Goal: Task Accomplishment & Management: Use online tool/utility

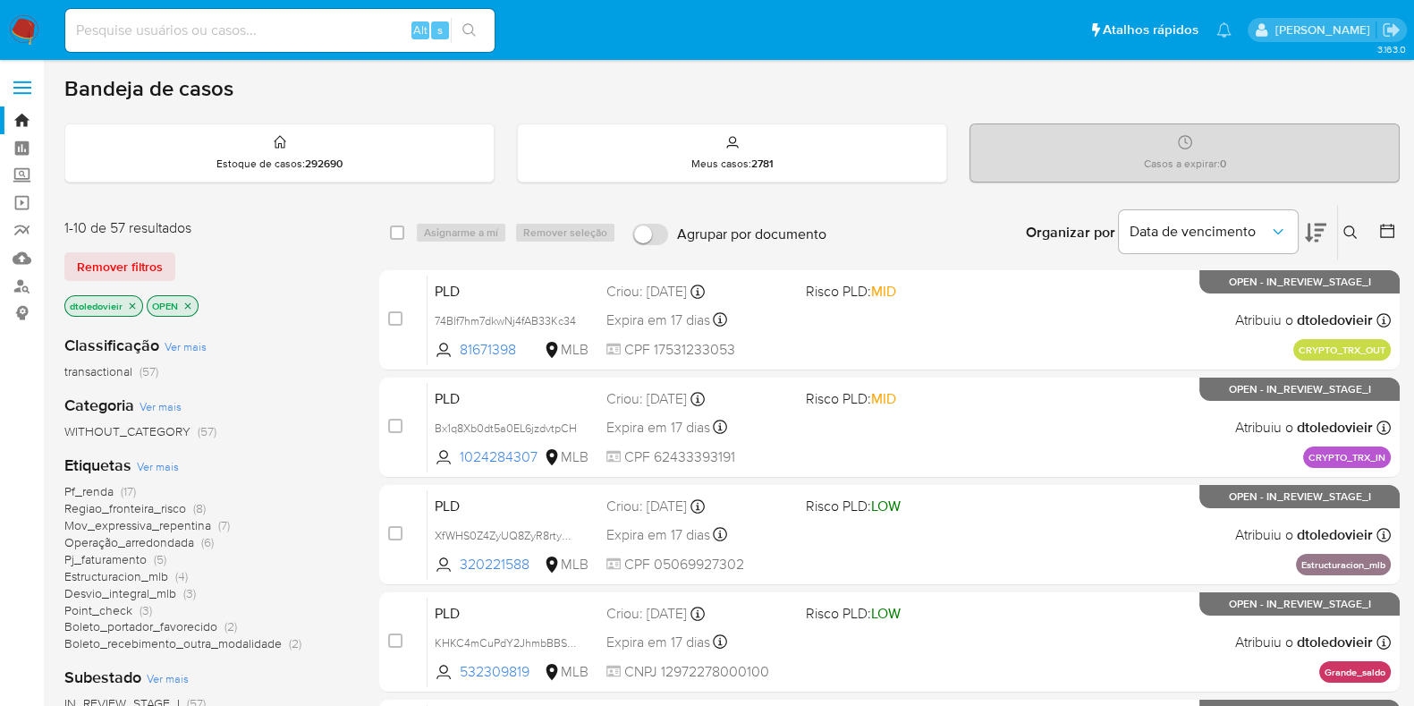
drag, startPoint x: 156, startPoint y: 404, endPoint x: 293, endPoint y: 440, distance: 142.3
click at [293, 440] on div "Classificação Ver mais transactional (57) Categoria Ver mais WITHOUT_CATEGORY (…" at bounding box center [207, 624] width 286 height 608
click at [162, 467] on span "Ver mais" at bounding box center [158, 466] width 42 height 16
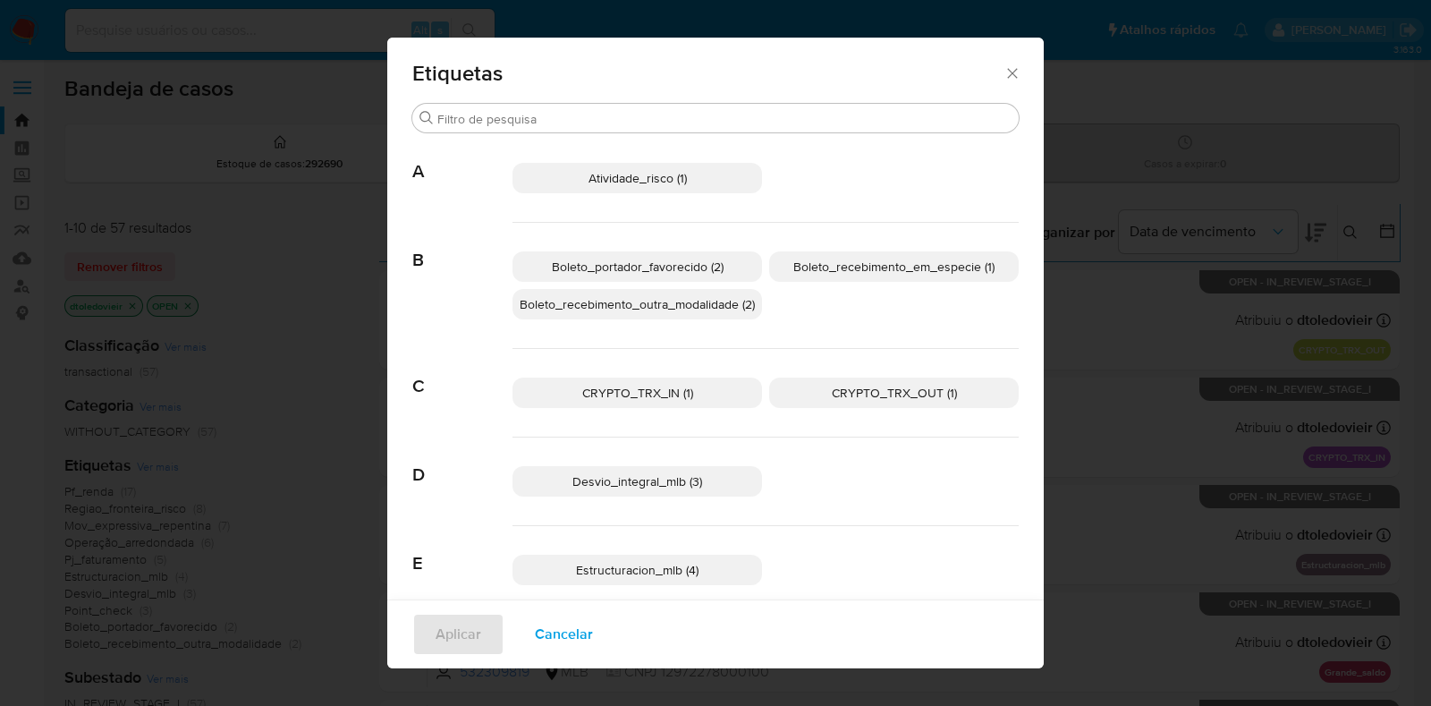
click at [683, 390] on p "CRYPTO_TRX_IN (1)" at bounding box center [637, 392] width 250 height 30
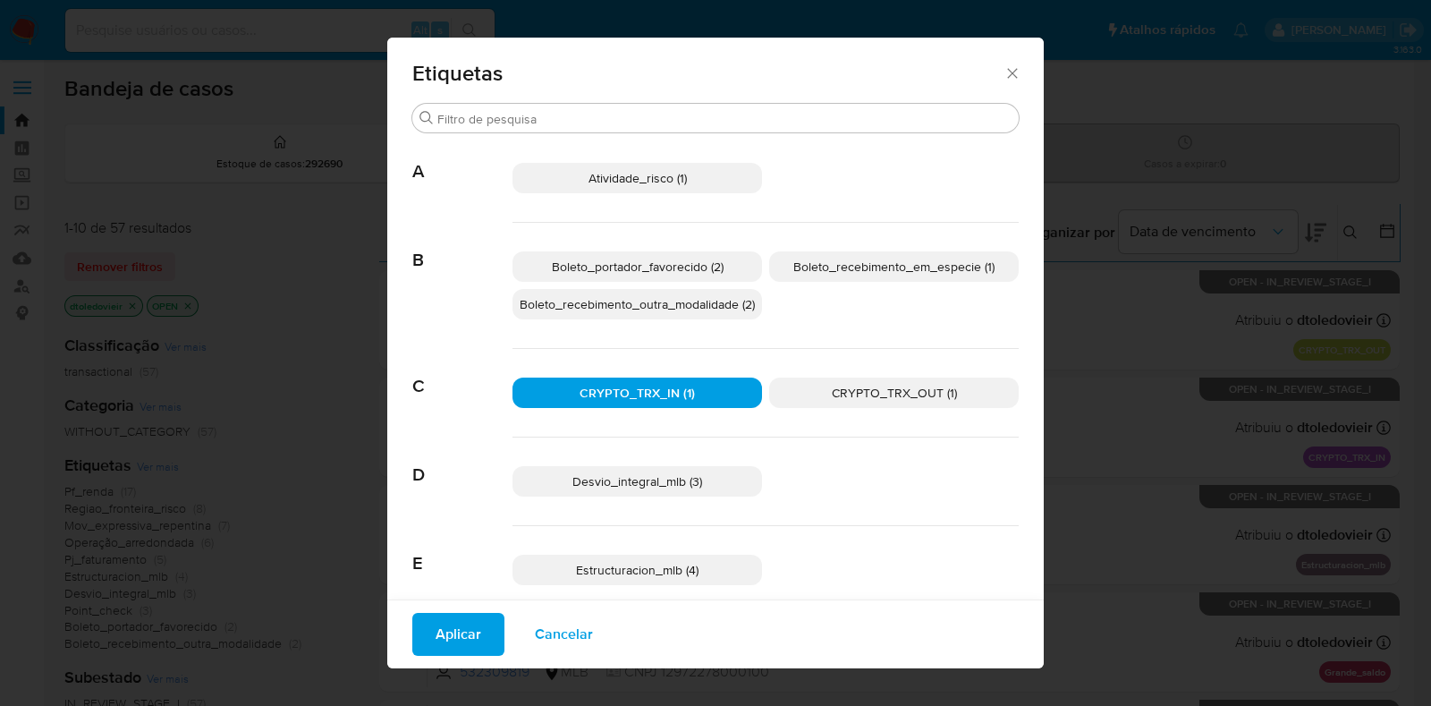
click at [844, 391] on span "CRYPTO_TRX_OUT (1)" at bounding box center [894, 393] width 125 height 18
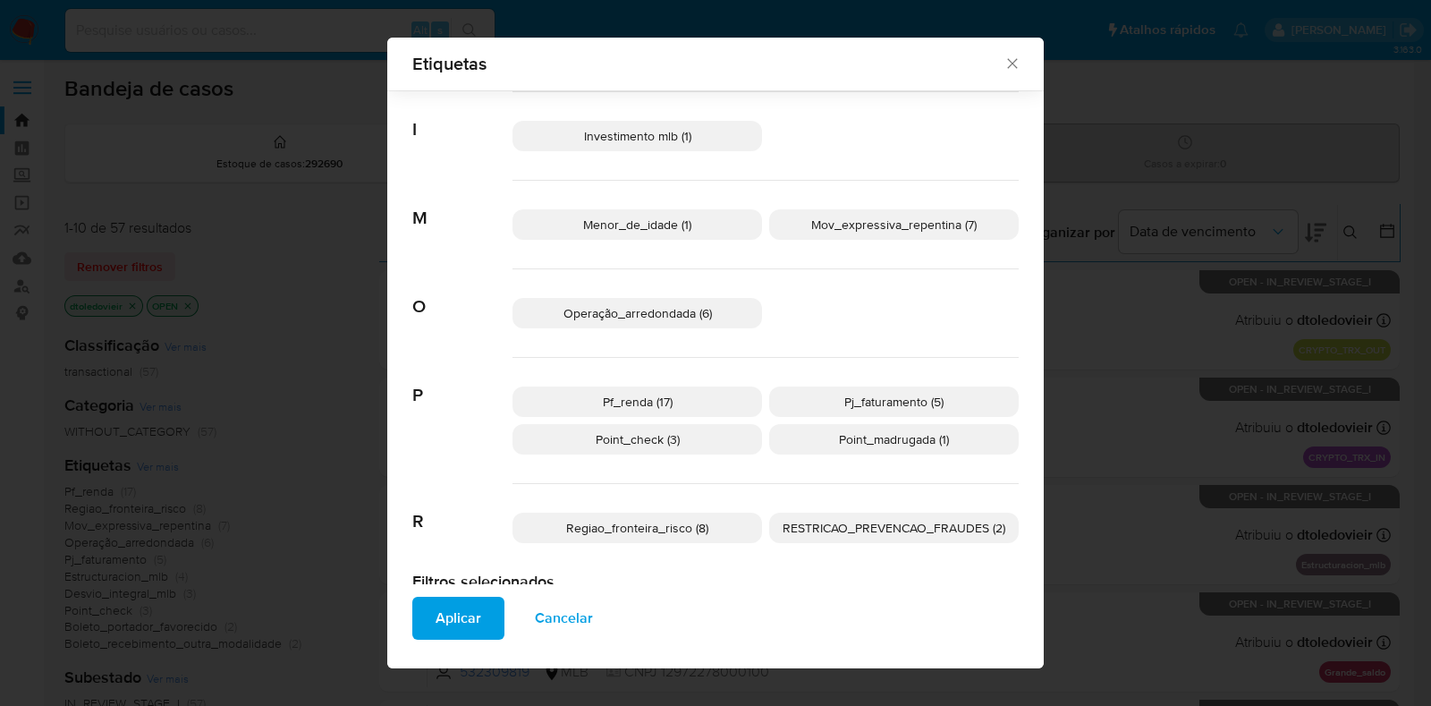
scroll to position [642, 0]
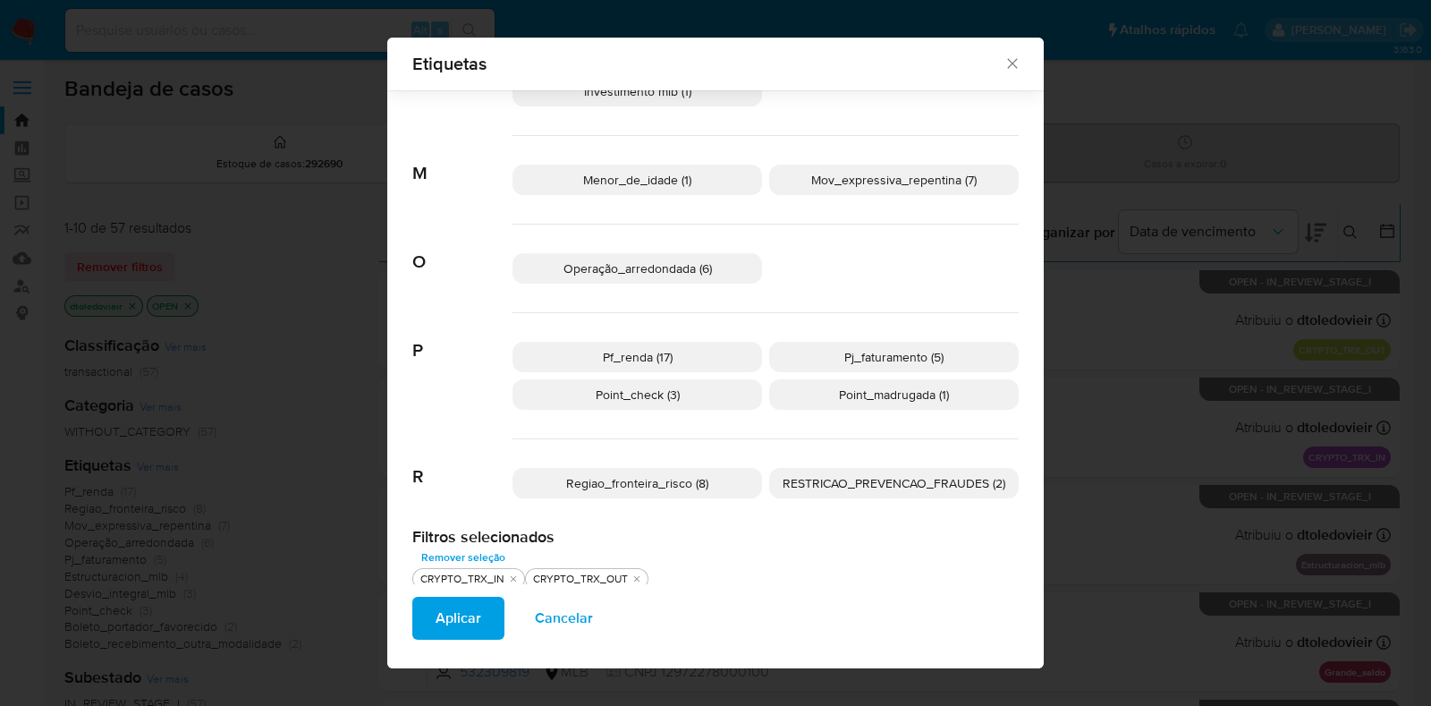
click at [691, 395] on p "Point_check (3)" at bounding box center [637, 394] width 250 height 30
click at [808, 395] on p "Point_madrugada (1)" at bounding box center [894, 394] width 250 height 30
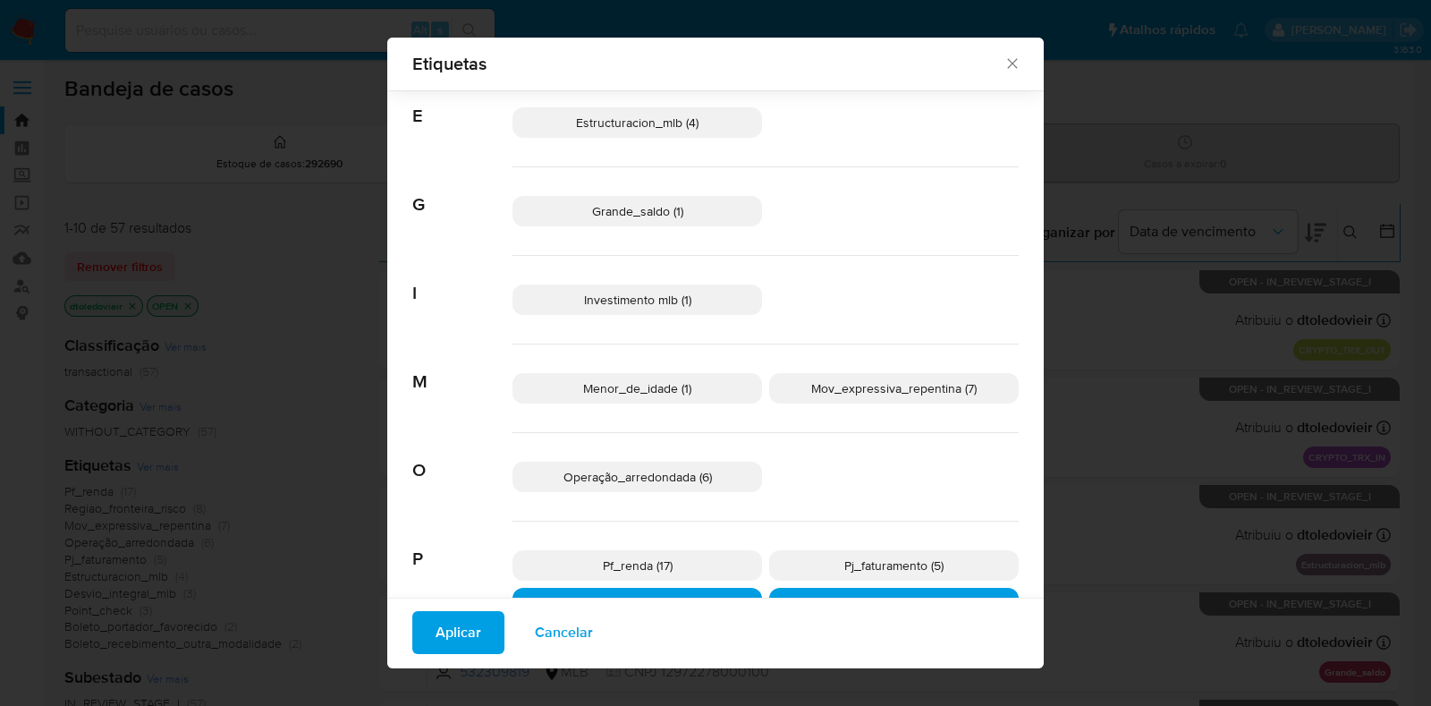
scroll to position [322, 0]
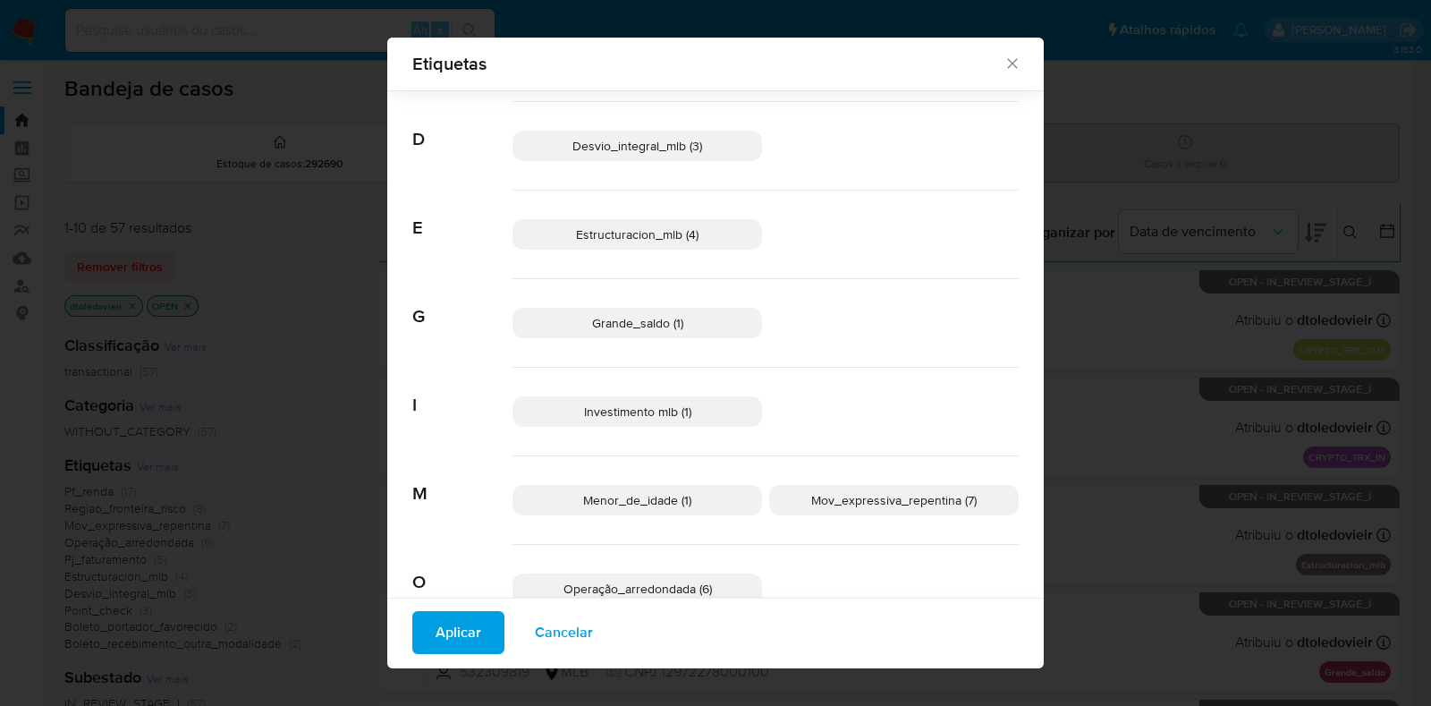
click at [705, 415] on p "Investimento mlb (1)" at bounding box center [637, 411] width 250 height 30
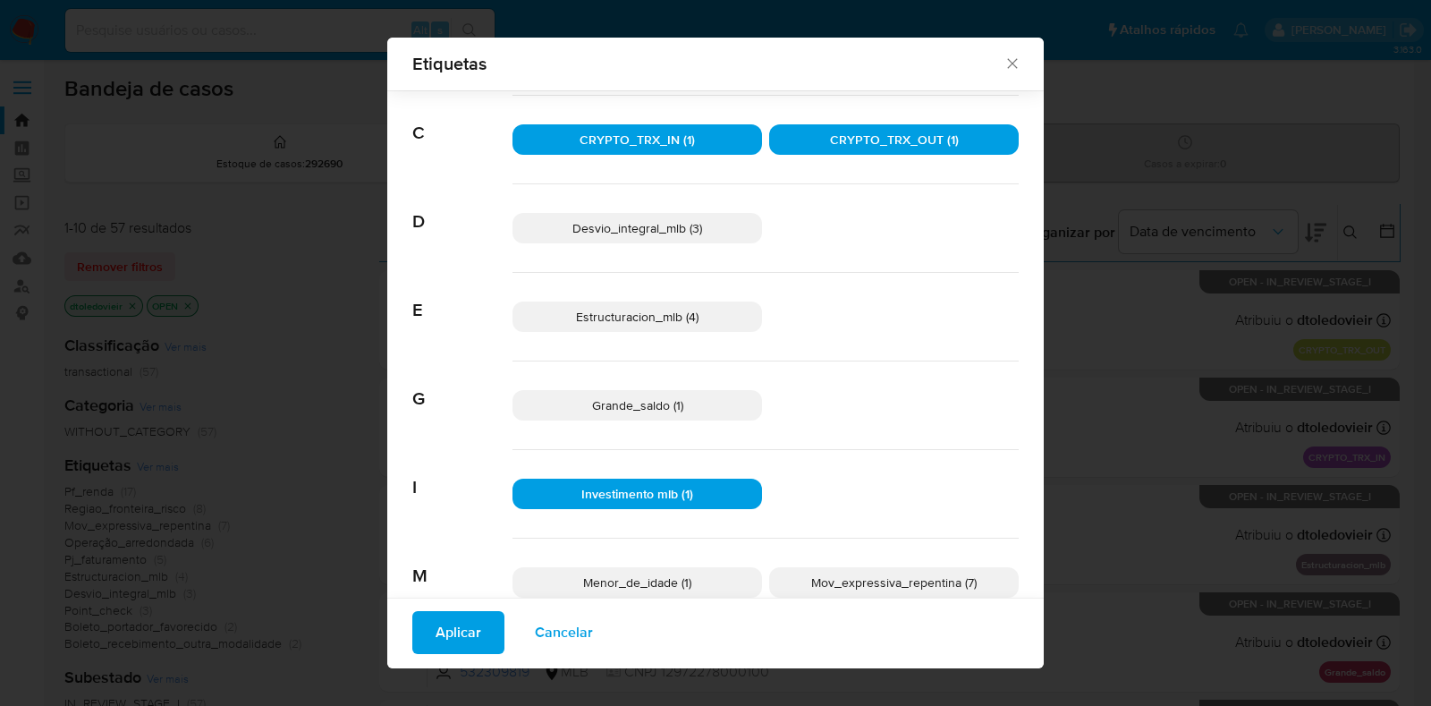
scroll to position [210, 0]
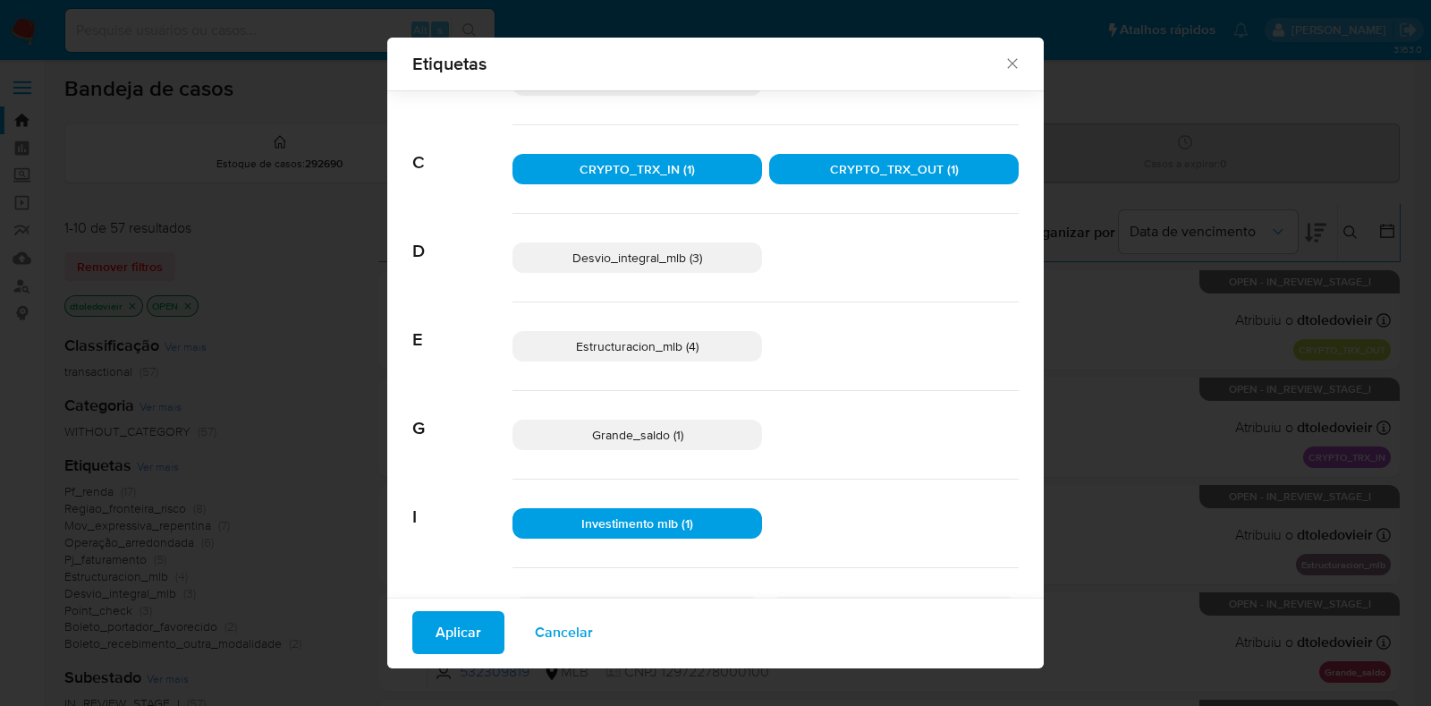
click at [690, 433] on p "Grande_saldo (1)" at bounding box center [637, 434] width 250 height 30
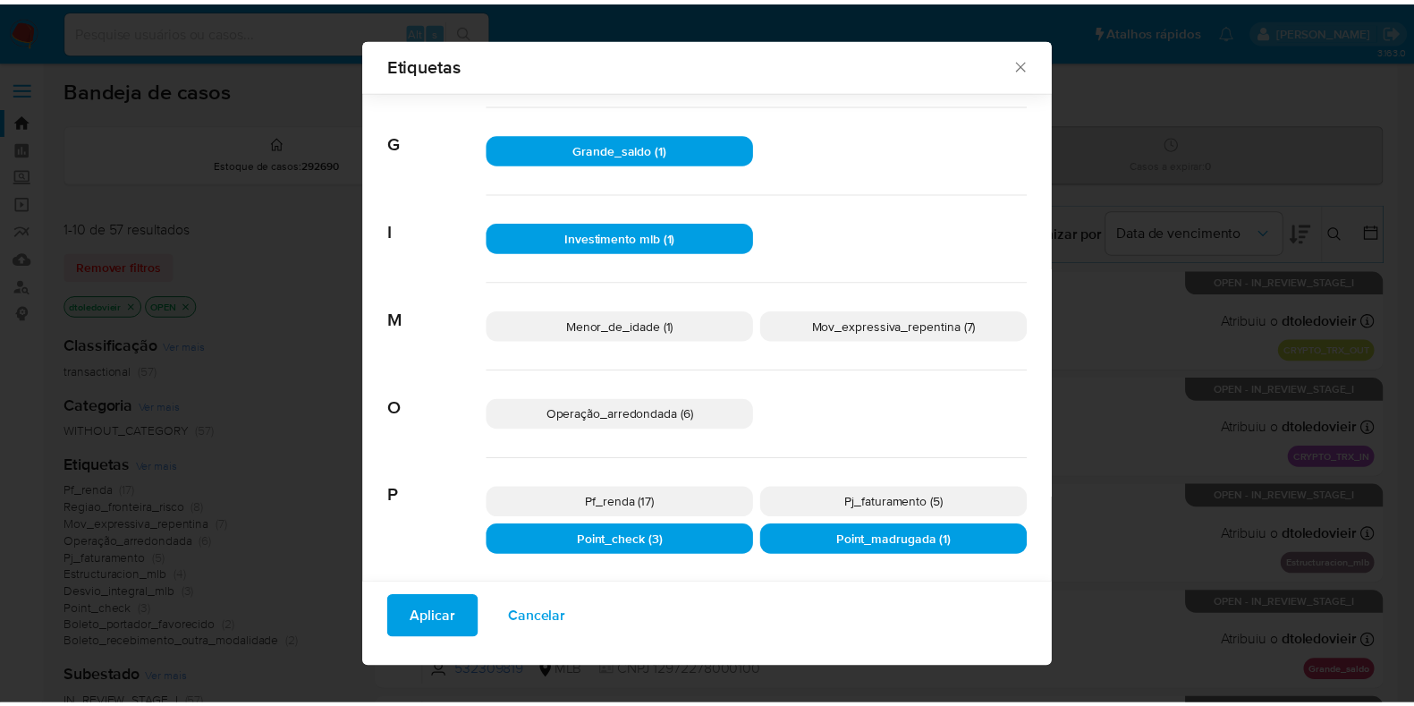
scroll to position [644, 0]
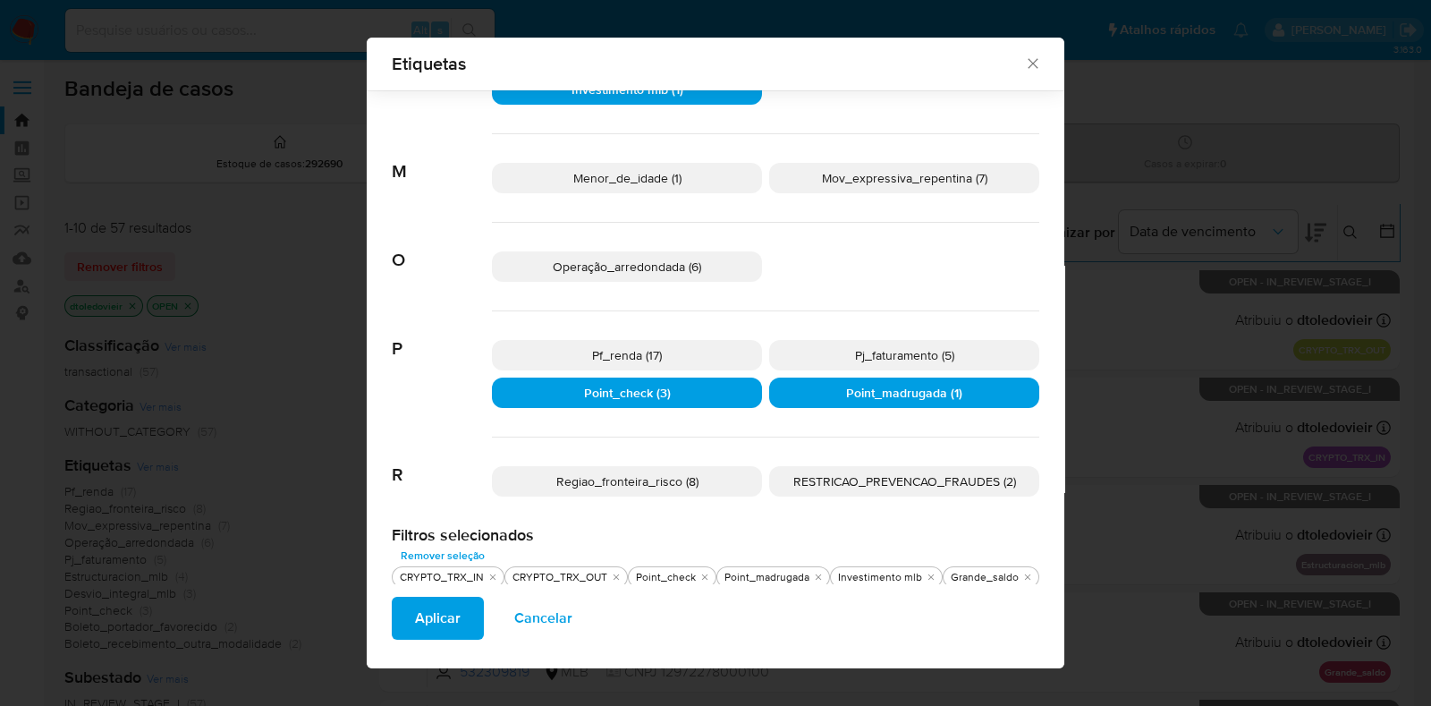
click at [450, 613] on span "Aplicar" at bounding box center [438, 617] width 46 height 39
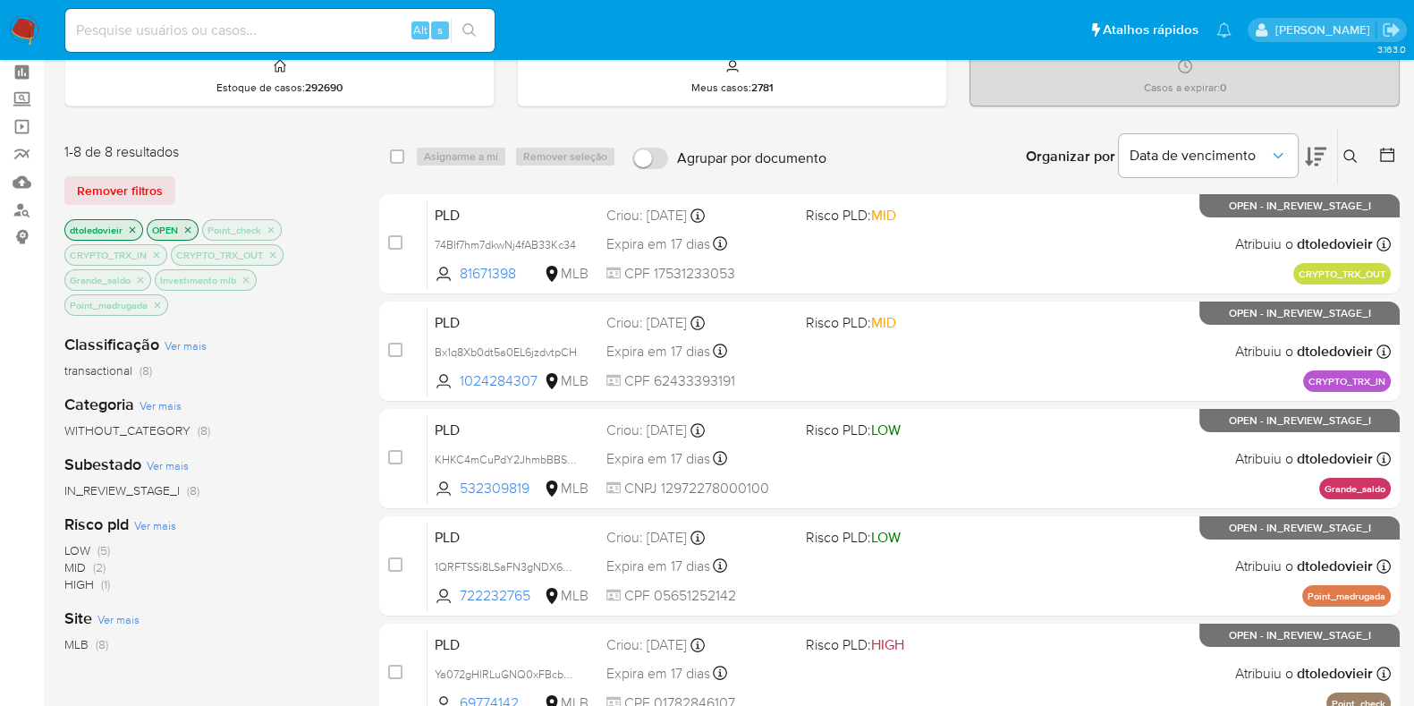
scroll to position [111, 0]
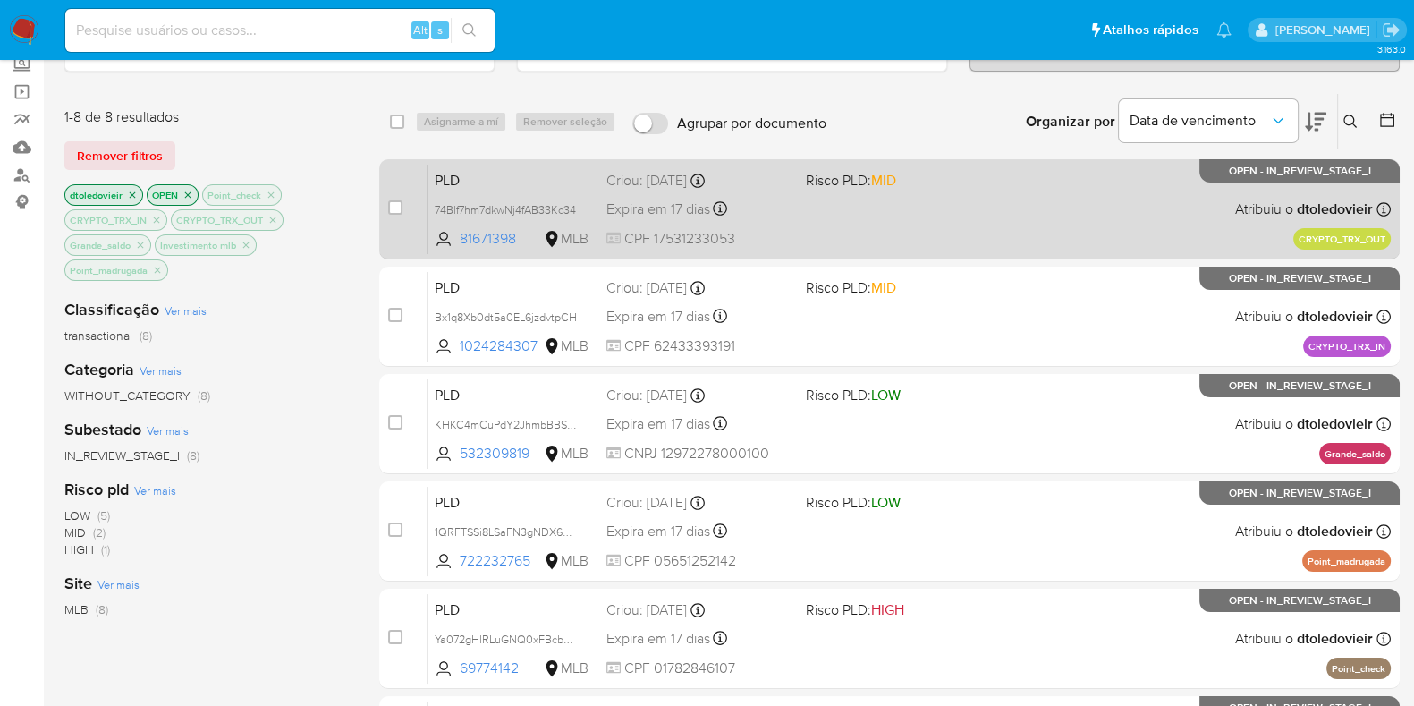
click at [976, 214] on div "PLD 74Blf7hm7dkwNj4fAB33Kc34 81671398 MLB Risco PLD: MID Criou: 12/09/2025 Crio…" at bounding box center [908, 209] width 963 height 90
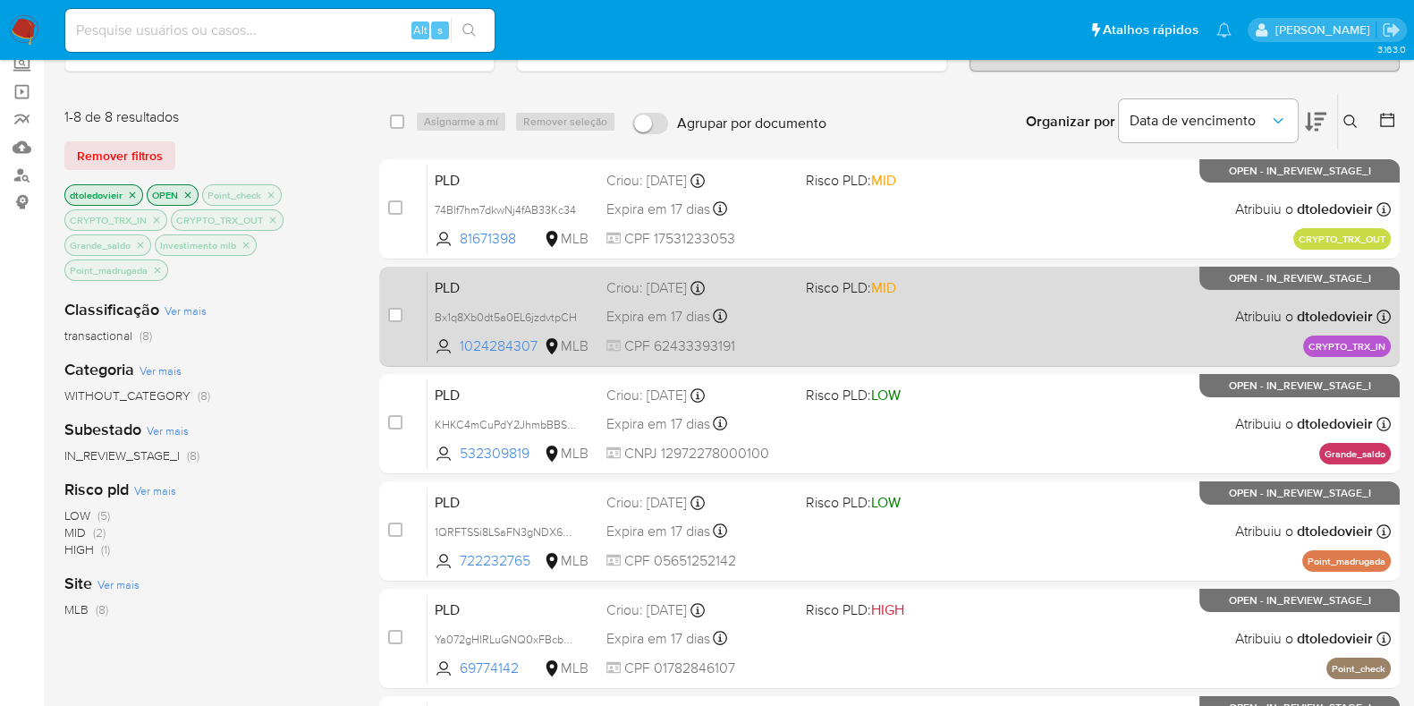
click at [982, 314] on span at bounding box center [898, 316] width 185 height 4
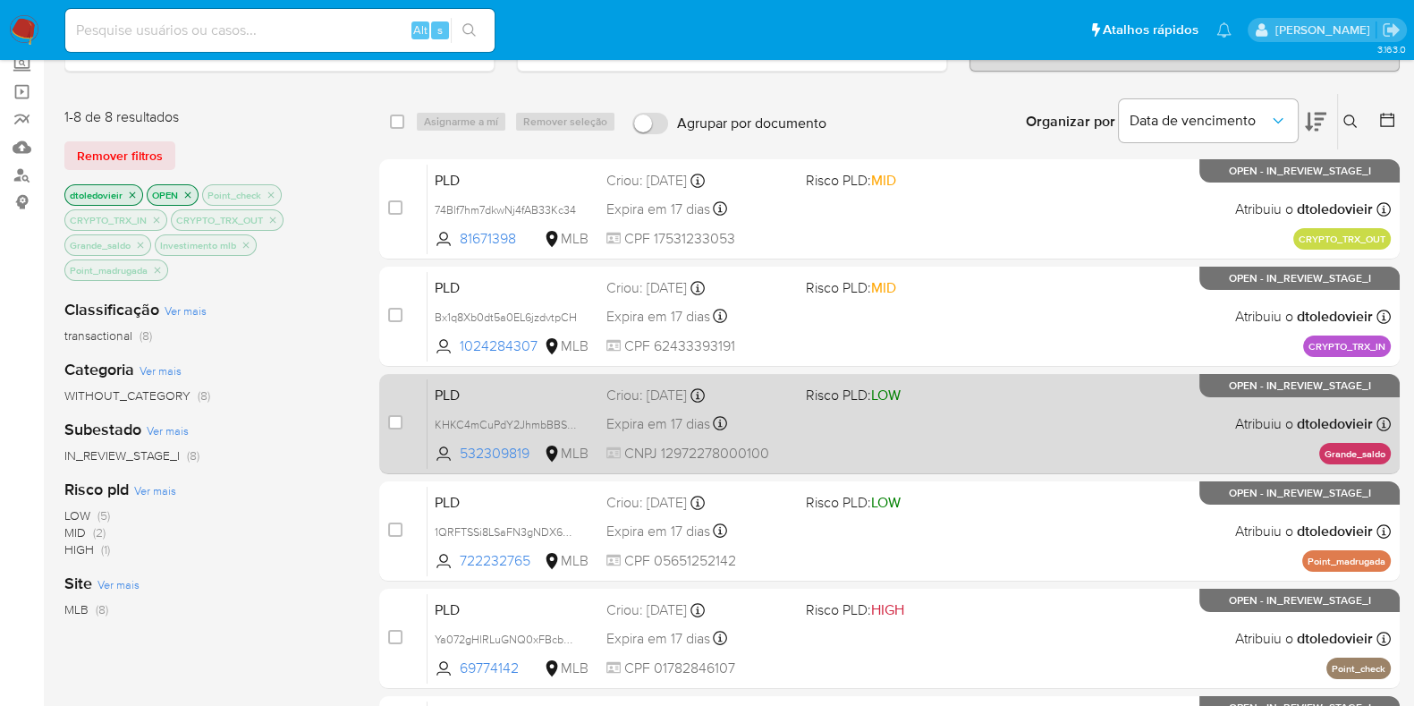
click at [979, 398] on span "Risco PLD: LOW" at bounding box center [898, 393] width 185 height 23
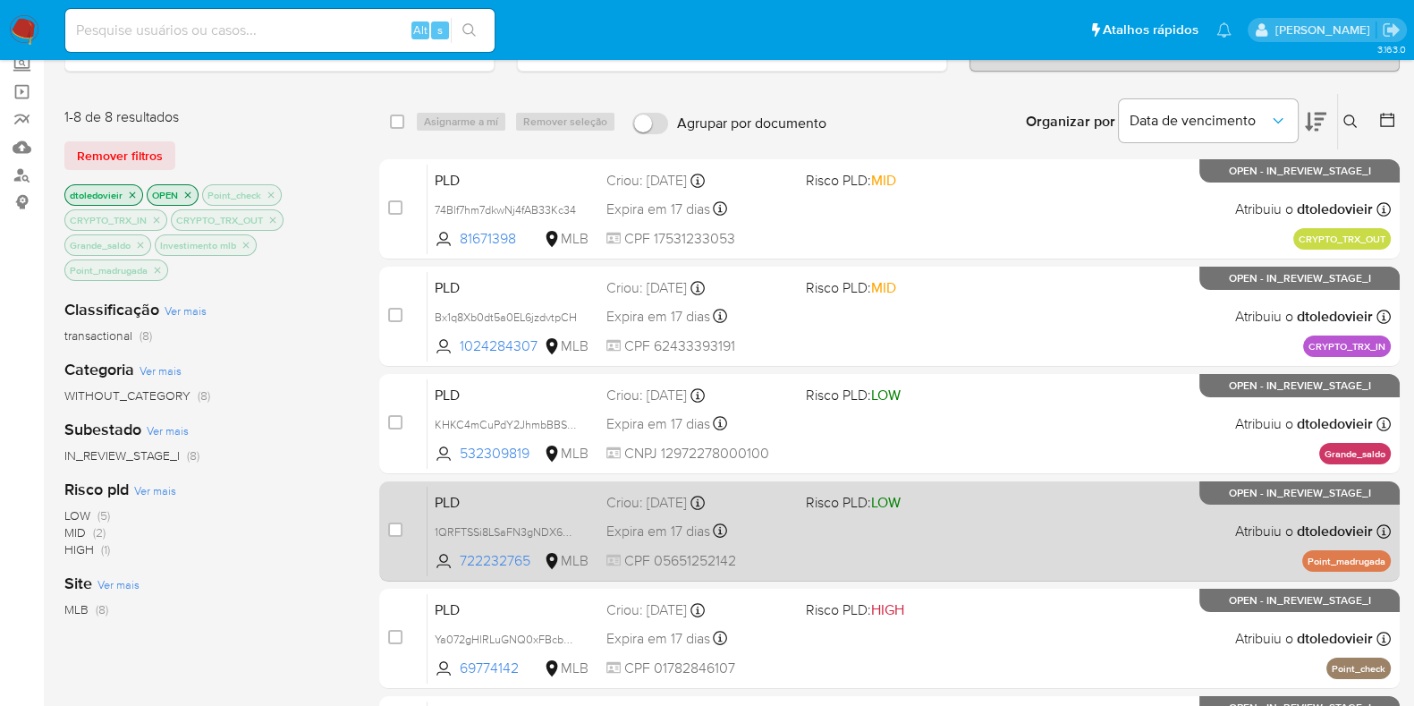
click at [993, 481] on div "case-item-checkbox Incapaz de atribuir o caso PLD 1QRFTSSi8LSaFN3gNDX6YXte 7222…" at bounding box center [889, 531] width 1020 height 100
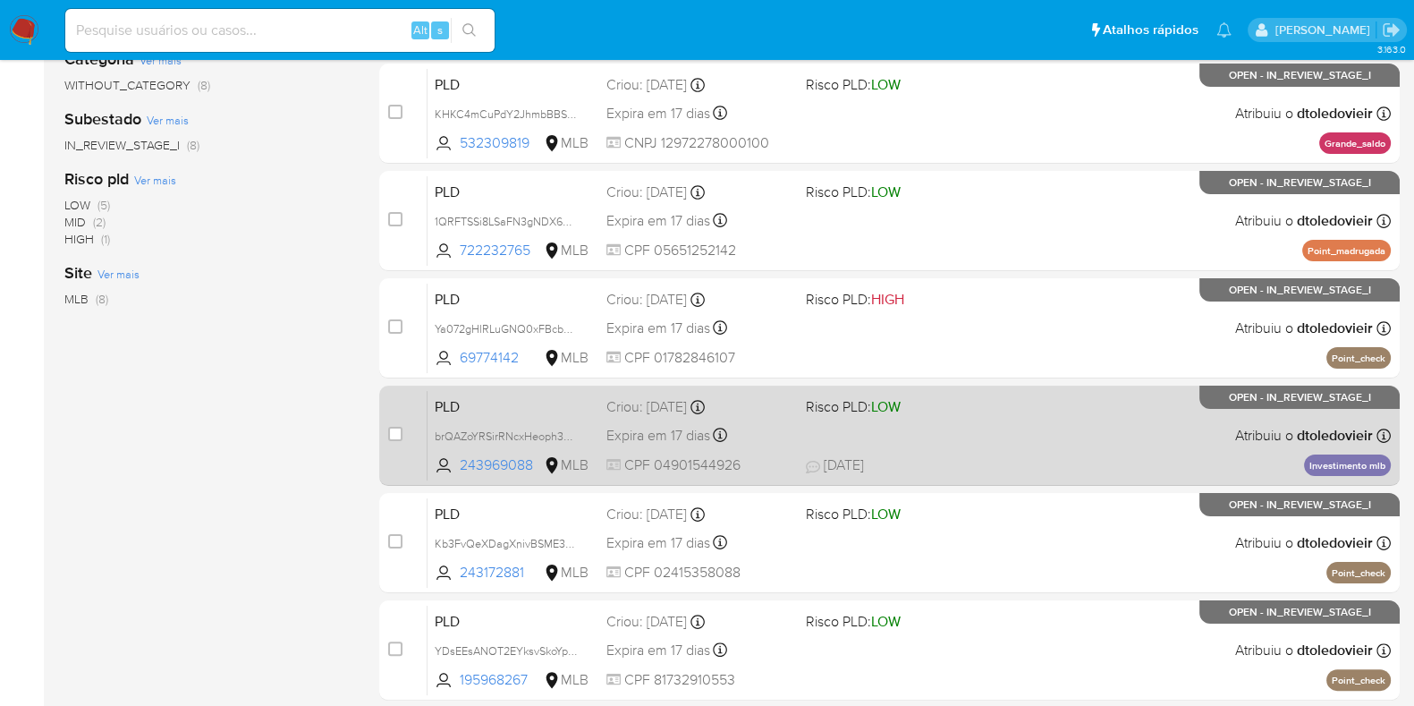
scroll to position [446, 0]
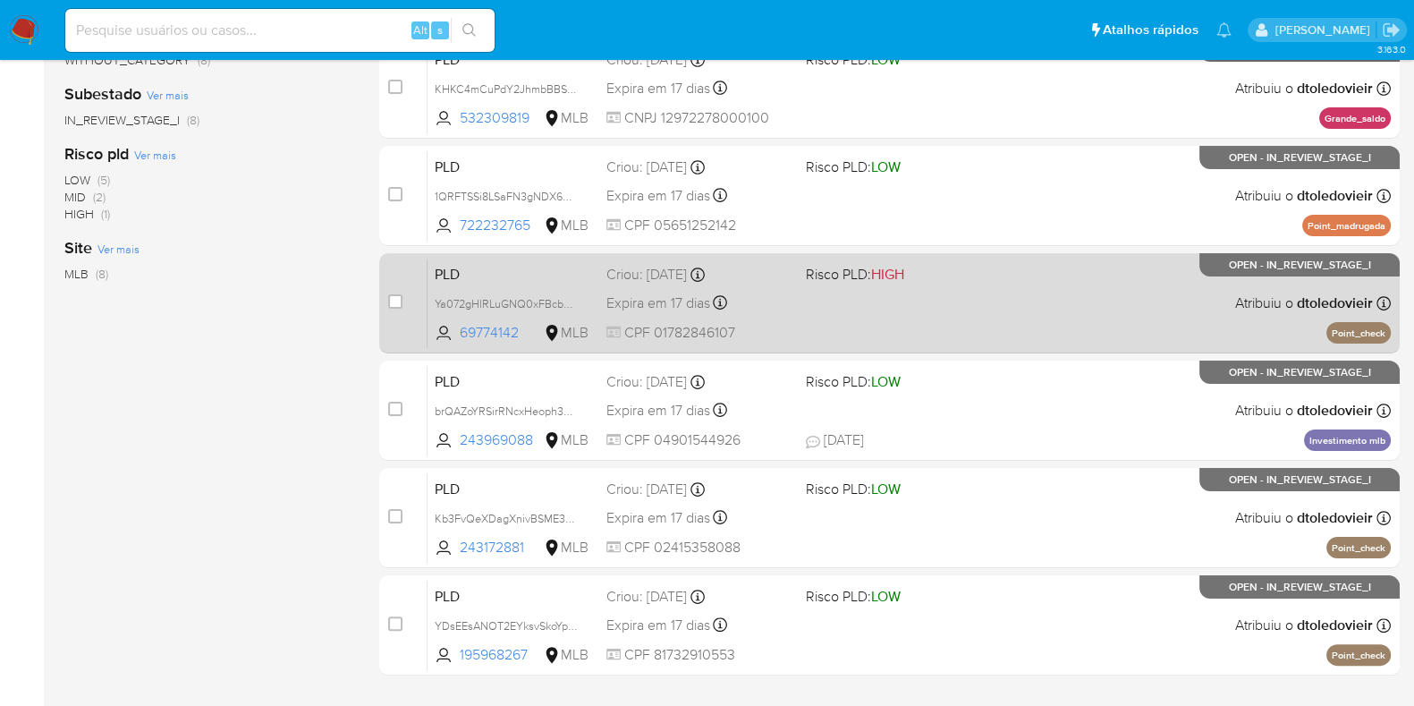
click at [1090, 326] on div "PLD Ya072gHlRLuGNQ0xFBcbbFpa 69774142 MLB Risco PLD: HIGH Criou: 12/09/2025 Cri…" at bounding box center [908, 303] width 963 height 90
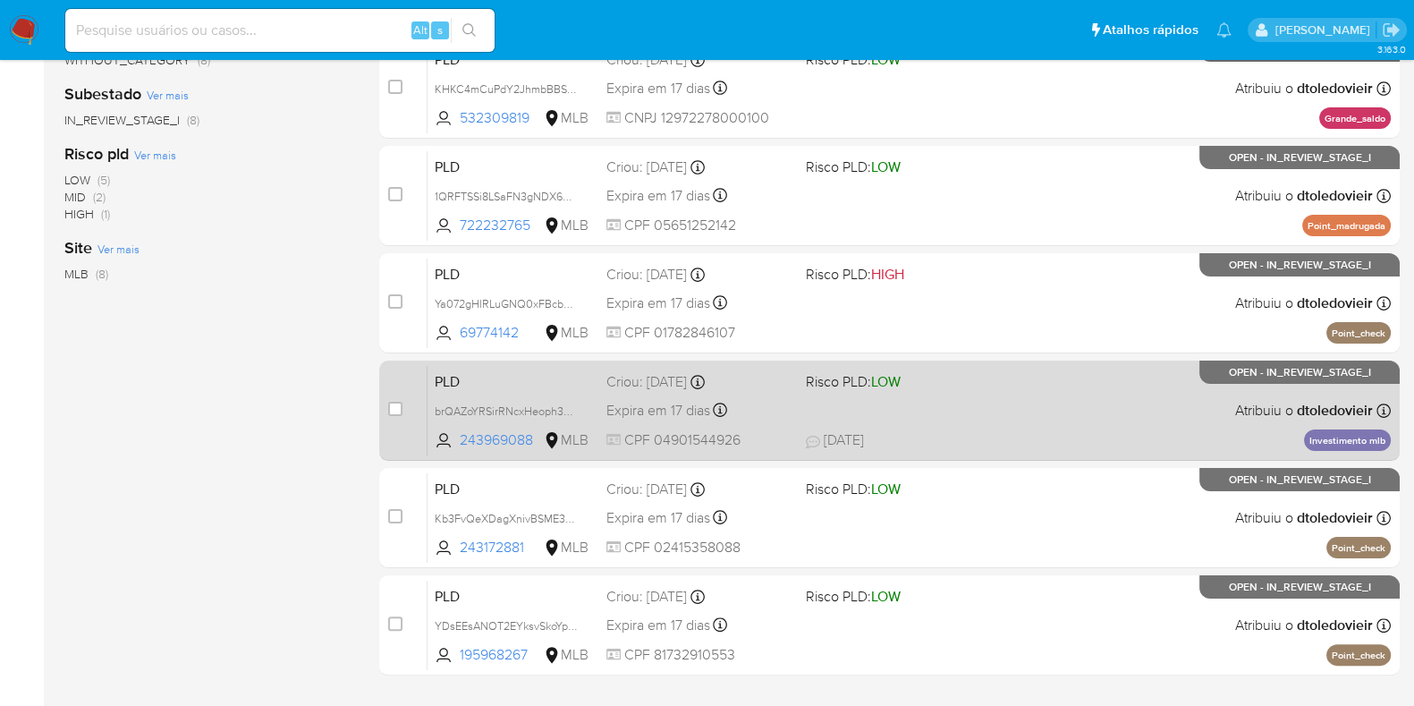
click at [1046, 432] on span "25/09/2025 25/09/2025 11:53" at bounding box center [998, 440] width 385 height 20
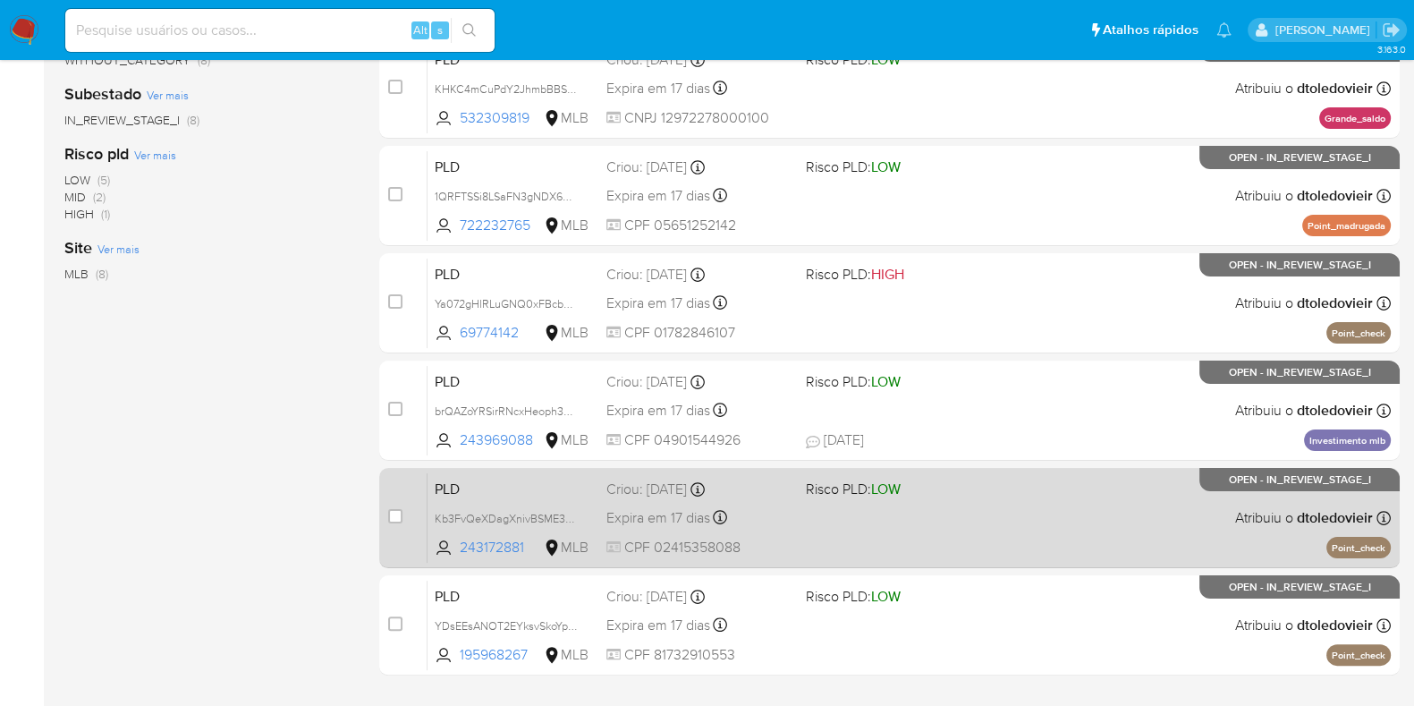
click at [1033, 516] on div "PLD Kb3FvQeXDagXnivBSME3dxXy 243172881 MLB Risco PLD: LOW Criou: 12/09/2025 Cri…" at bounding box center [908, 517] width 963 height 90
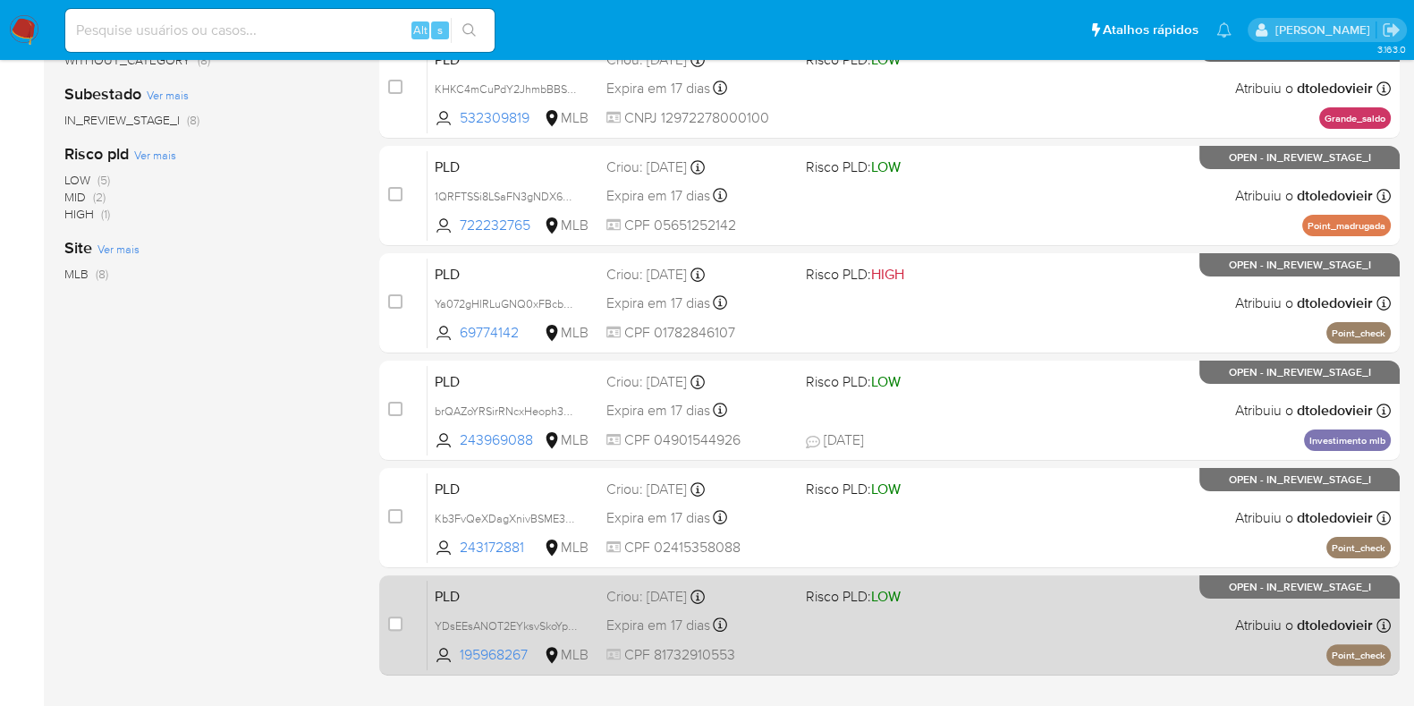
click at [1020, 599] on div "PLD YDsEEsANOT2EYksvSkoYpkXq 195968267 MLB Risco PLD: LOW Criou: 12/09/2025 Cri…" at bounding box center [908, 625] width 963 height 90
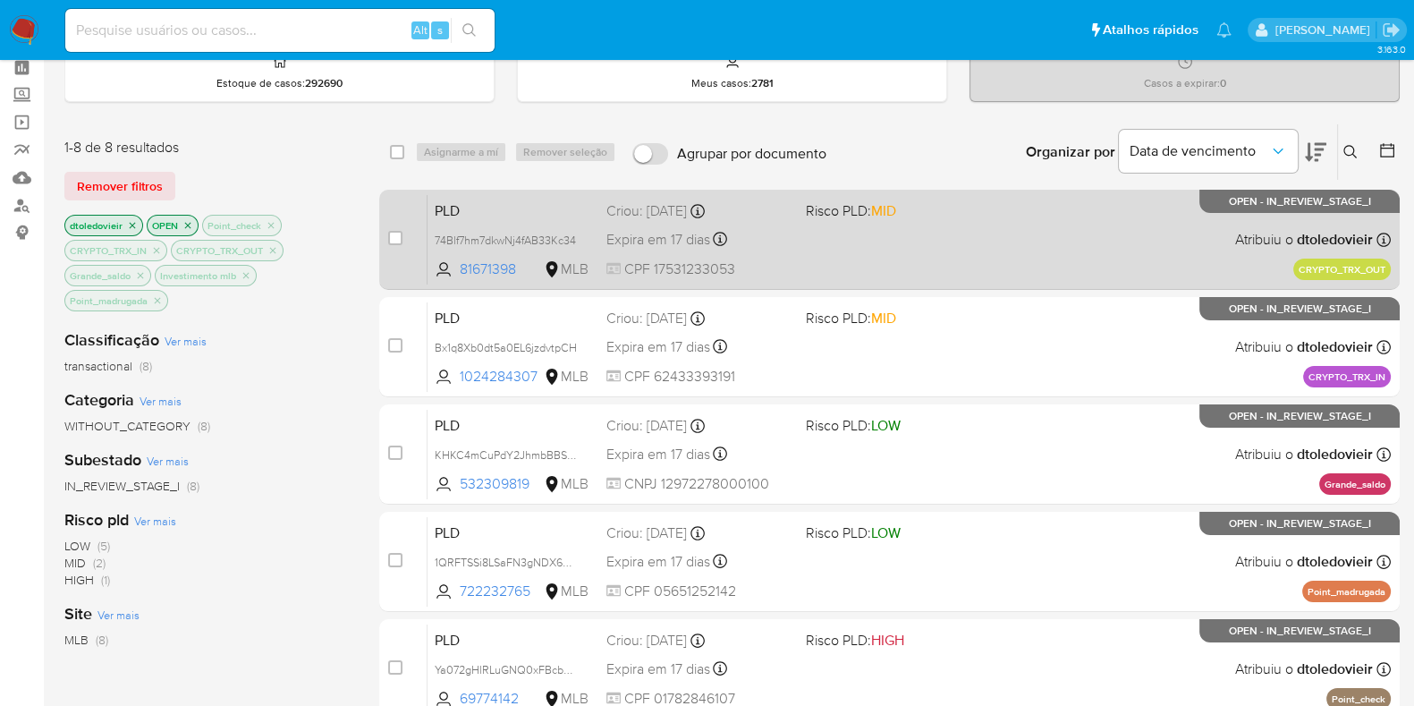
scroll to position [111, 0]
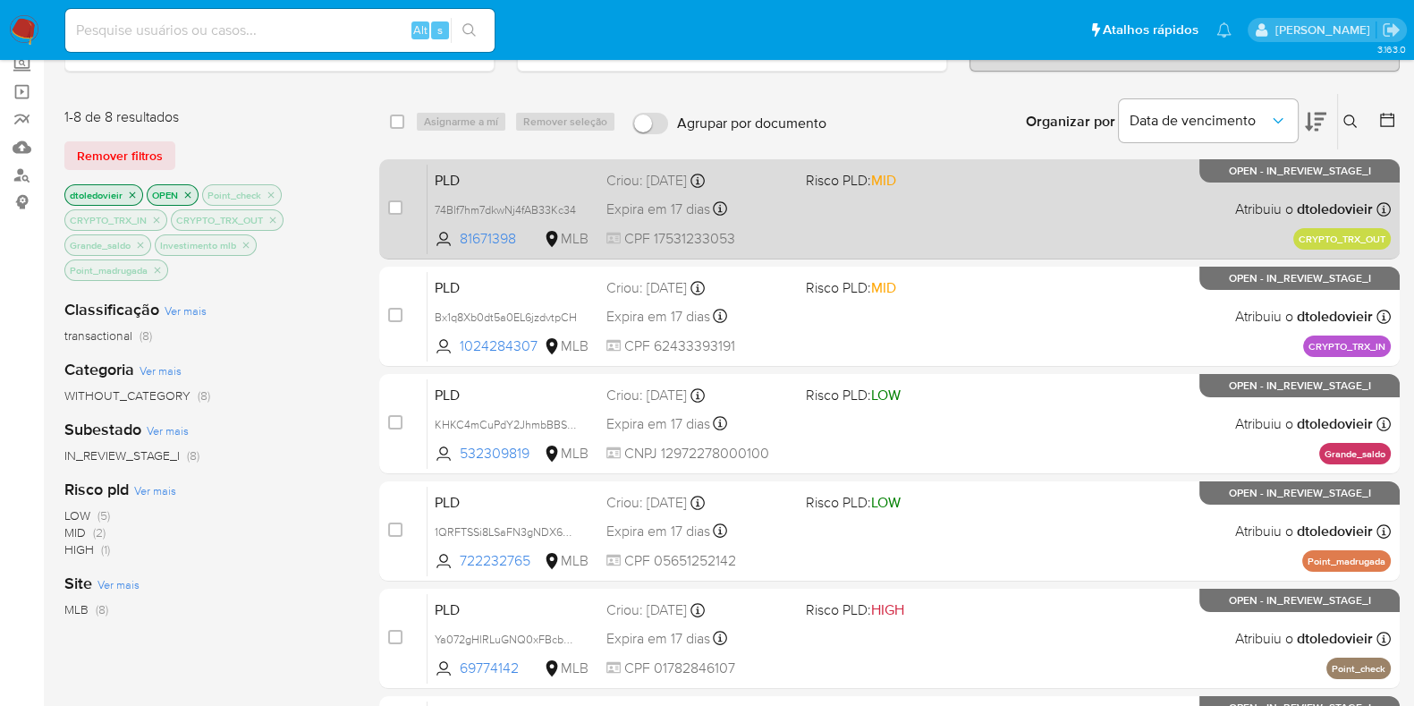
click at [1003, 225] on div "PLD 74Blf7hm7dkwNj4fAB33Kc34 81671398 MLB Risco PLD: MID Criou: 12/09/2025 Crio…" at bounding box center [908, 209] width 963 height 90
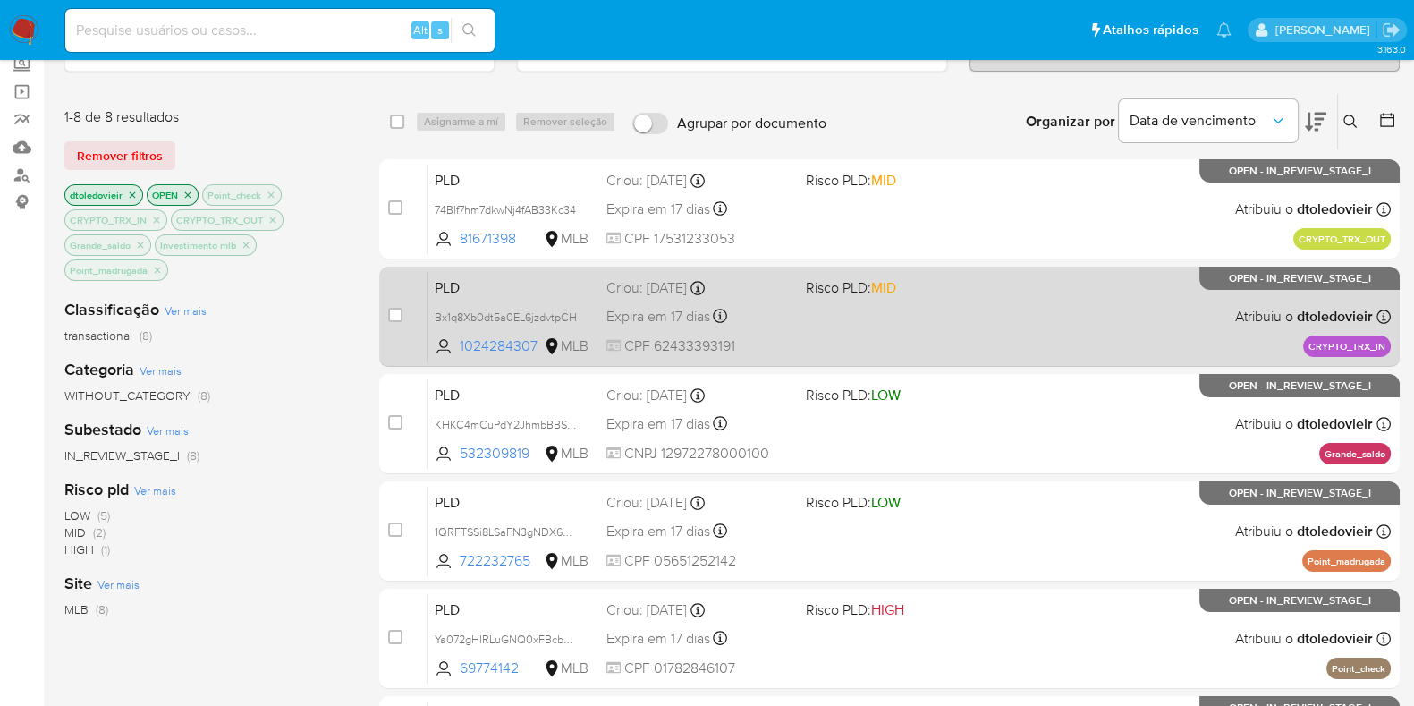
click at [978, 319] on div "PLD Bx1q8Xb0dt5a0EL6jzdvtpCH 1024284307 MLB Risco PLD: MID Criou: 12/09/2025 Cr…" at bounding box center [908, 316] width 963 height 90
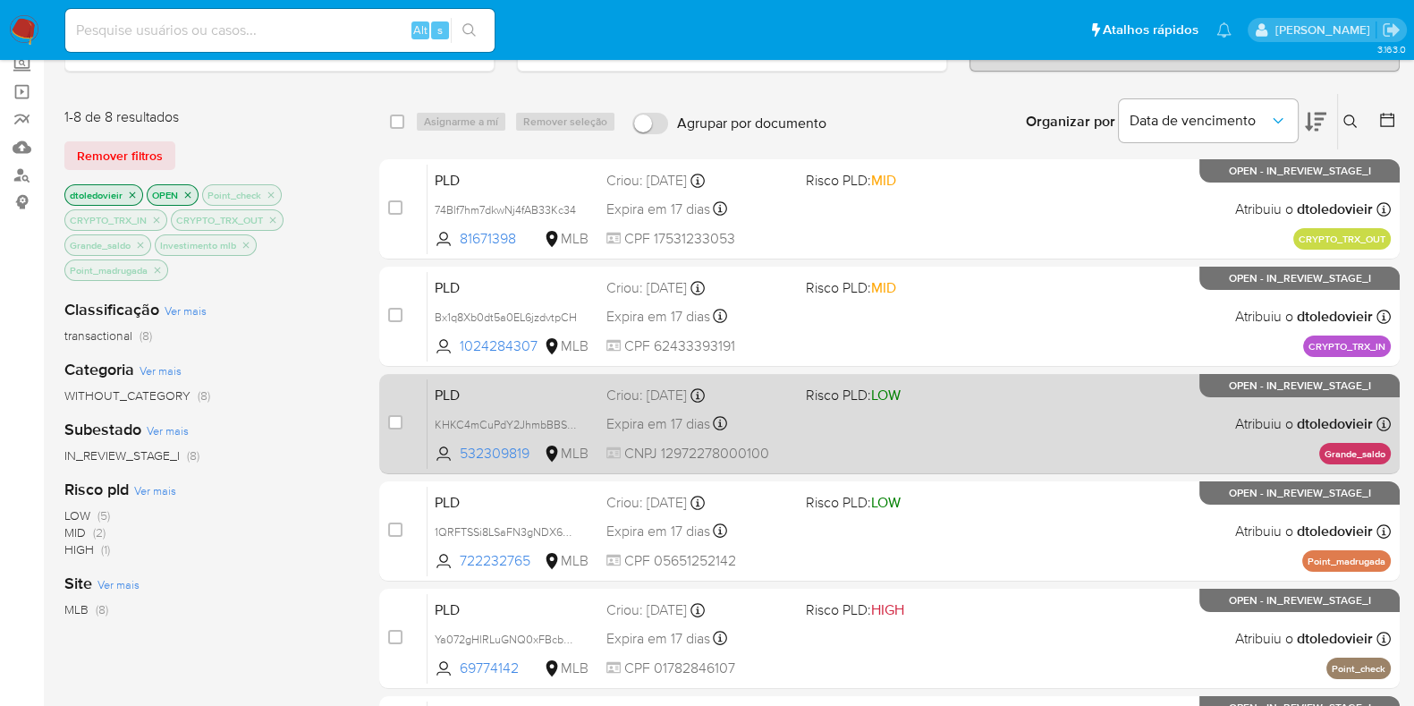
drag, startPoint x: 962, startPoint y: 418, endPoint x: 965, endPoint y: 448, distance: 30.5
click at [963, 418] on div "PLD KHKC4mCuPdY2JhmbBBS49MBl 532309819 MLB Risco PLD: LOW Criou: 12/09/2025 Cri…" at bounding box center [908, 423] width 963 height 90
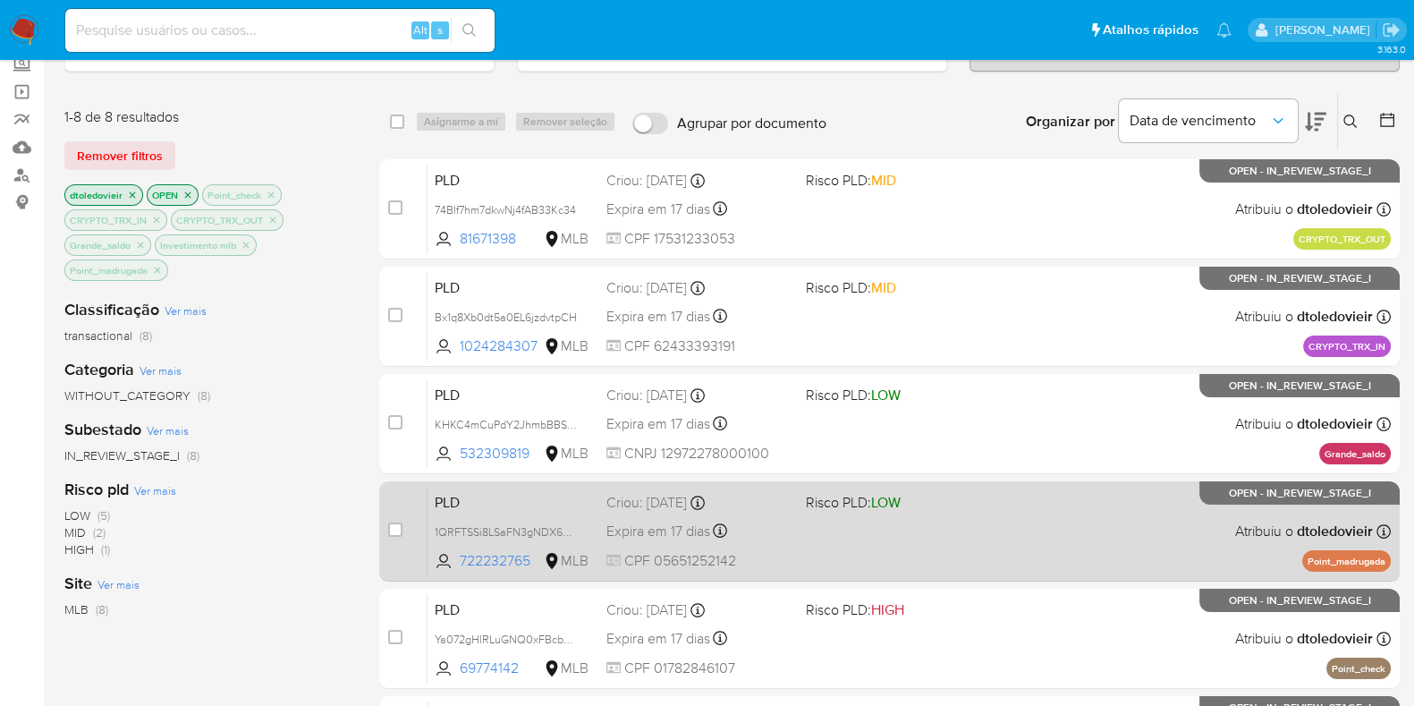
click at [969, 530] on div "PLD 1QRFTSSi8LSaFN3gNDX6YXte 722232765 MLB Risco PLD: LOW Criou: 12/09/2025 Cri…" at bounding box center [908, 531] width 963 height 90
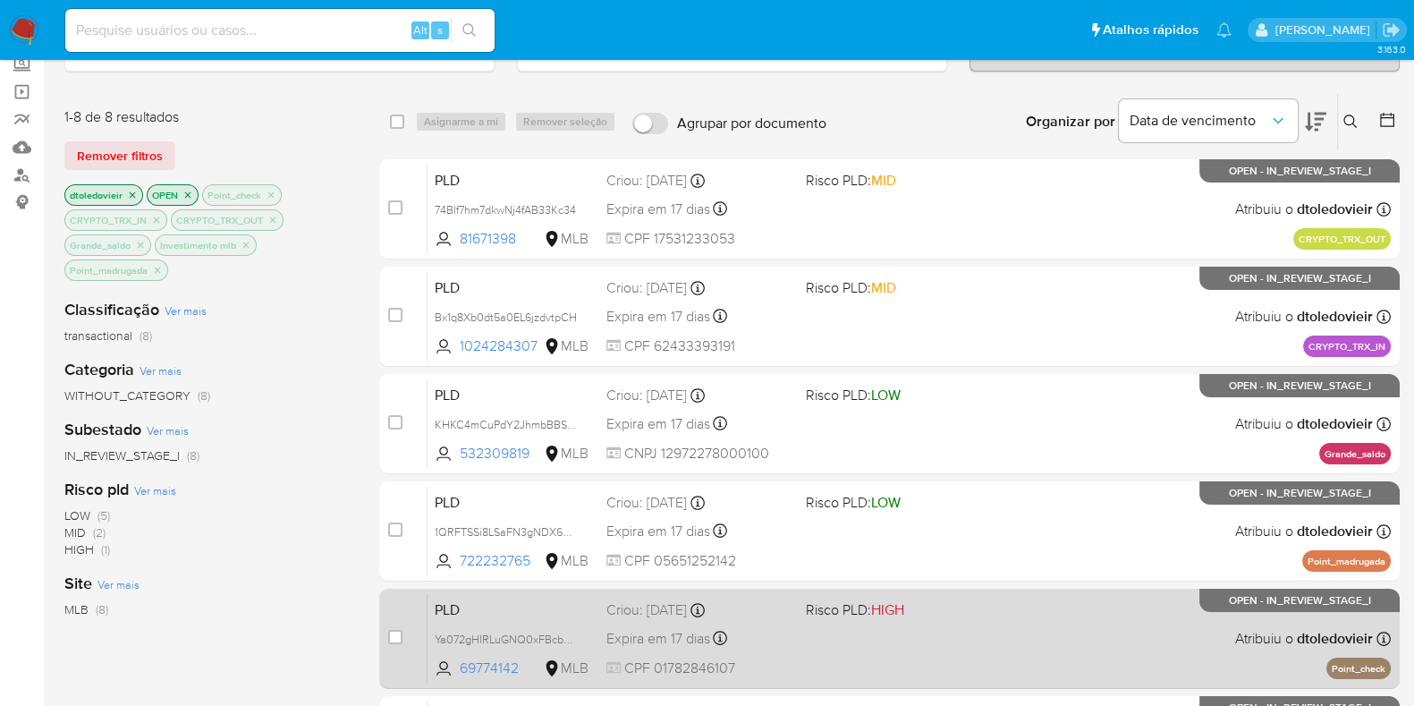
click at [979, 629] on div "PLD Ya072gHlRLuGNQ0xFBcbbFpa 69774142 MLB Risco PLD: HIGH Criou: 12/09/2025 Cri…" at bounding box center [908, 638] width 963 height 90
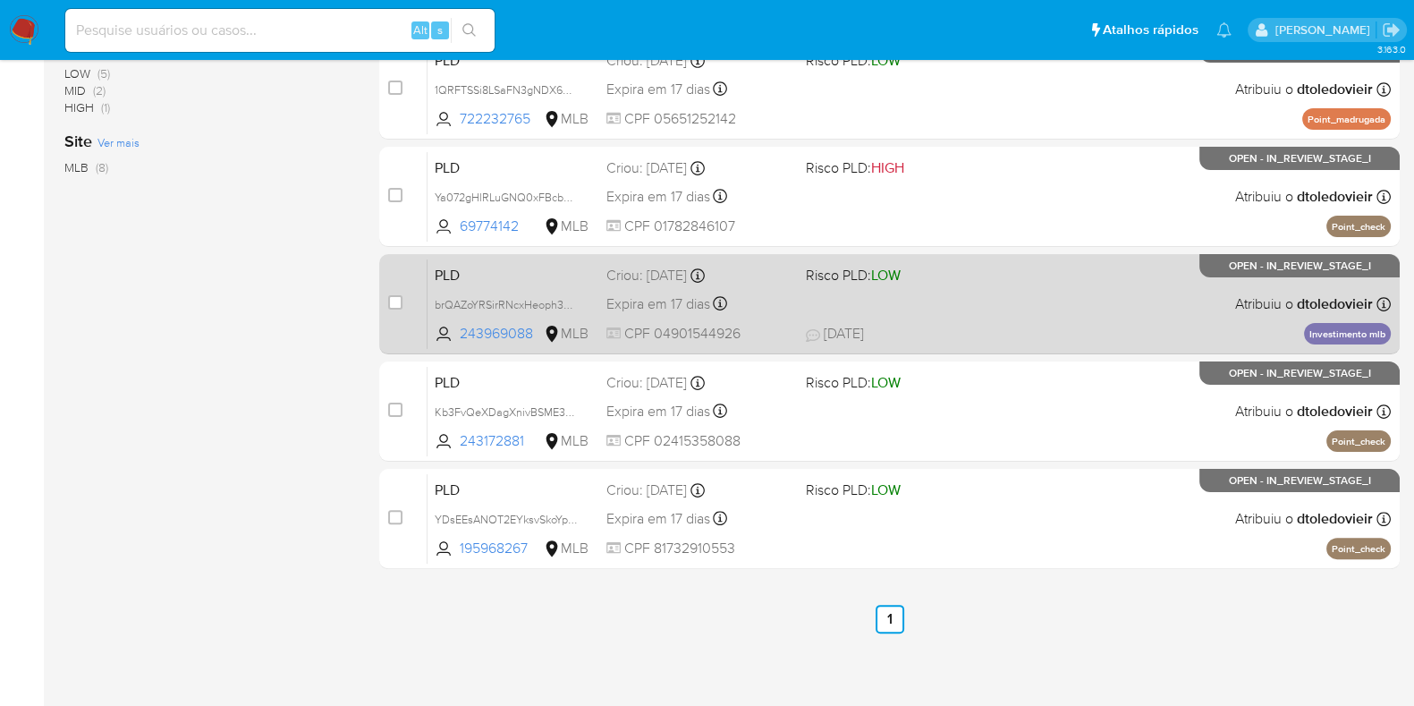
scroll to position [554, 0]
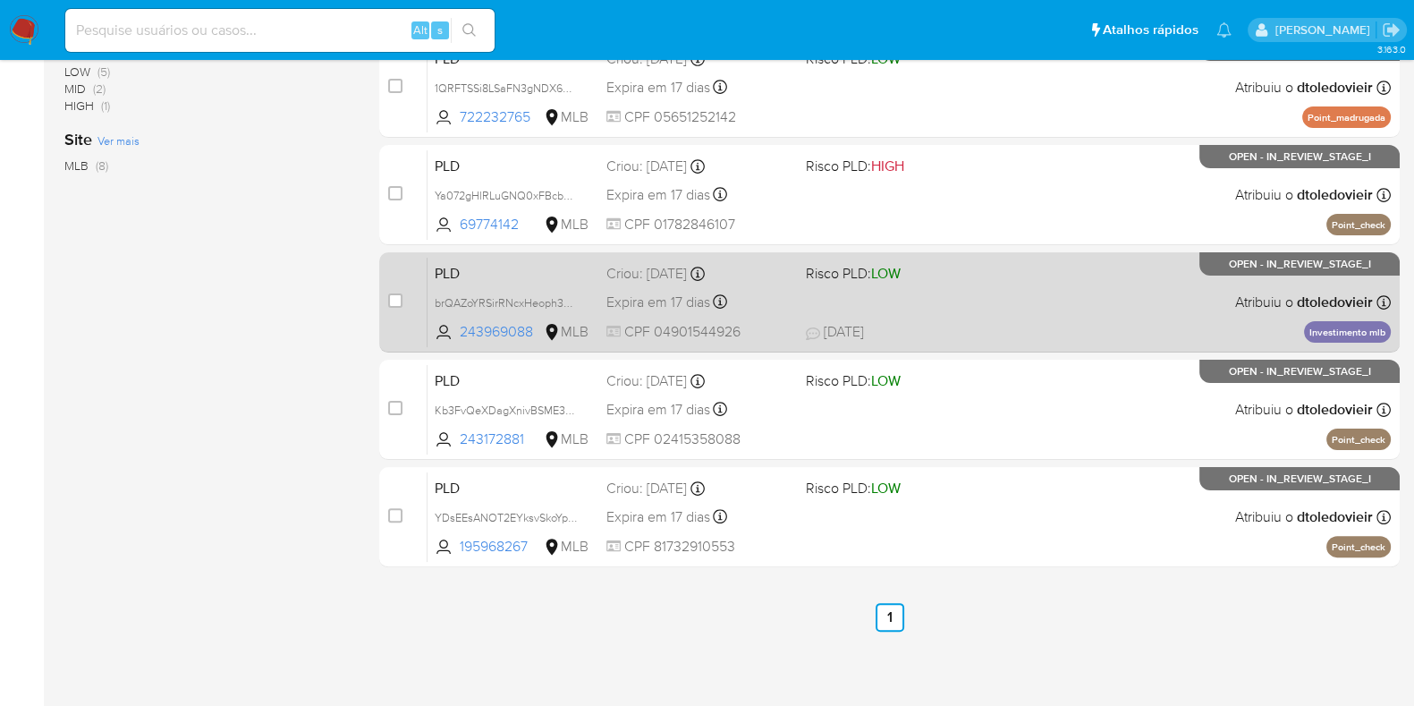
click at [993, 269] on div "PLD brQAZoYRSirRNcxHeoph3RtY 243969088 MLB Risco PLD: LOW Criou: 12/09/2025 Cri…" at bounding box center [908, 302] width 963 height 90
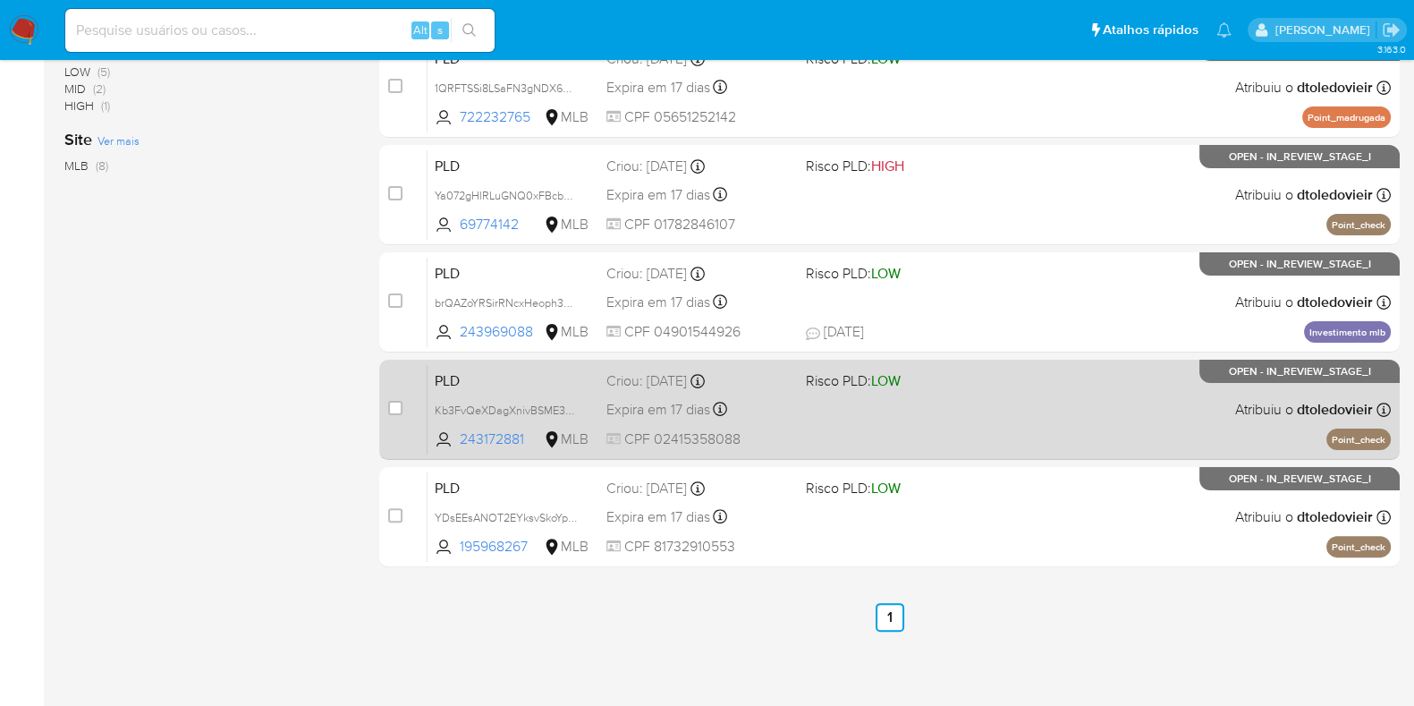
click at [985, 428] on div "PLD Kb3FvQeXDagXnivBSME3dxXy 243172881 MLB Risco PLD: LOW Criou: 12/09/2025 Cri…" at bounding box center [908, 409] width 963 height 90
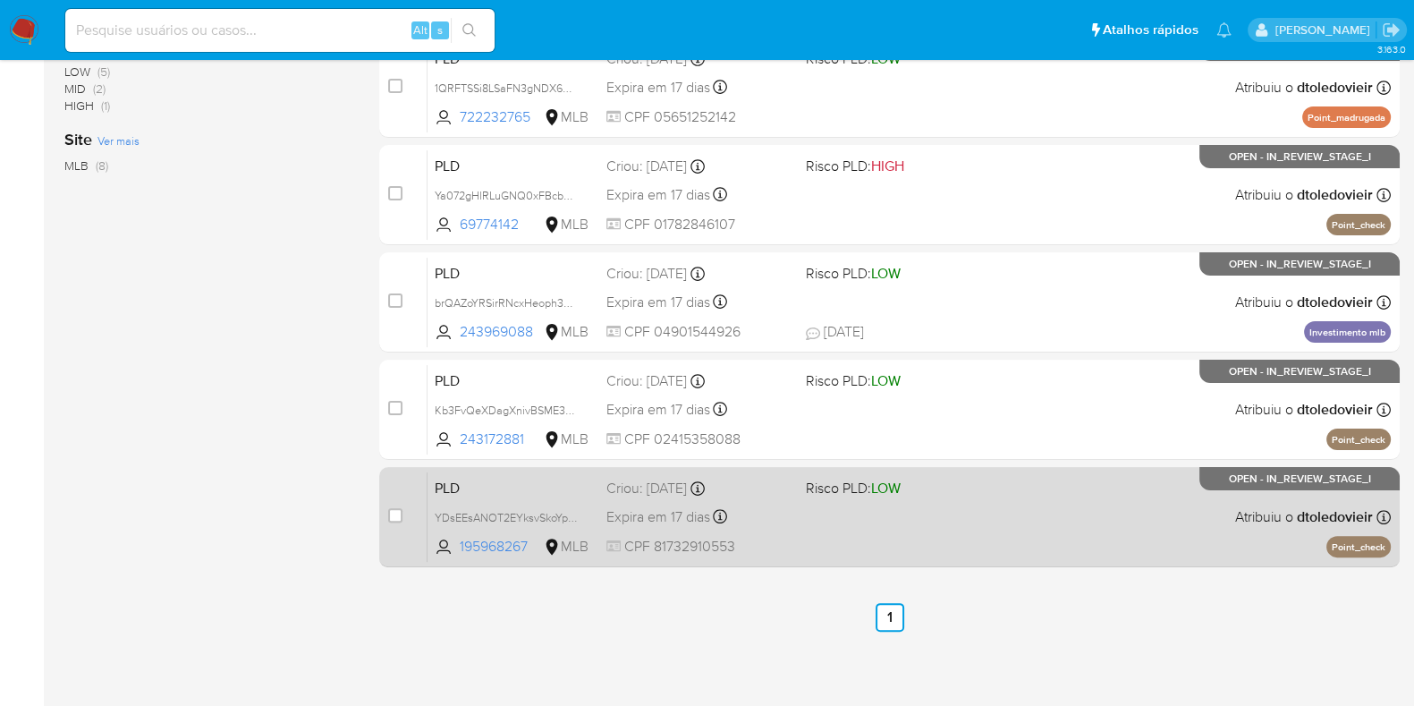
click at [996, 521] on div "PLD YDsEEsANOT2EYksvSkoYpkXq 195968267 MLB Risco PLD: LOW Criou: 12/09/2025 Cri…" at bounding box center [908, 516] width 963 height 90
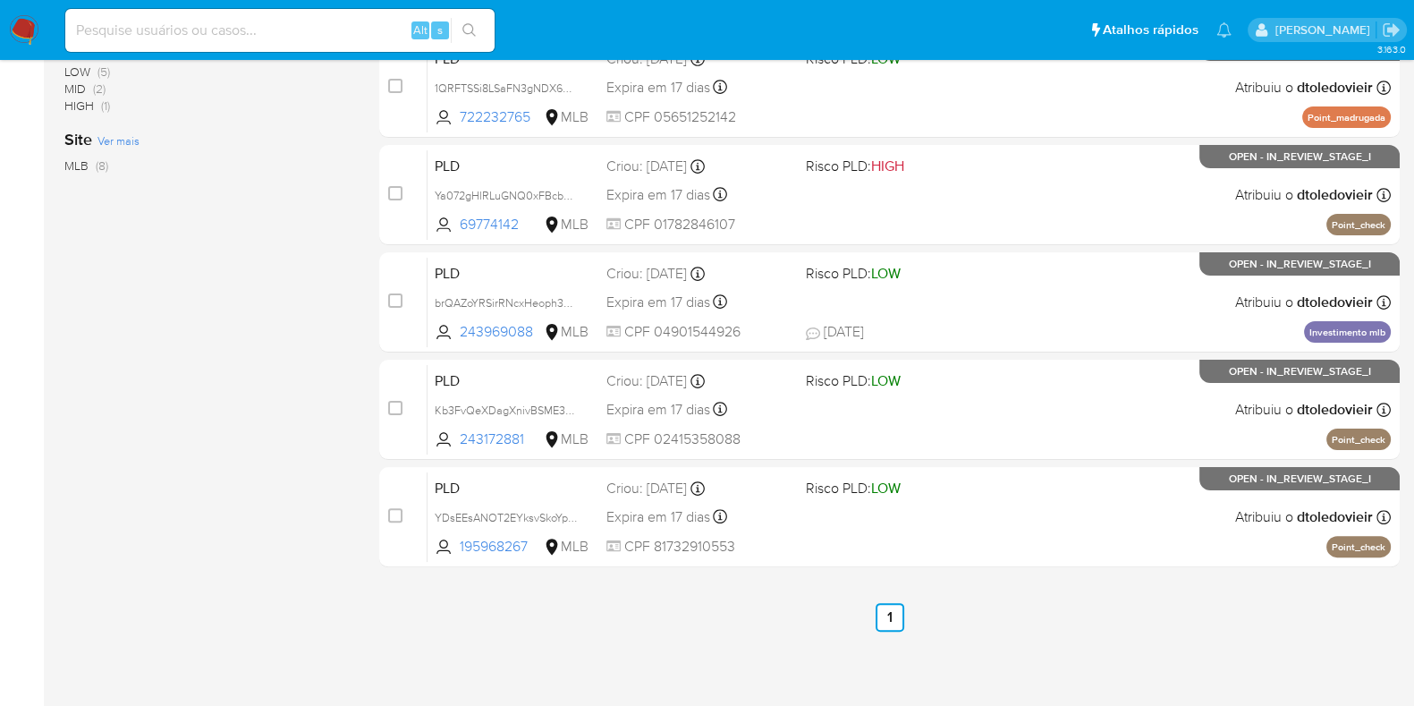
click at [31, 15] on img at bounding box center [24, 30] width 30 height 30
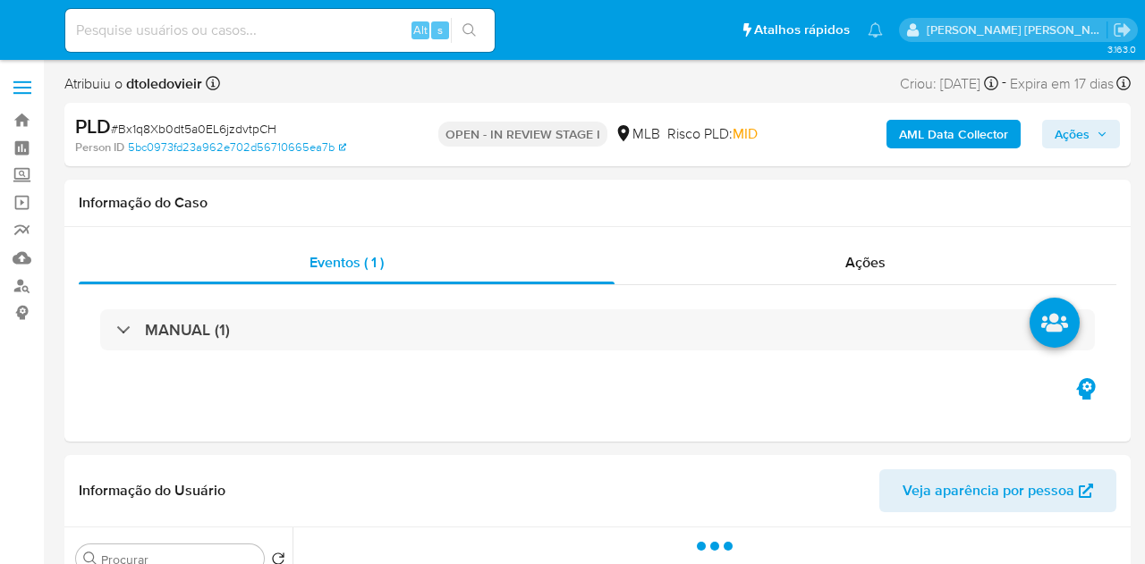
select select "10"
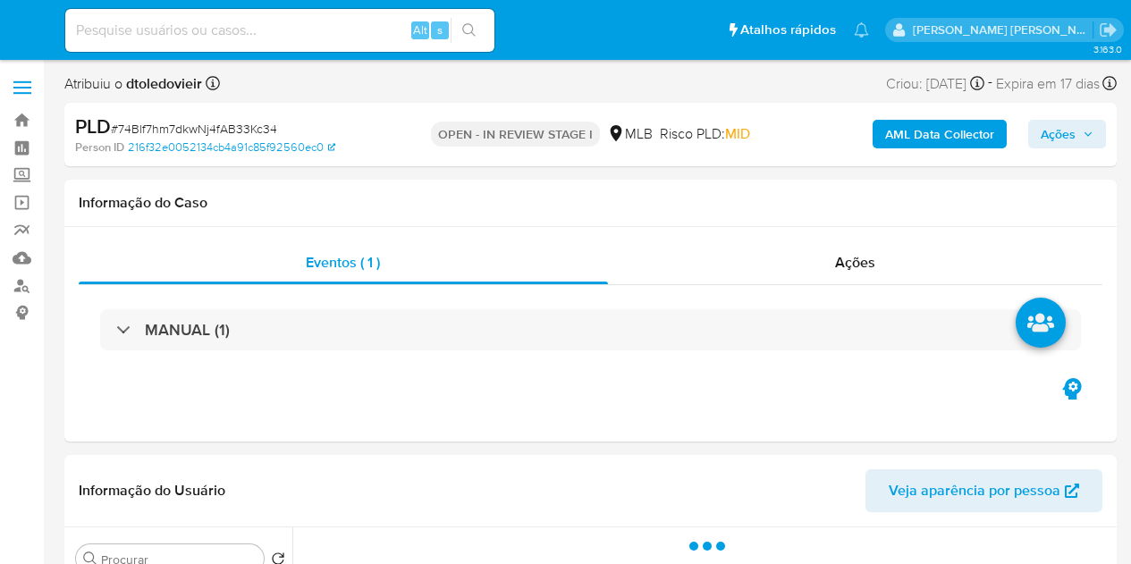
select select "10"
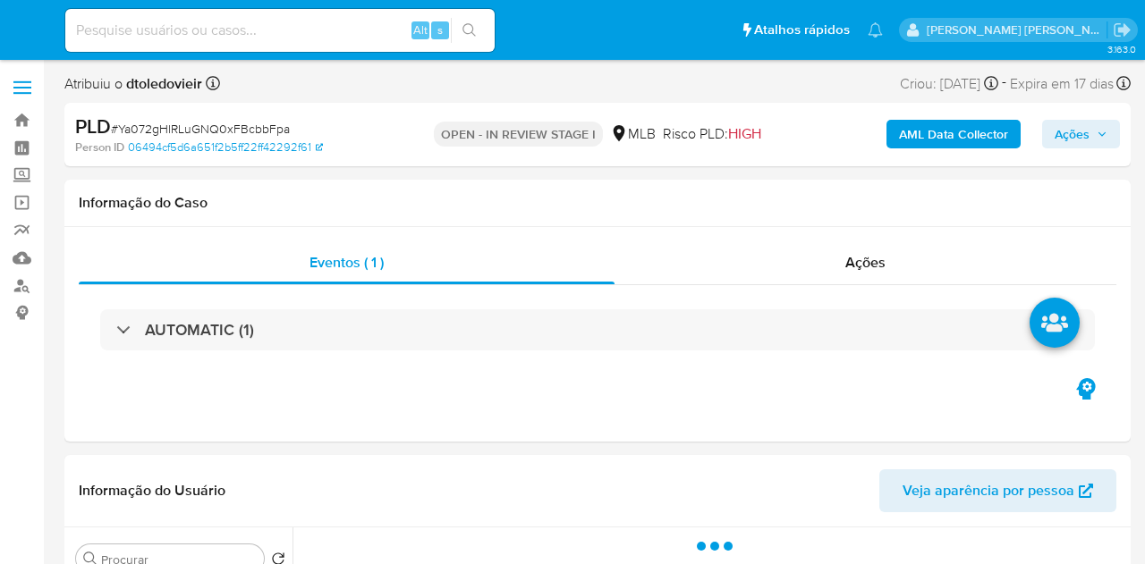
select select "10"
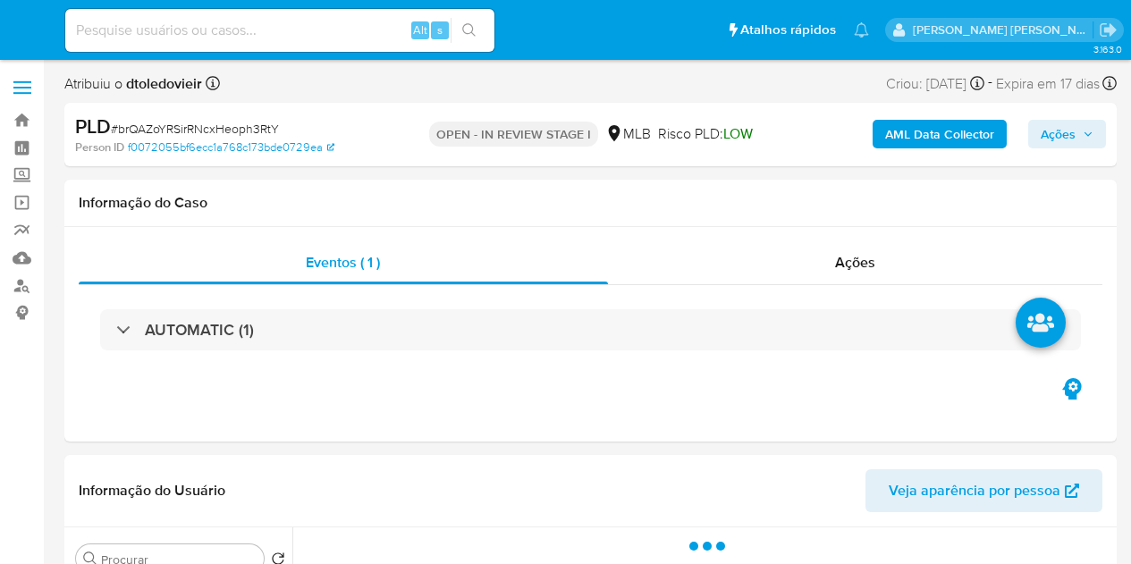
select select "10"
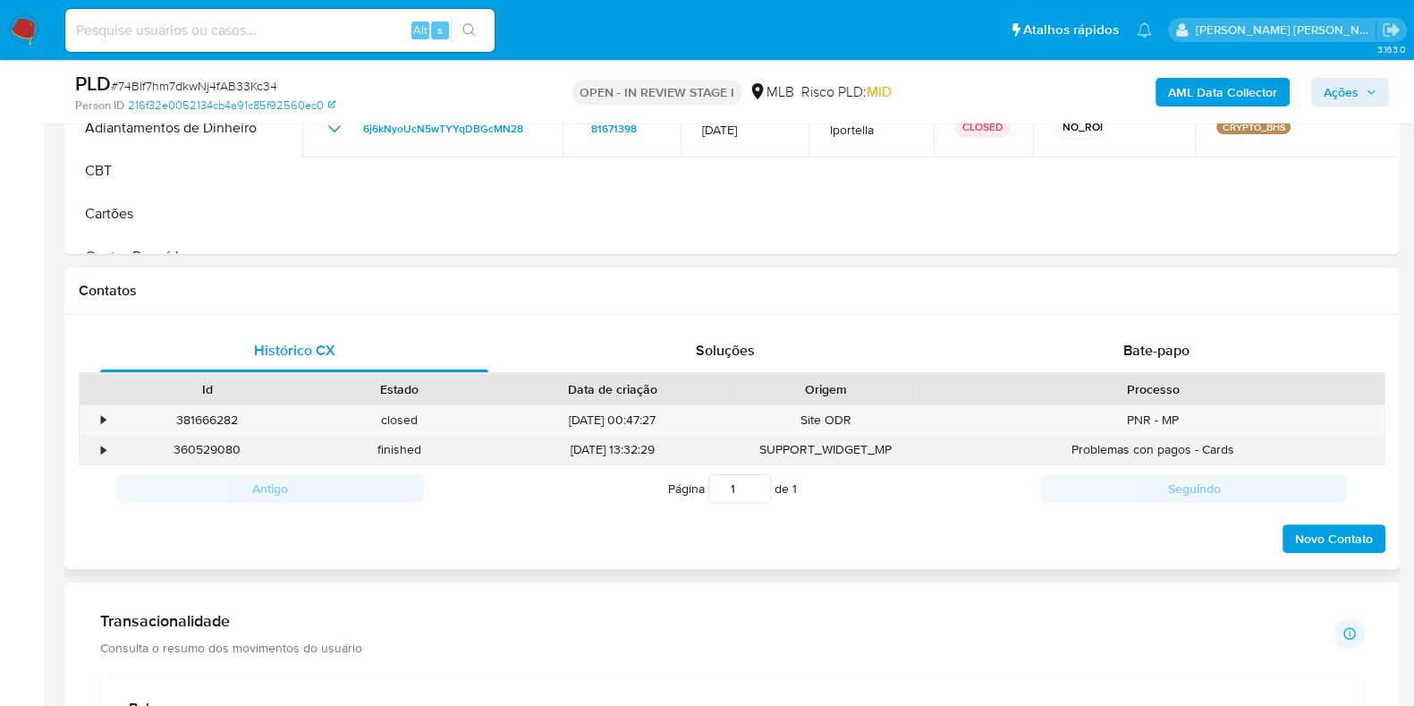
scroll to position [671, 0]
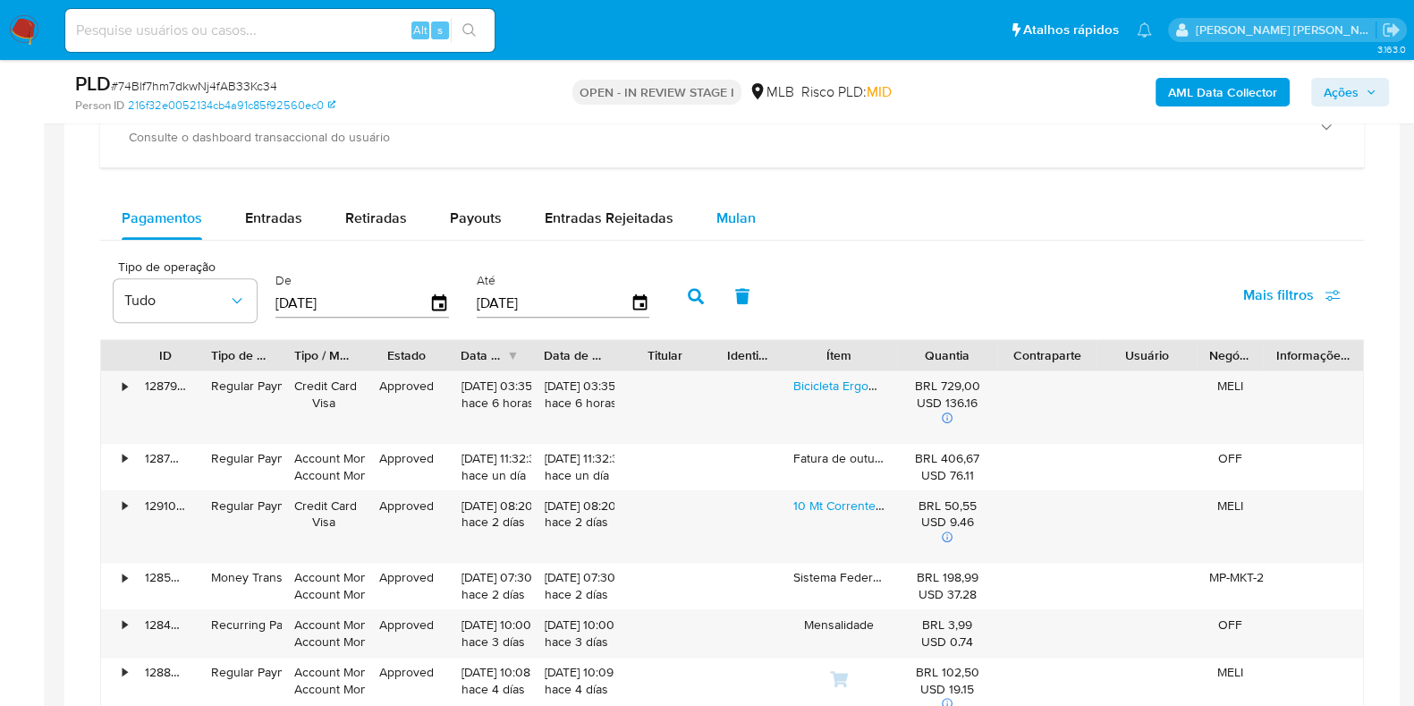
drag, startPoint x: 740, startPoint y: 194, endPoint x: 740, endPoint y: 216, distance: 21.5
click at [740, 199] on div "Mulan" at bounding box center [735, 218] width 39 height 43
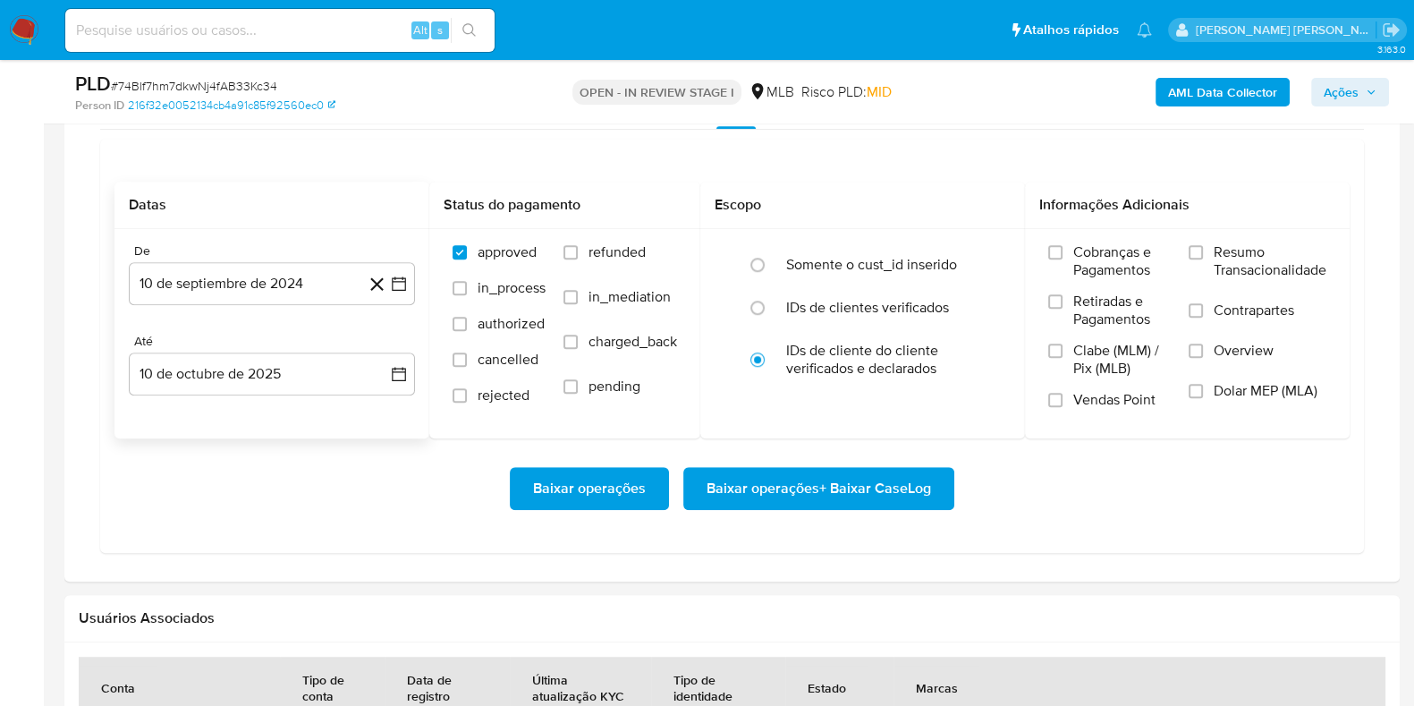
scroll to position [1564, 0]
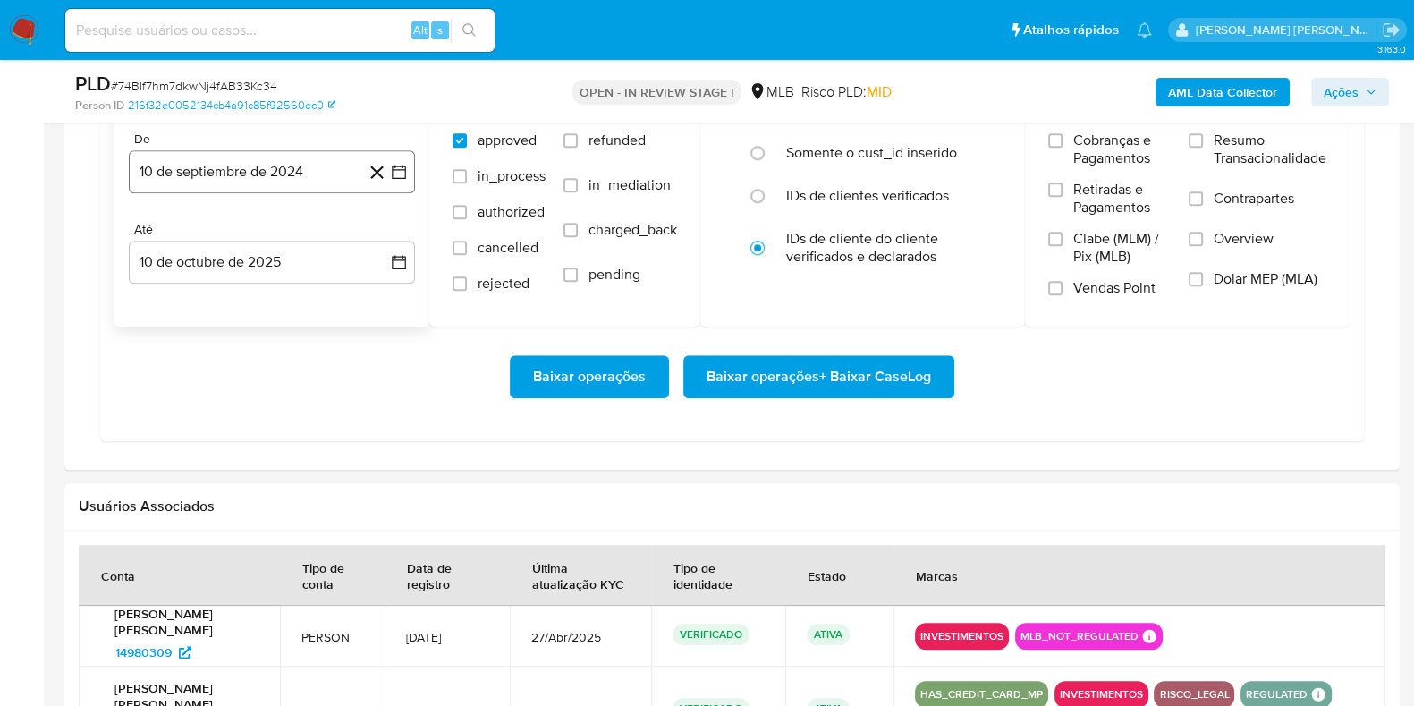
click at [275, 153] on button "10 de septiembre de 2024" at bounding box center [272, 171] width 286 height 43
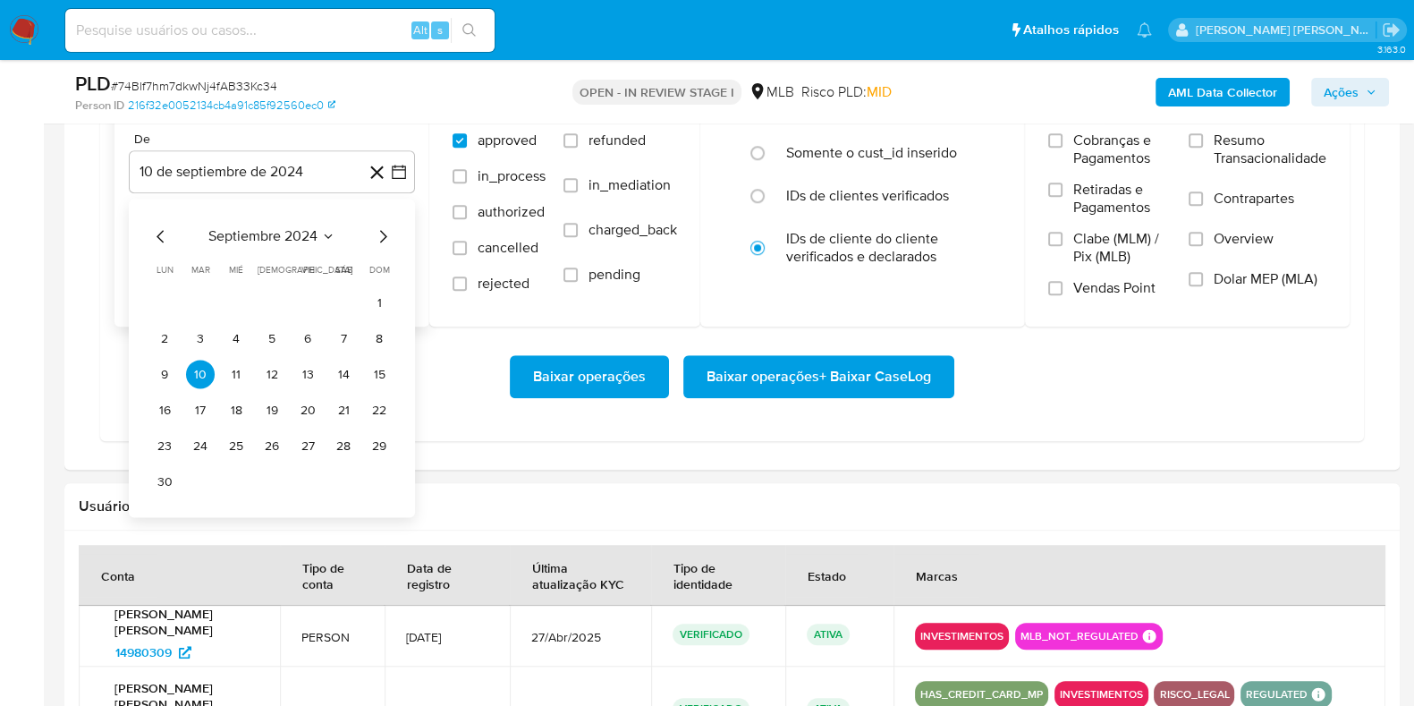
click at [379, 225] on icon "Mes siguiente" at bounding box center [382, 235] width 21 height 21
click at [382, 230] on icon "Mes siguiente" at bounding box center [383, 236] width 7 height 13
click at [384, 232] on icon "Mes siguiente" at bounding box center [383, 236] width 7 height 13
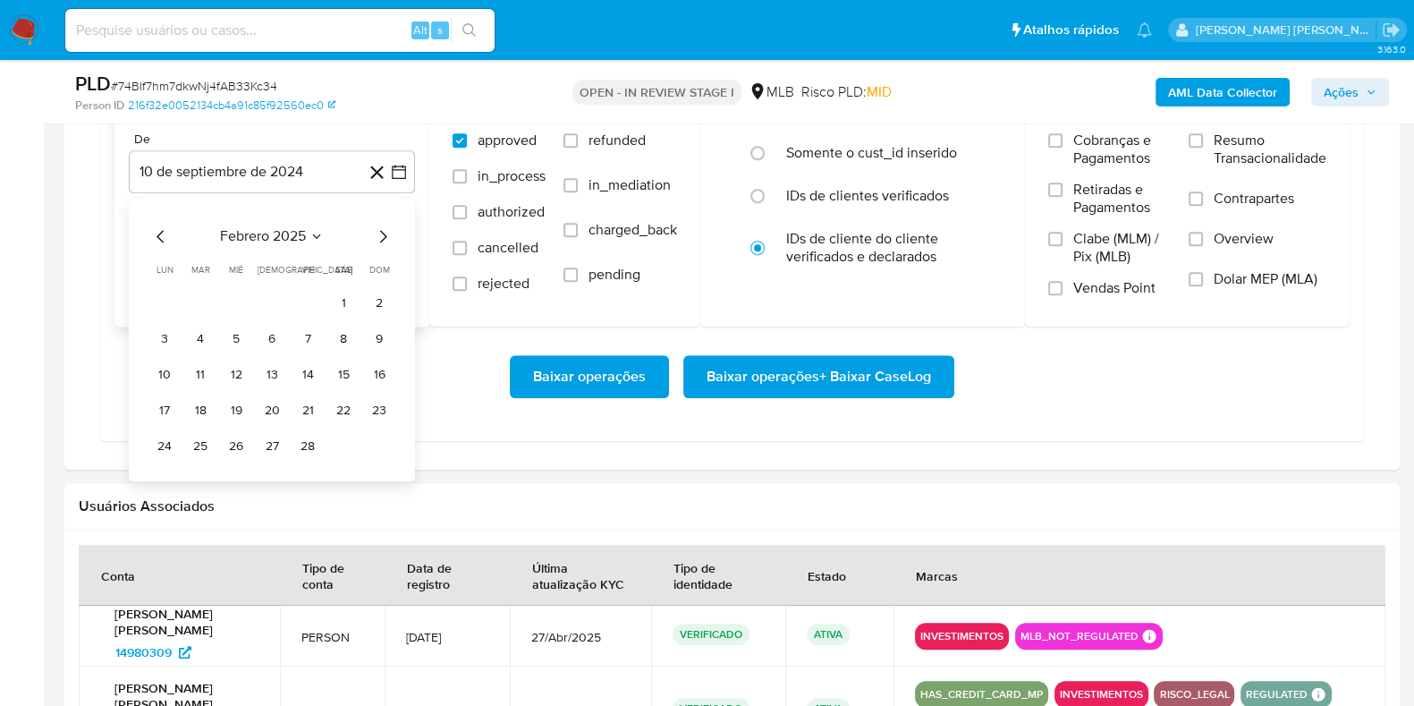
click at [384, 232] on icon "Mes siguiente" at bounding box center [383, 236] width 7 height 13
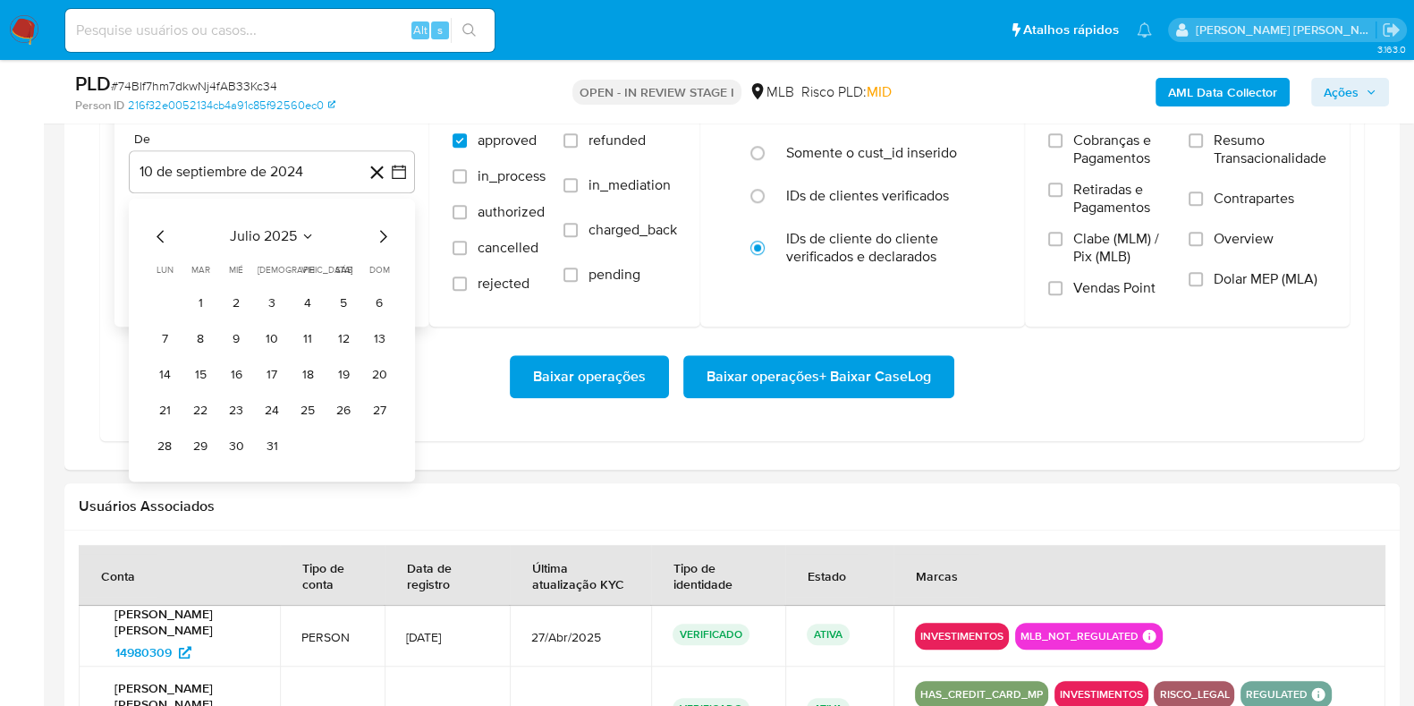
click at [380, 232] on icon "Mes siguiente" at bounding box center [382, 235] width 21 height 21
click at [313, 300] on button "1" at bounding box center [307, 302] width 29 height 29
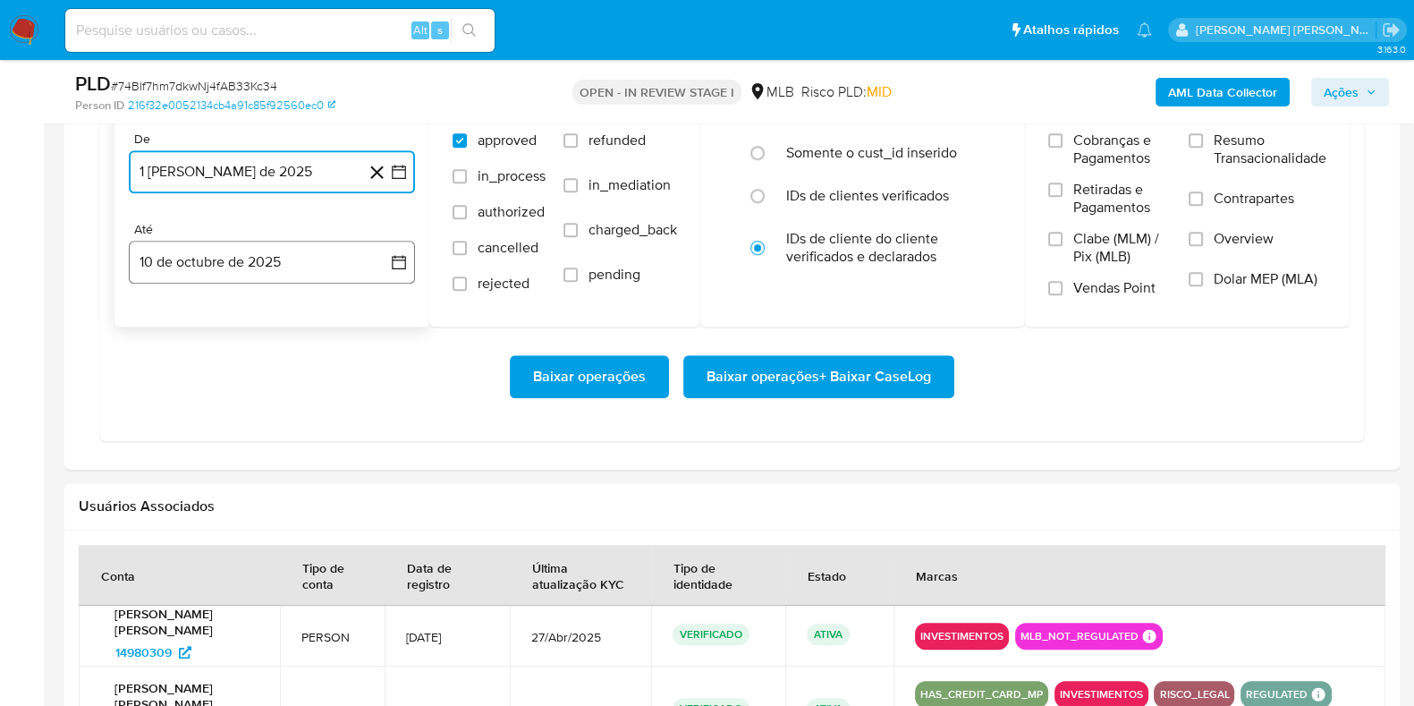
click at [273, 254] on button "10 de octubre de 2025" at bounding box center [272, 262] width 286 height 43
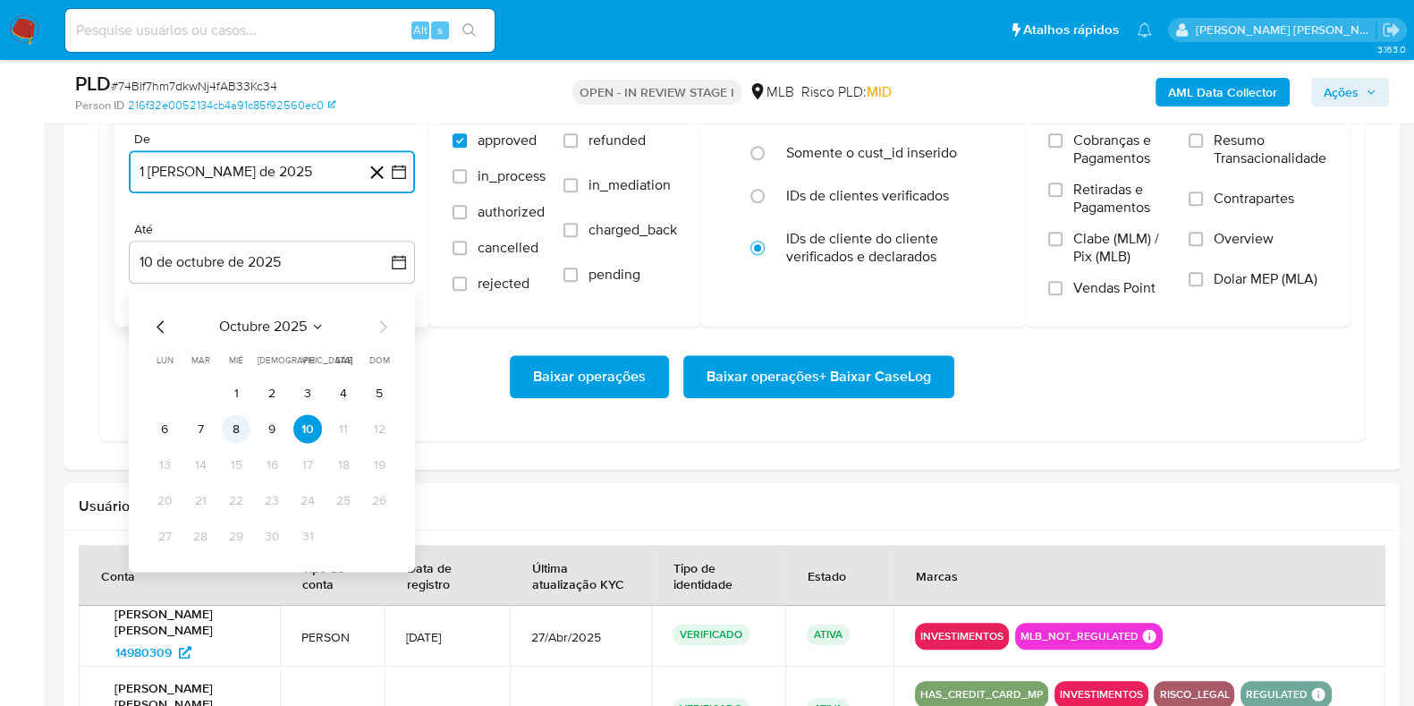
click at [245, 427] on button "8" at bounding box center [236, 428] width 29 height 29
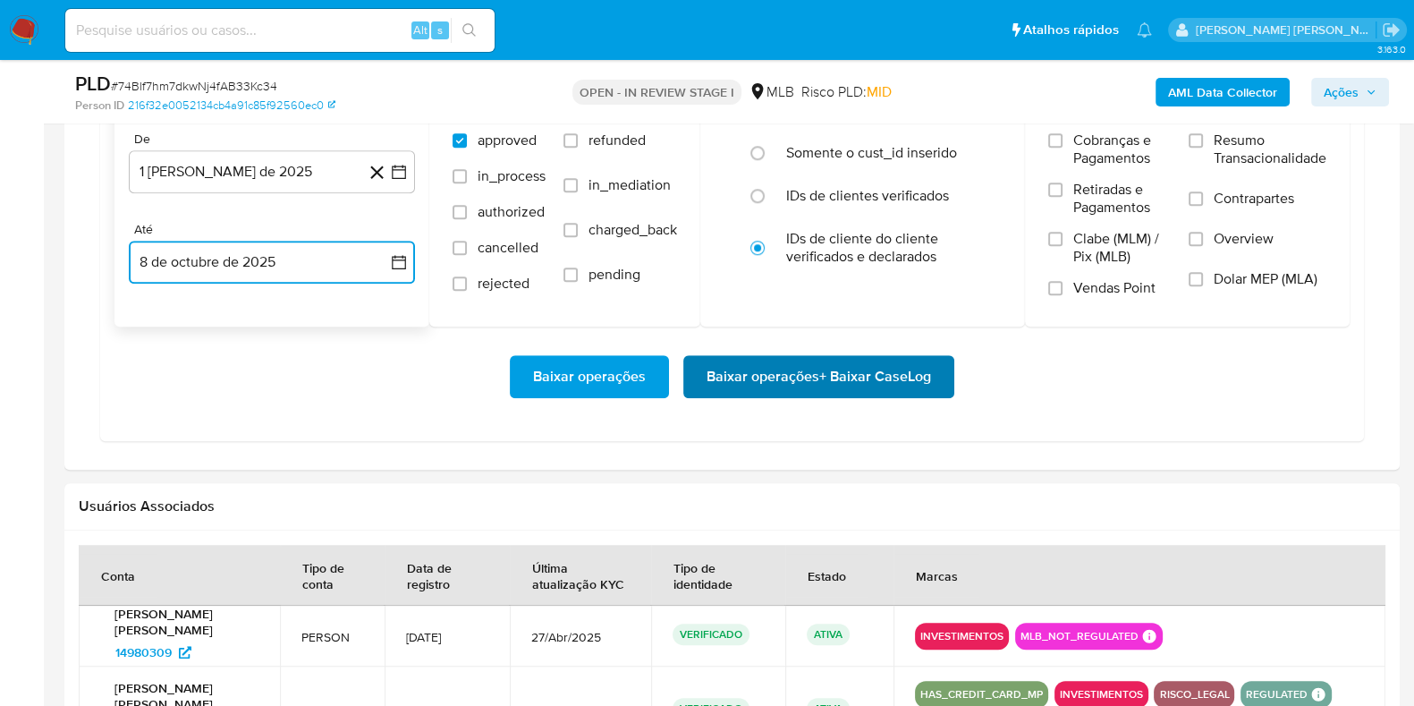
click at [790, 373] on span "Baixar operações + Baixar CaseLog" at bounding box center [819, 376] width 224 height 39
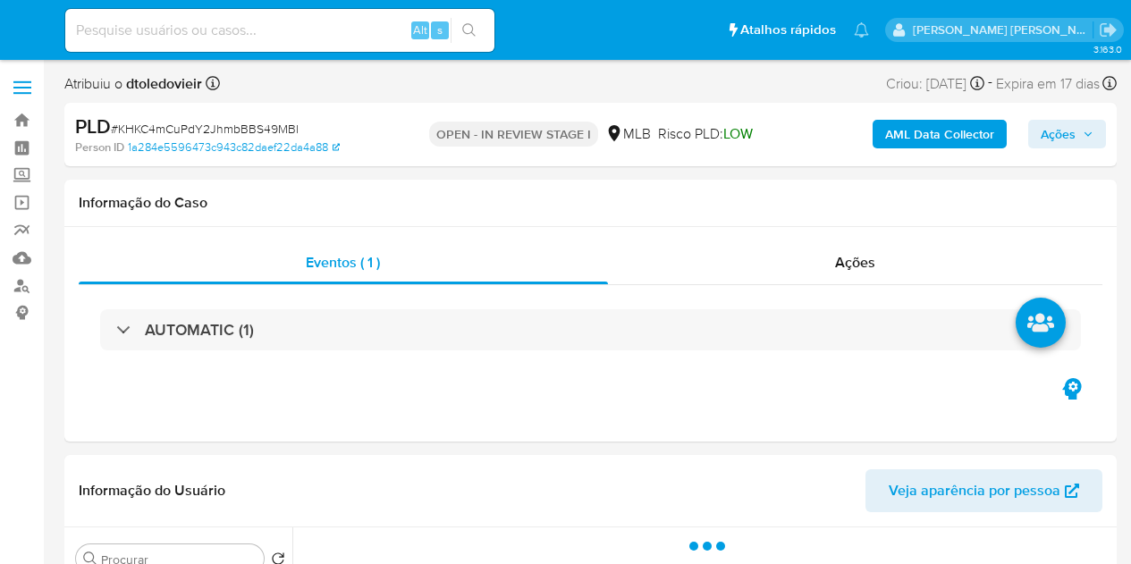
select select "10"
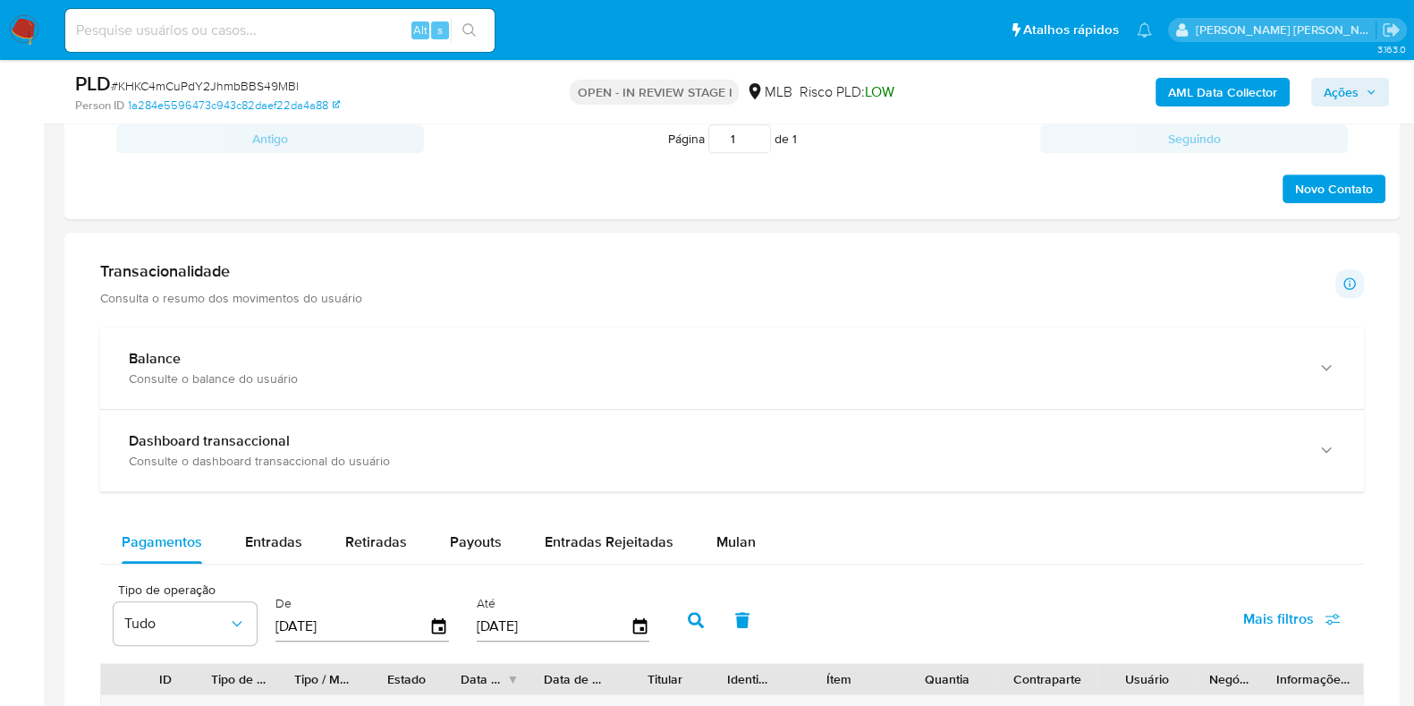
scroll to position [1230, 0]
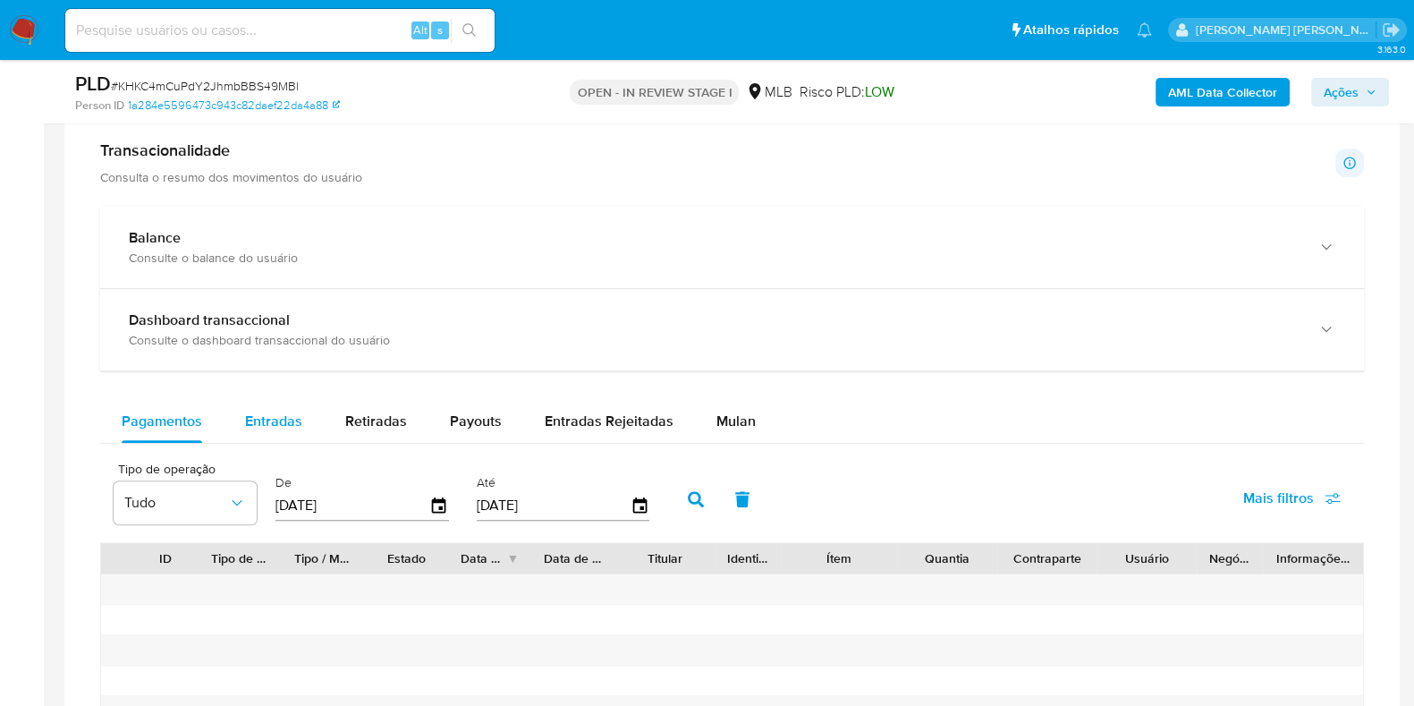
click at [282, 420] on span "Entradas" at bounding box center [273, 420] width 57 height 21
select select "10"
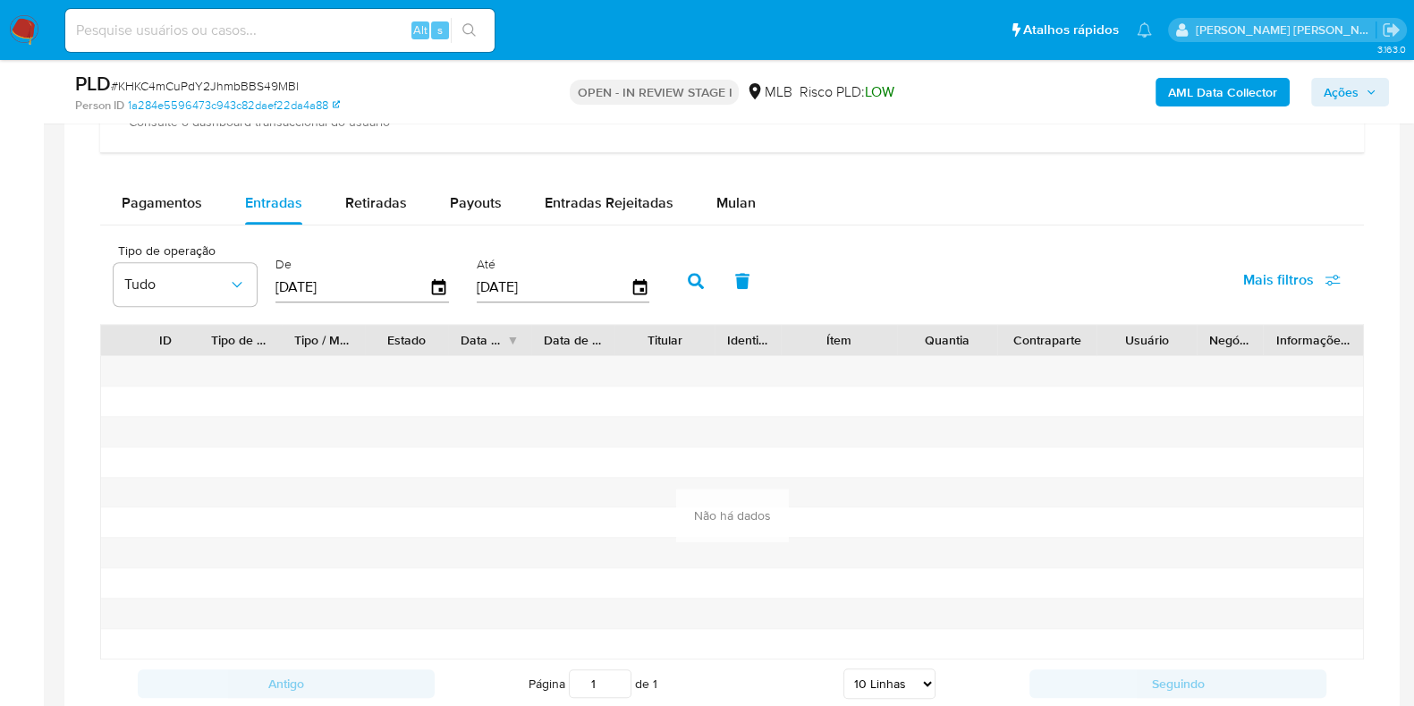
scroll to position [1452, 0]
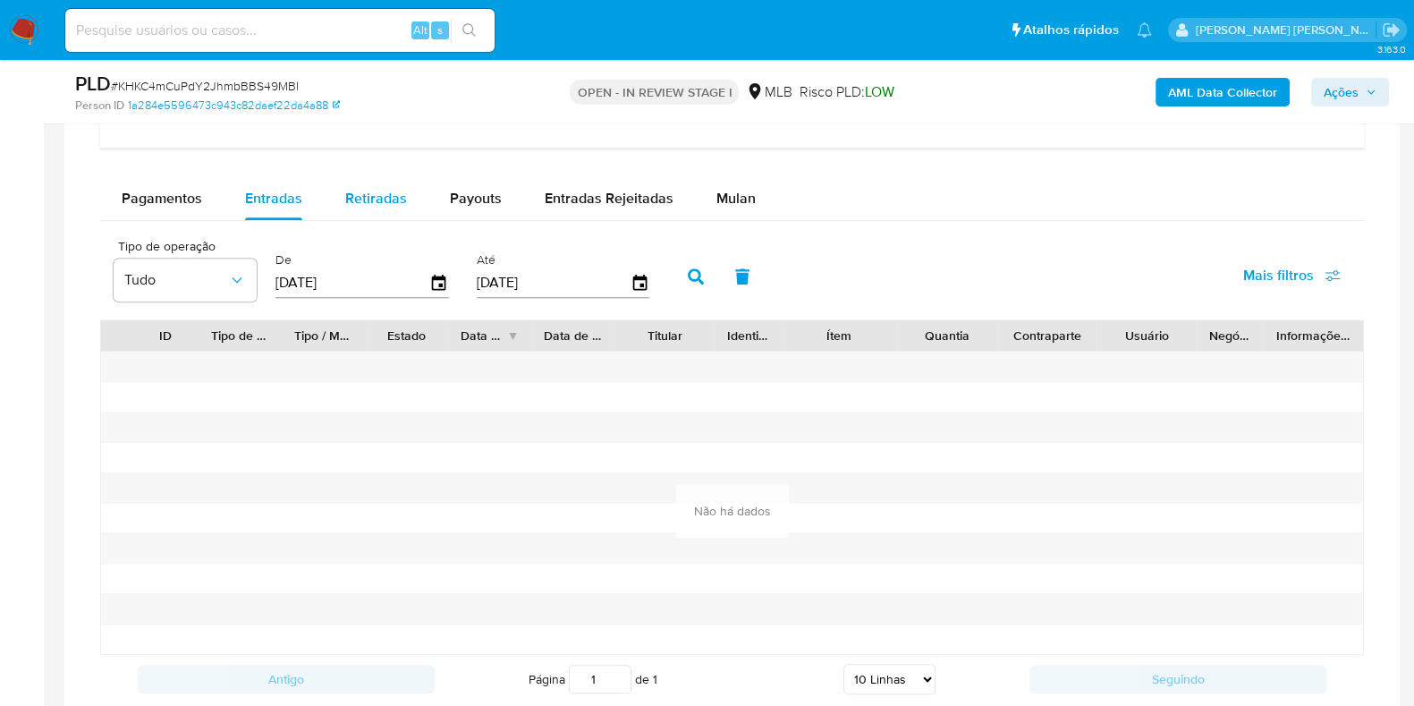
click at [385, 212] on div "Retiradas" at bounding box center [376, 198] width 62 height 43
select select "10"
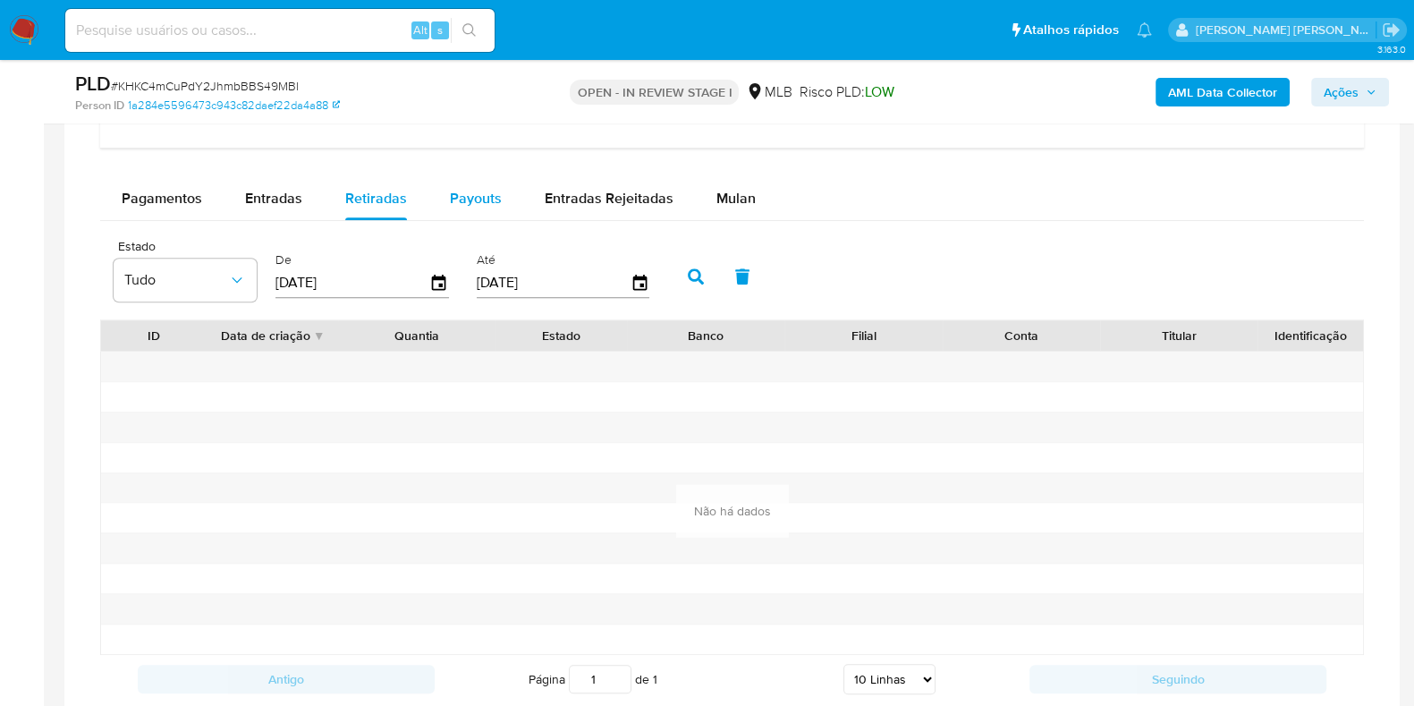
click at [477, 190] on span "Payouts" at bounding box center [476, 198] width 52 height 21
select select "10"
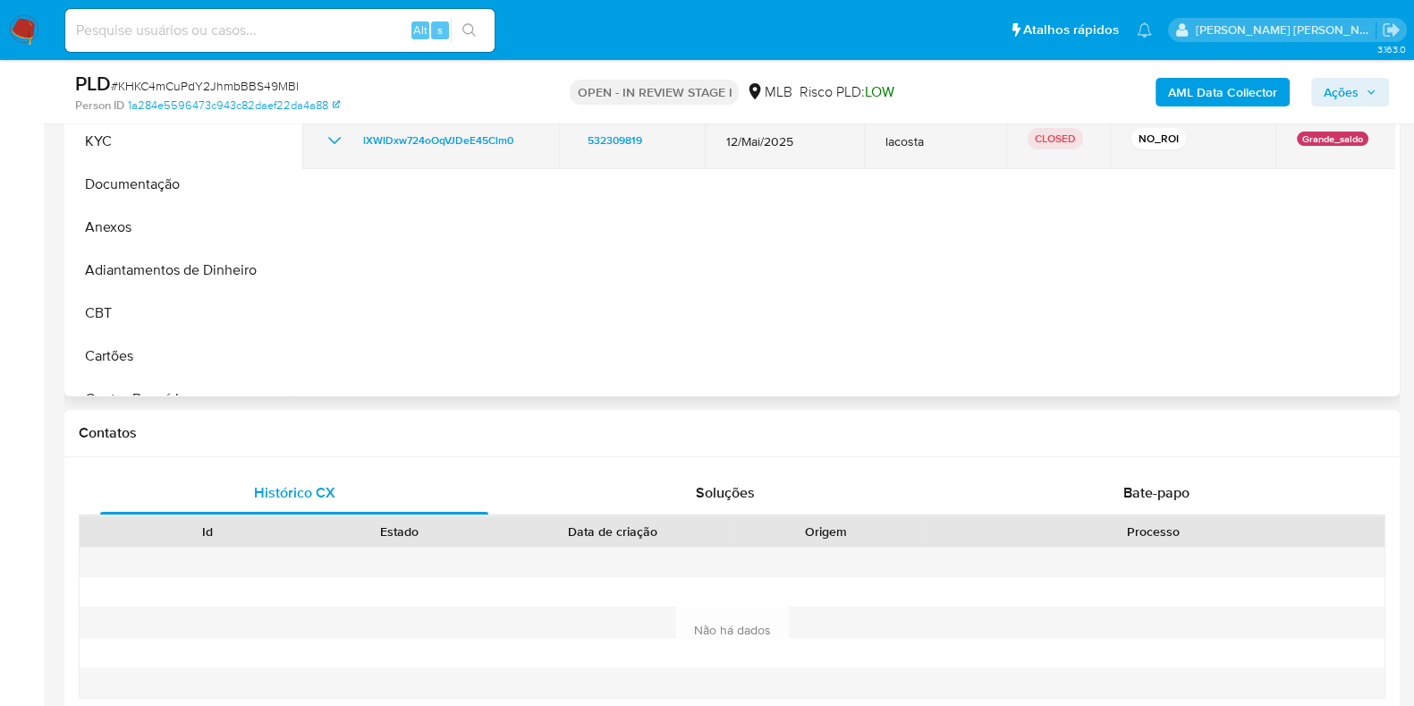
scroll to position [223, 0]
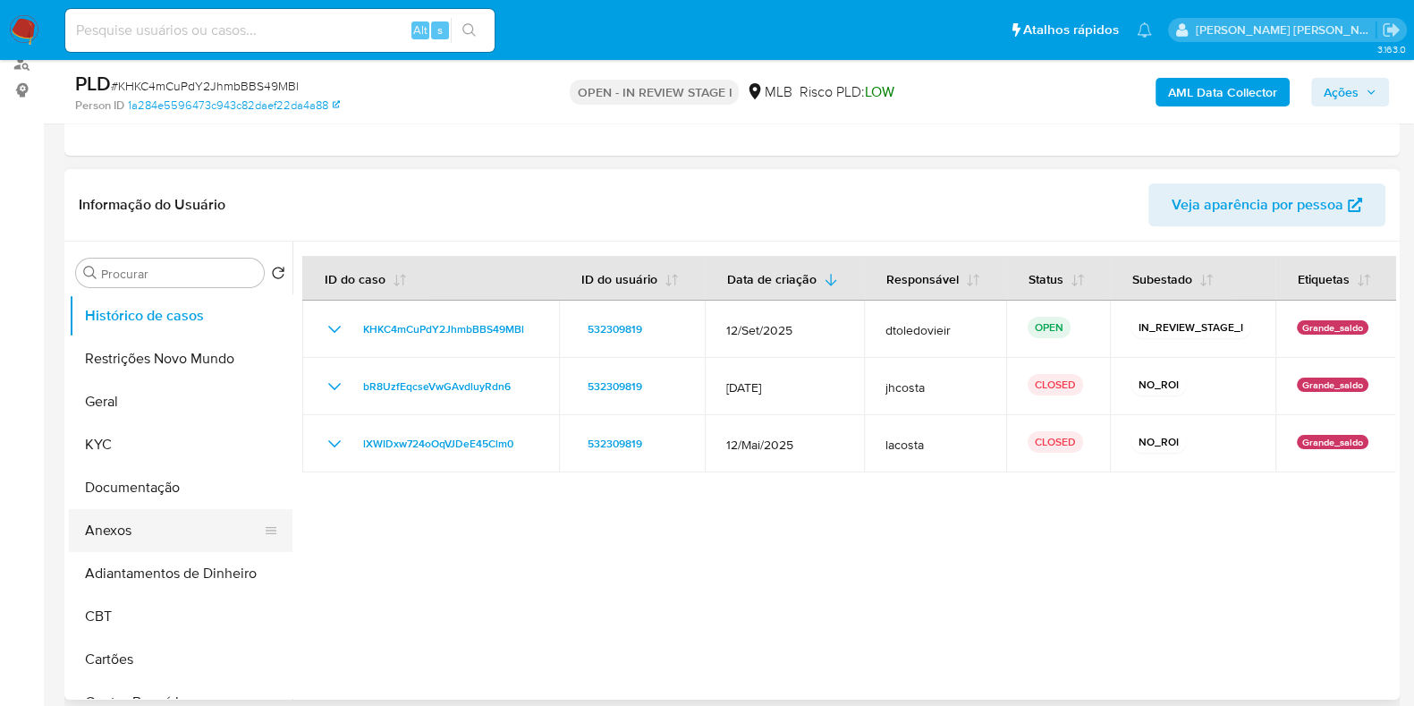
click at [158, 519] on button "Anexos" at bounding box center [173, 530] width 209 height 43
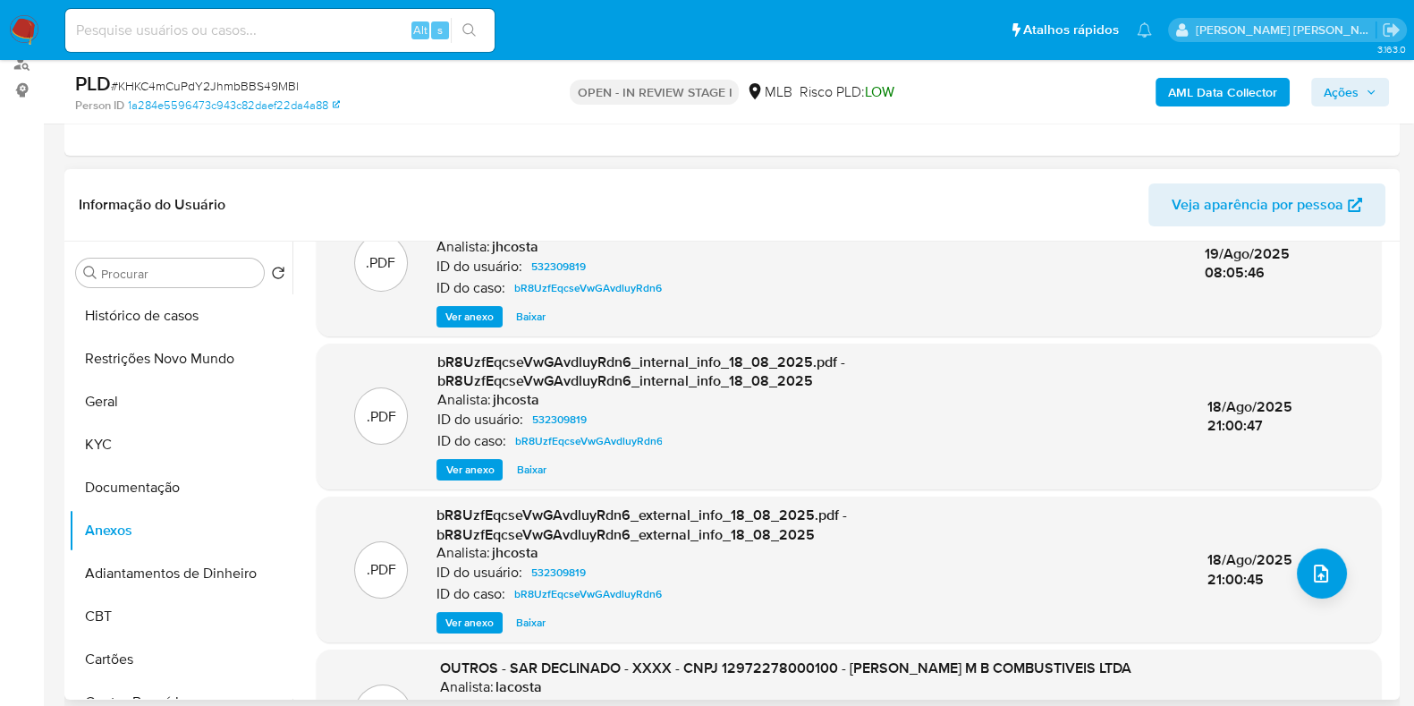
scroll to position [208, 0]
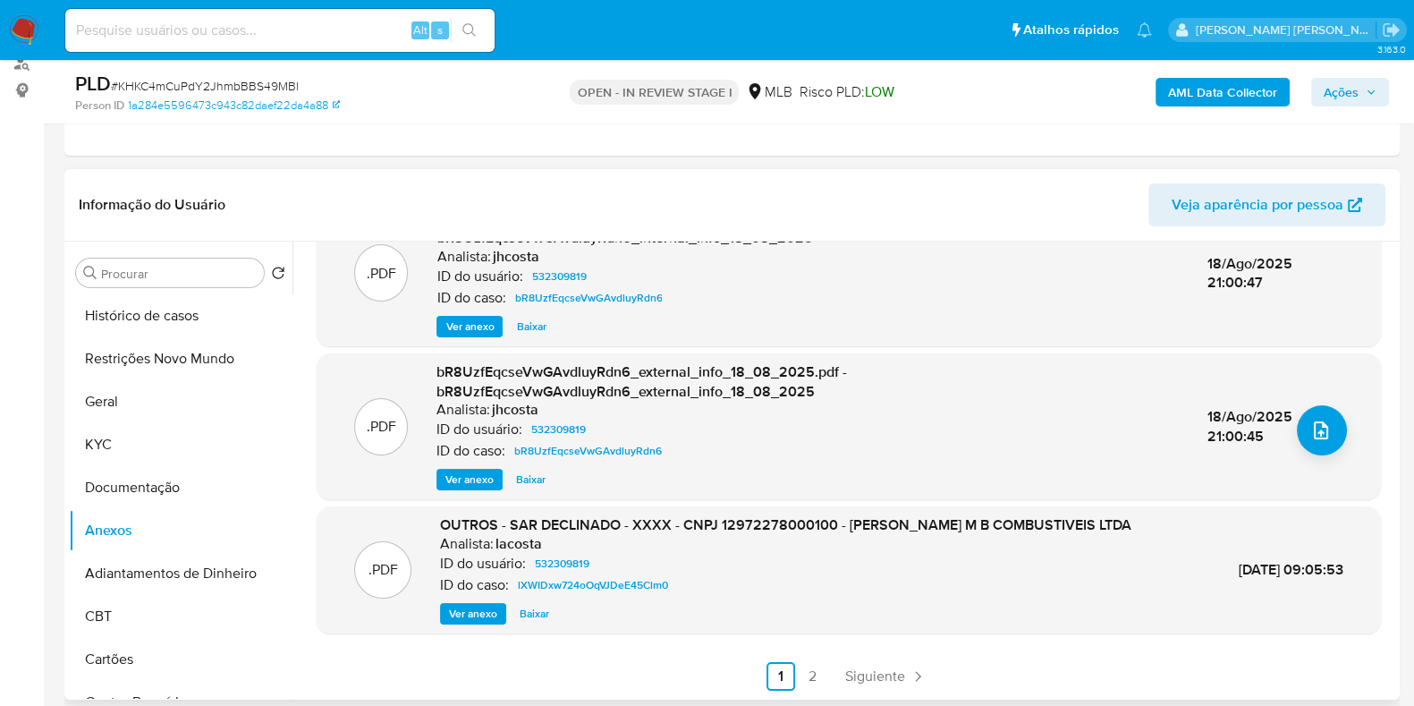
click at [474, 563] on span "Ver anexo" at bounding box center [473, 614] width 48 height 18
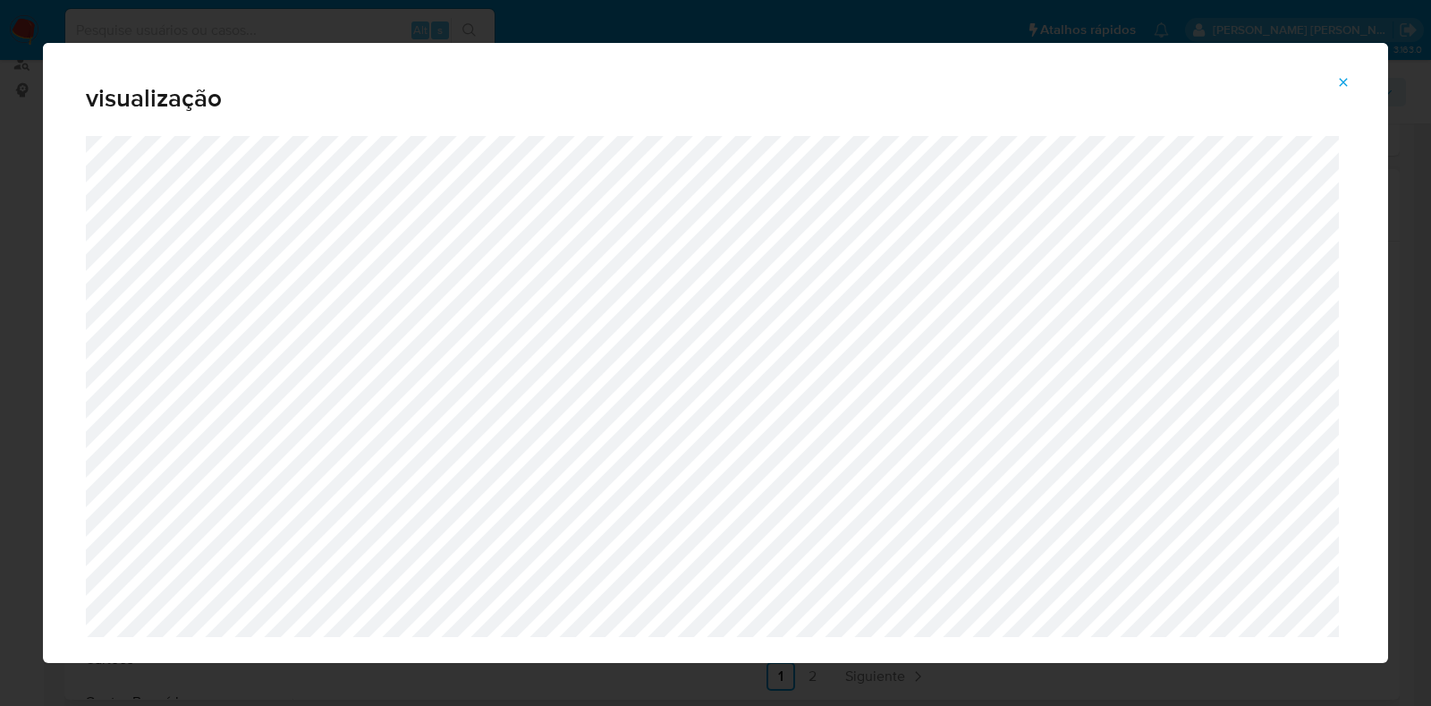
click at [22, 311] on div "visualização" at bounding box center [715, 353] width 1431 height 706
click at [1130, 82] on icon "Attachment preview" at bounding box center [1343, 82] width 14 height 14
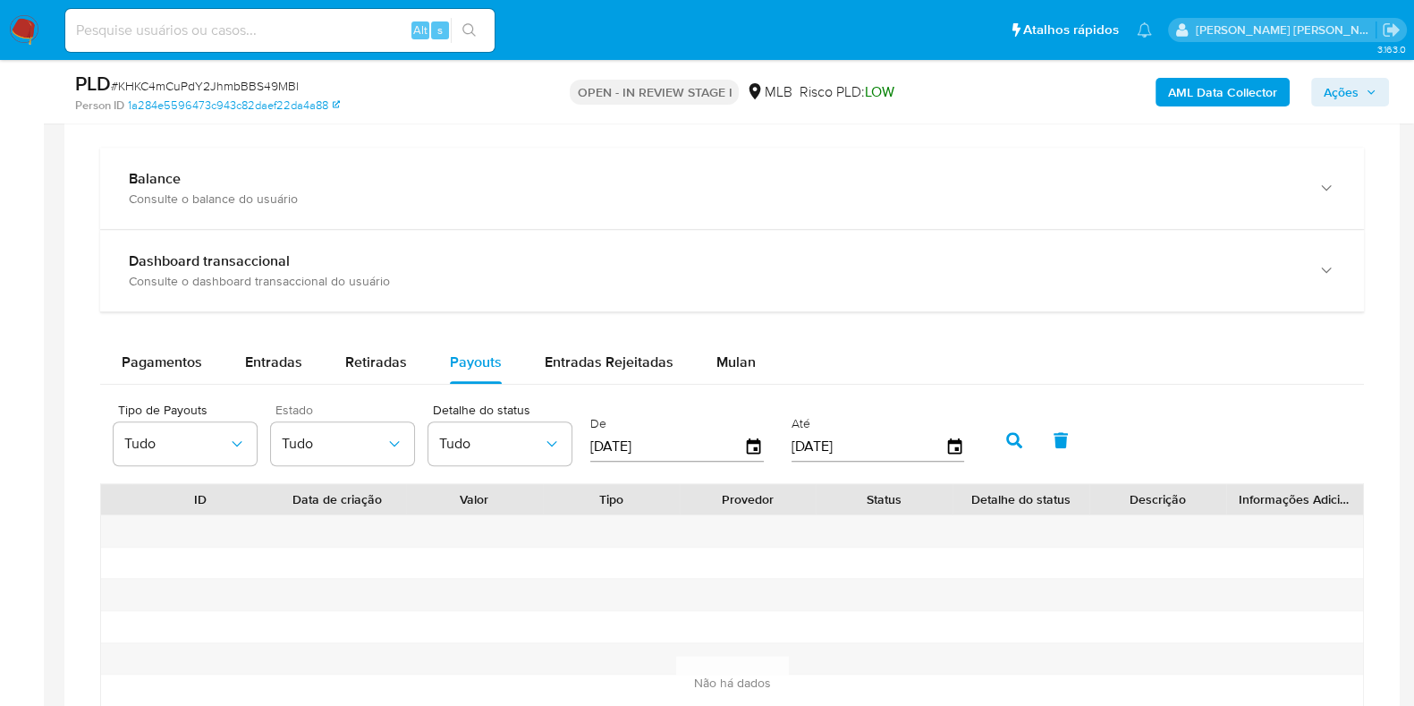
scroll to position [1341, 0]
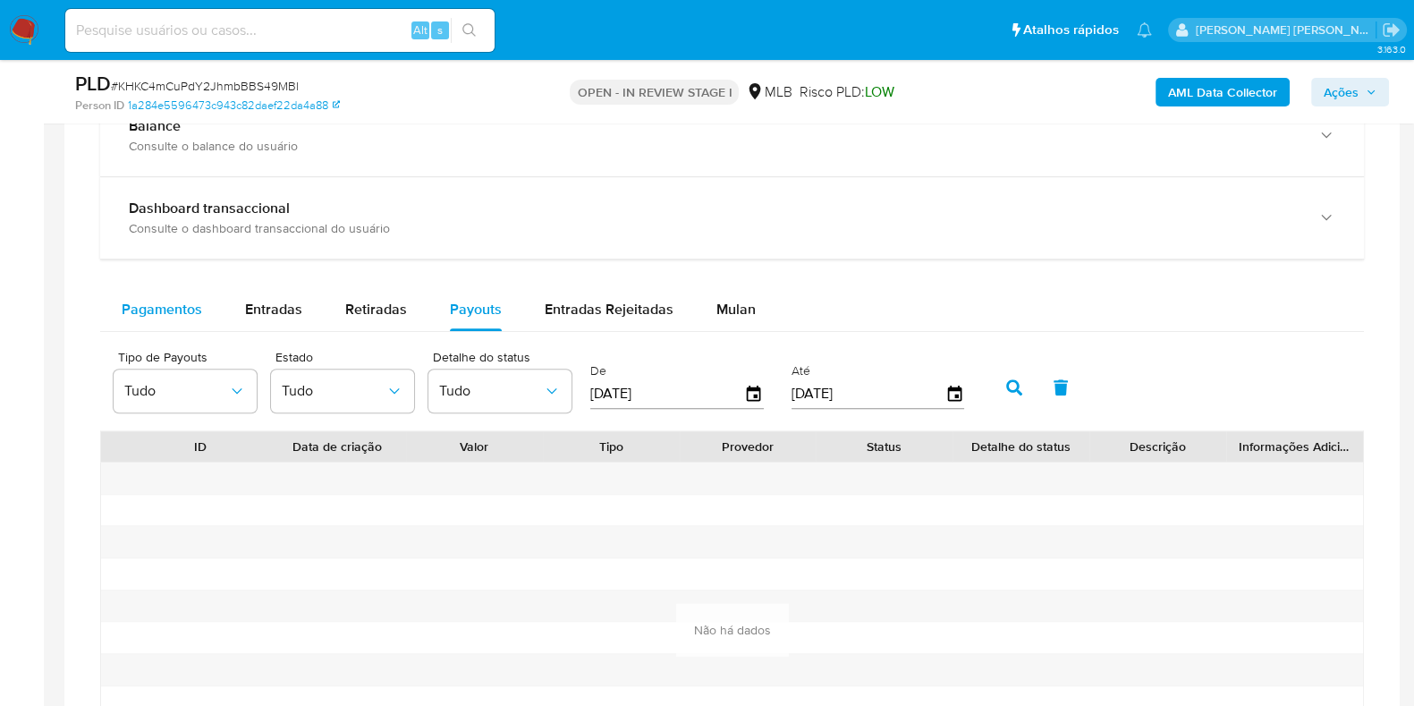
click at [190, 314] on span "Pagamentos" at bounding box center [162, 309] width 80 height 21
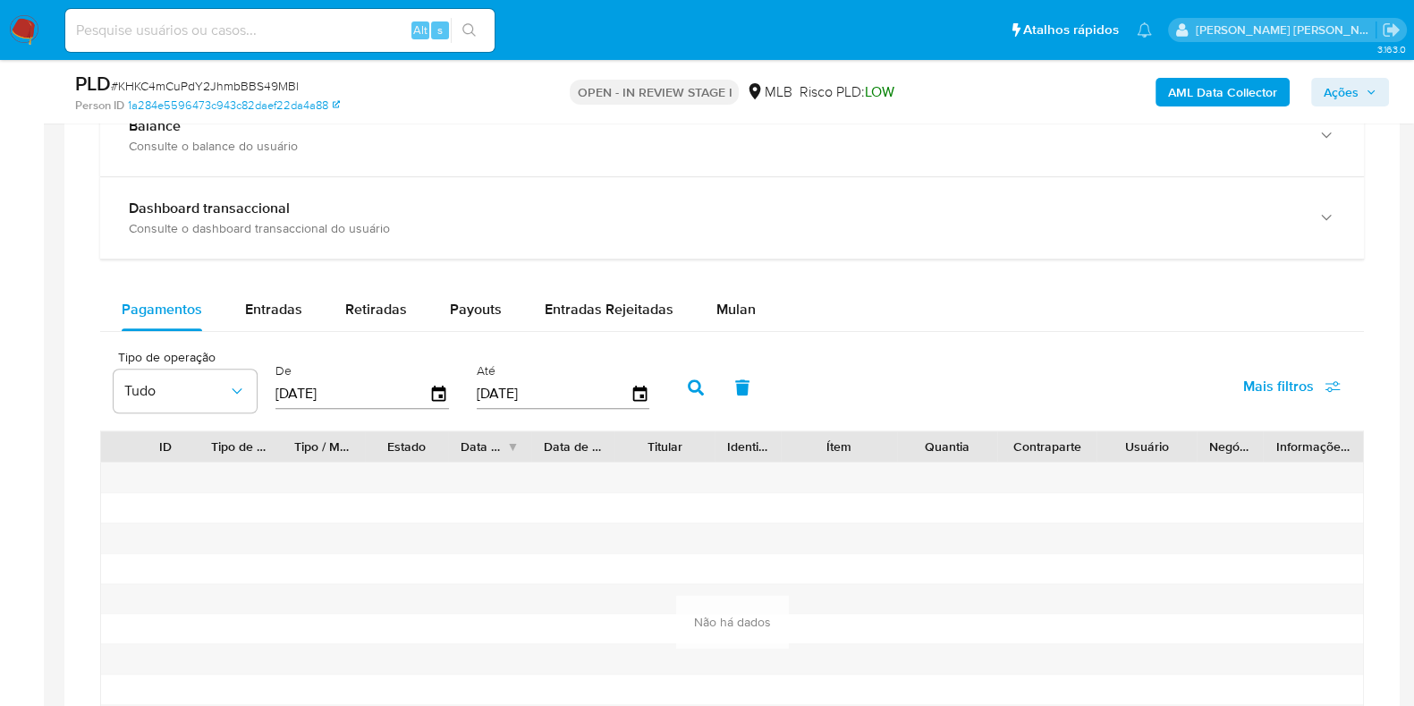
click at [351, 394] on input "[DATE]" at bounding box center [352, 393] width 154 height 29
type input "01/01/2025"
click button "button" at bounding box center [696, 387] width 47 height 43
click at [275, 306] on span "Entradas" at bounding box center [273, 309] width 57 height 21
click at [360, 404] on input "[DATE]" at bounding box center [352, 393] width 154 height 29
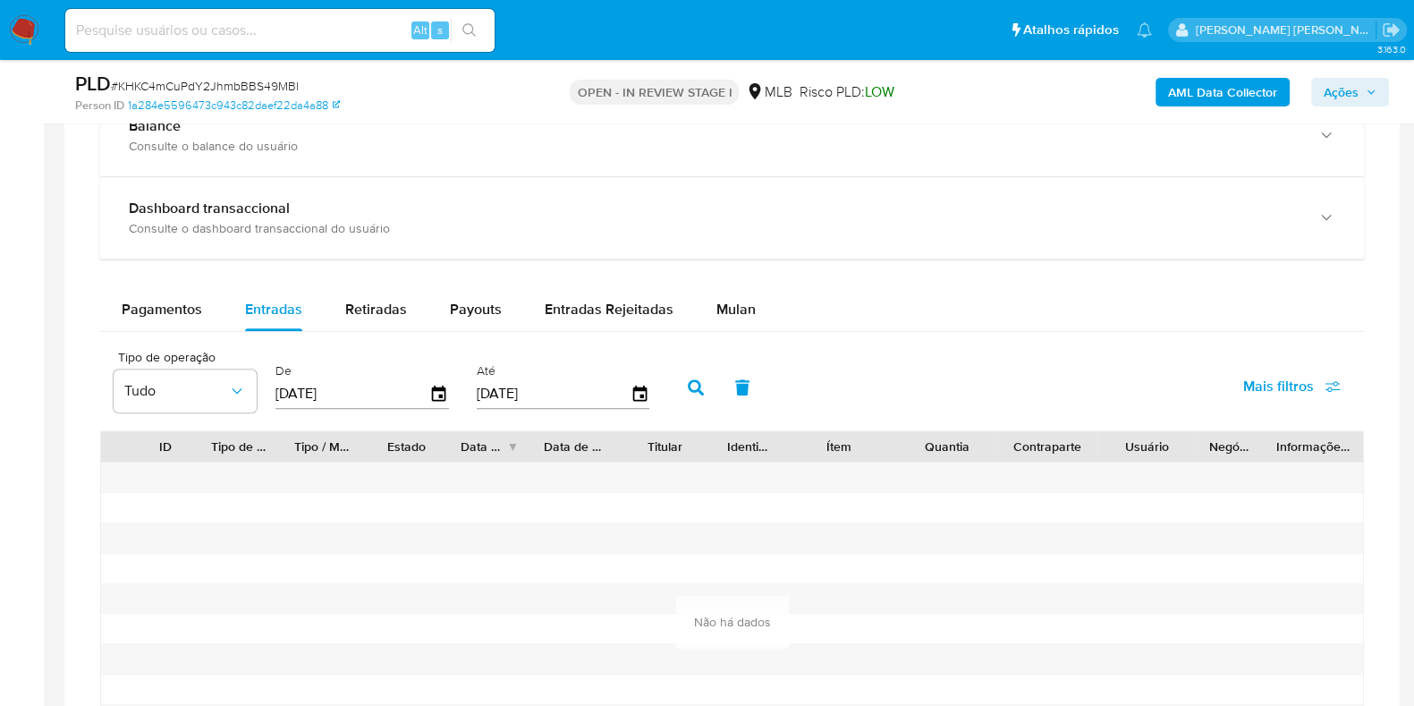
type input "01/01/2025"
click button "button" at bounding box center [696, 387] width 47 height 43
click at [385, 310] on span "Retiradas" at bounding box center [376, 309] width 62 height 21
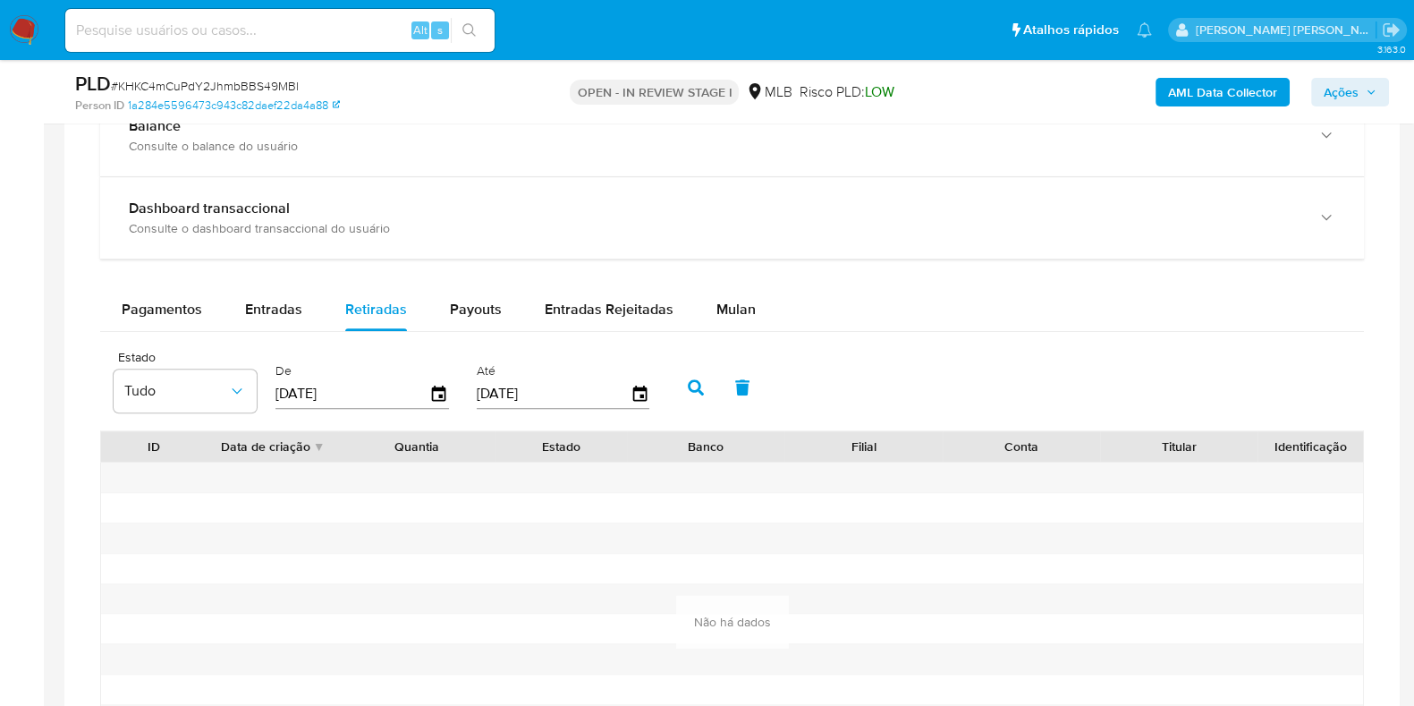
drag, startPoint x: 413, startPoint y: 390, endPoint x: 398, endPoint y: 390, distance: 15.2
click at [407, 390] on input "[DATE]" at bounding box center [352, 393] width 154 height 29
click at [503, 316] on button "Payouts" at bounding box center [475, 309] width 95 height 43
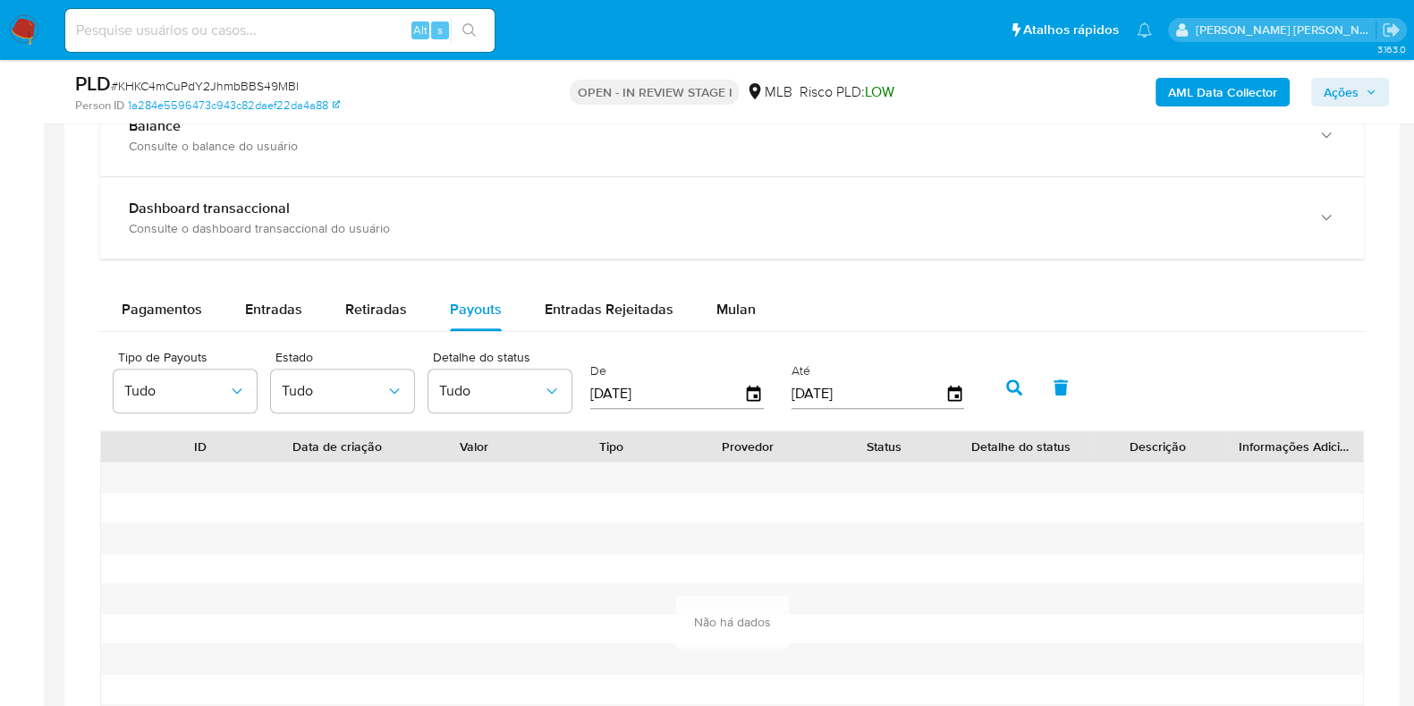
click at [673, 385] on input "[DATE]" at bounding box center [667, 393] width 154 height 29
type input "01/01/2025"
click at [1007, 384] on icon "button" at bounding box center [1014, 387] width 16 height 16
click at [991, 391] on button "button" at bounding box center [1014, 387] width 47 height 43
click at [1006, 386] on icon "button" at bounding box center [1014, 387] width 16 height 16
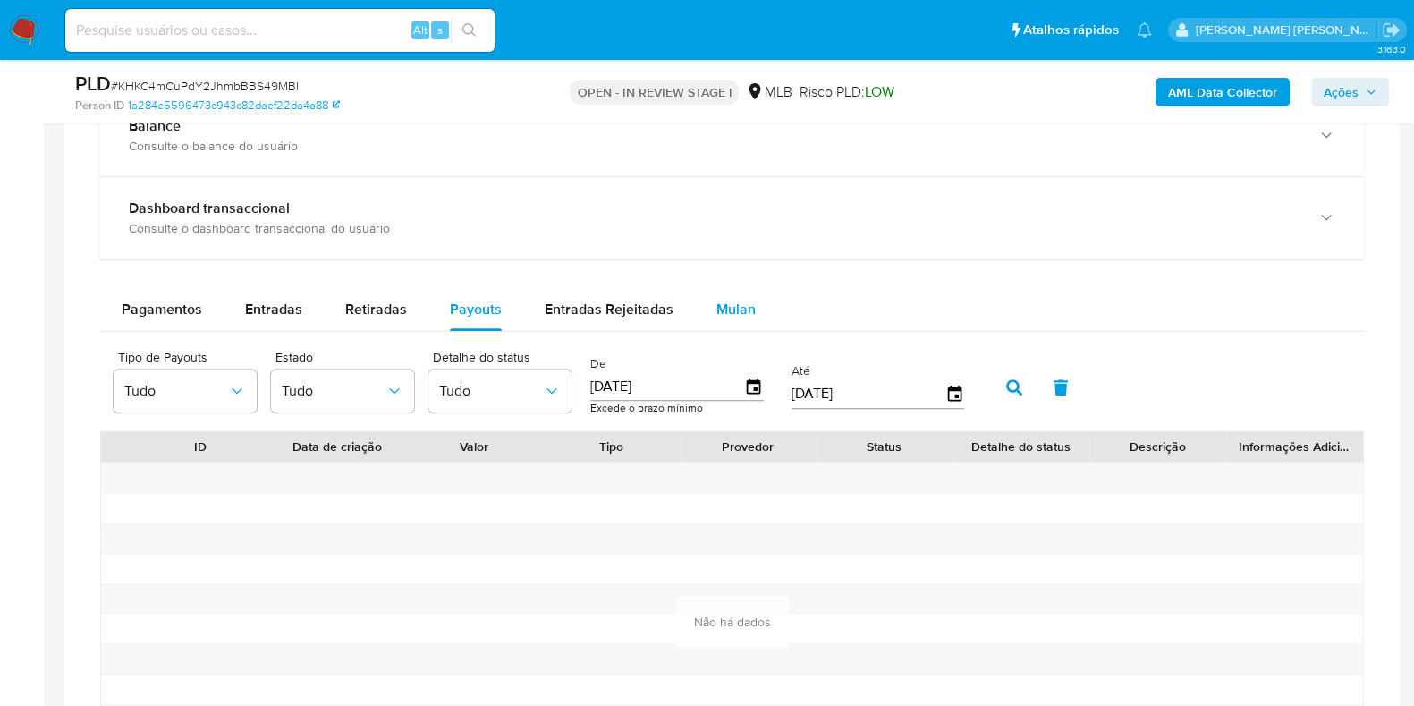
click at [751, 297] on button "Mulan" at bounding box center [736, 309] width 82 height 43
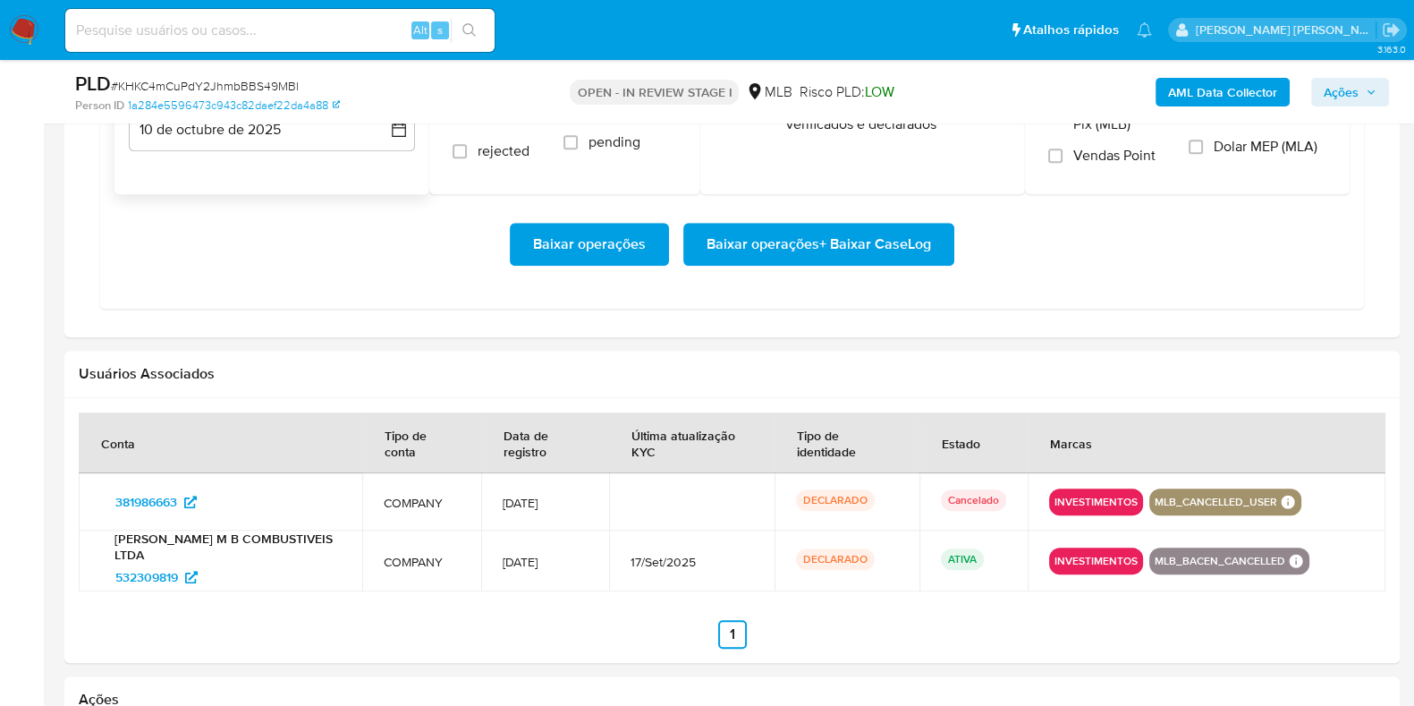
scroll to position [1676, 0]
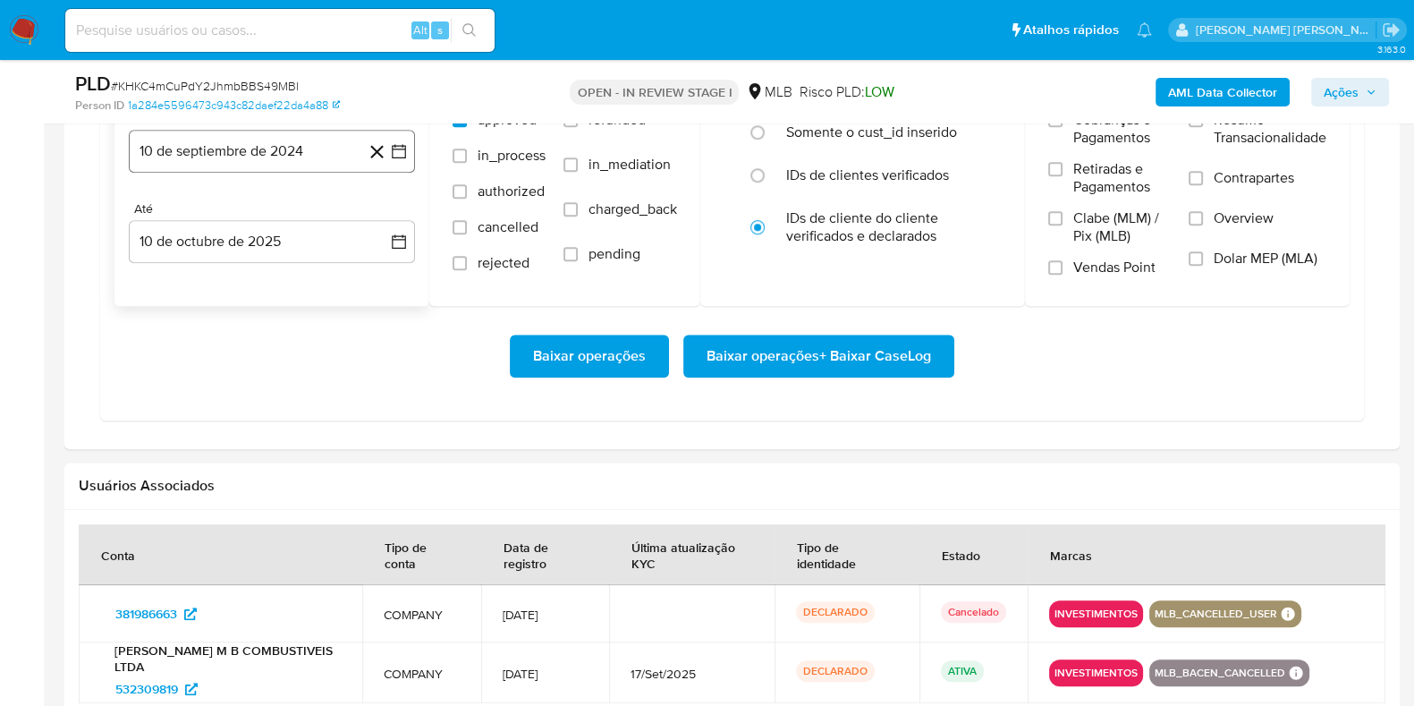
click at [276, 149] on button "10 de septiembre de 2024" at bounding box center [272, 151] width 286 height 43
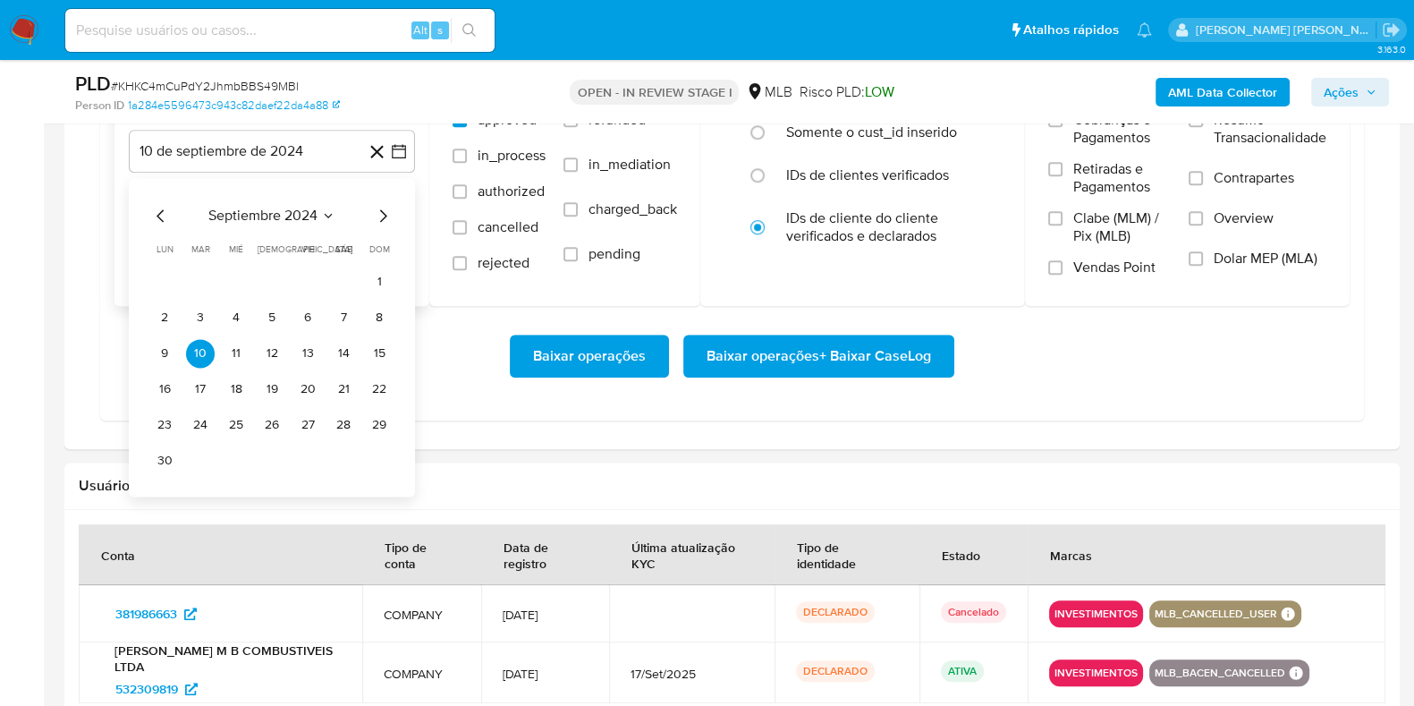
click at [385, 209] on icon "Mes siguiente" at bounding box center [382, 215] width 21 height 21
click at [385, 210] on icon "Mes siguiente" at bounding box center [383, 215] width 7 height 13
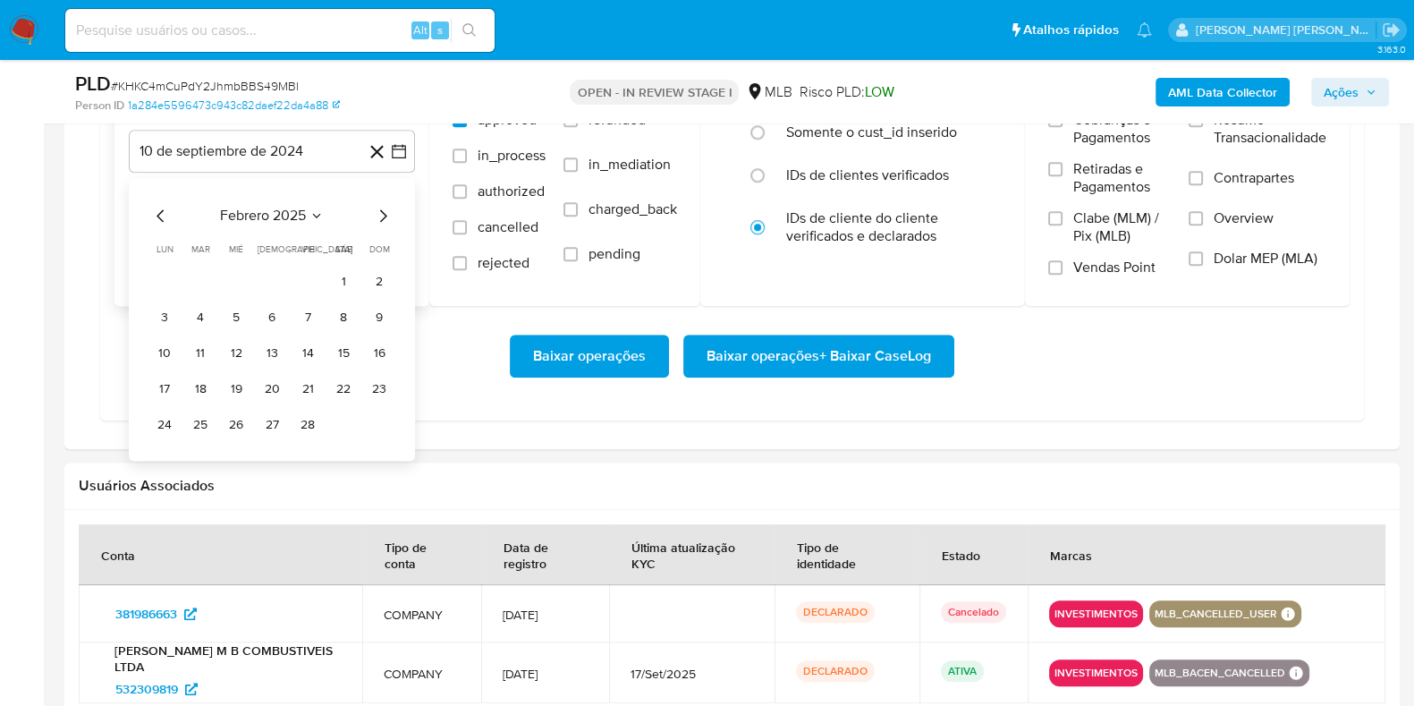
click at [385, 210] on icon "Mes siguiente" at bounding box center [383, 215] width 7 height 13
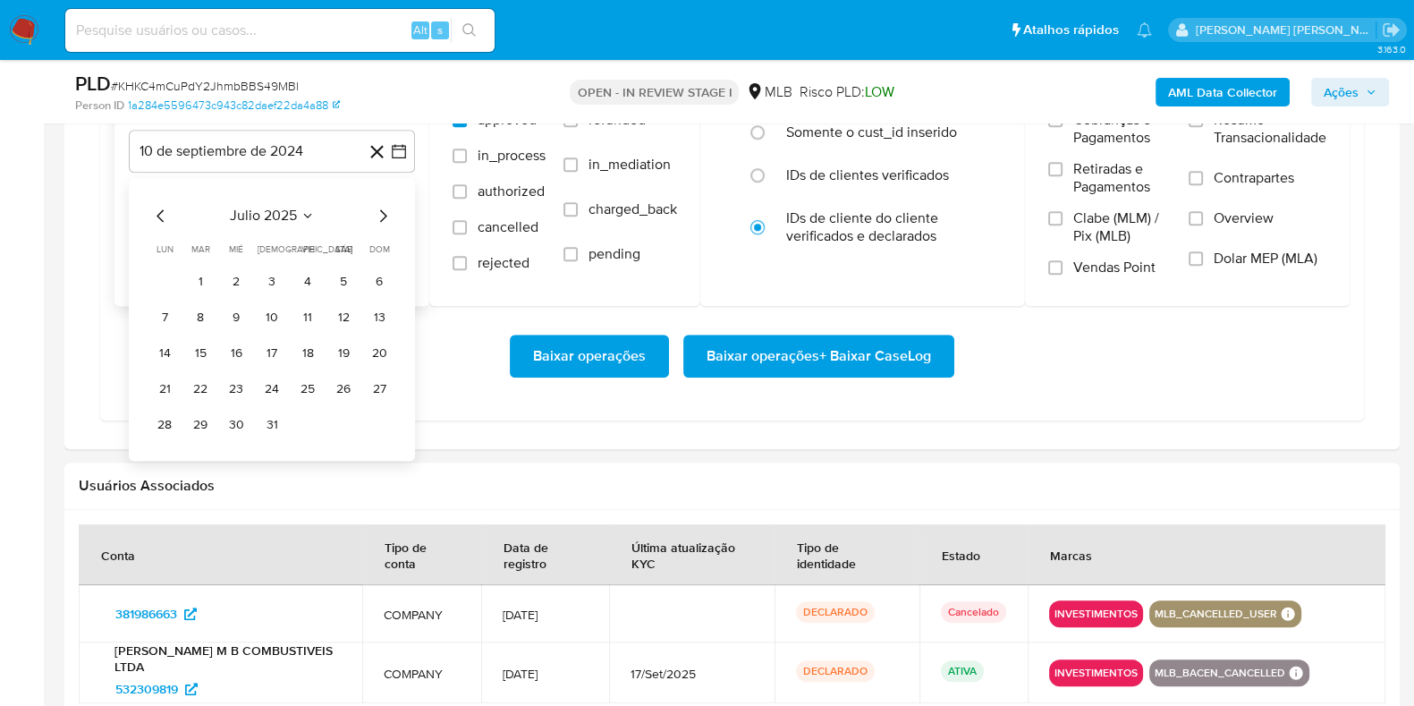
click at [385, 210] on icon "Mes siguiente" at bounding box center [383, 215] width 7 height 13
click at [309, 277] on button "1" at bounding box center [307, 281] width 29 height 29
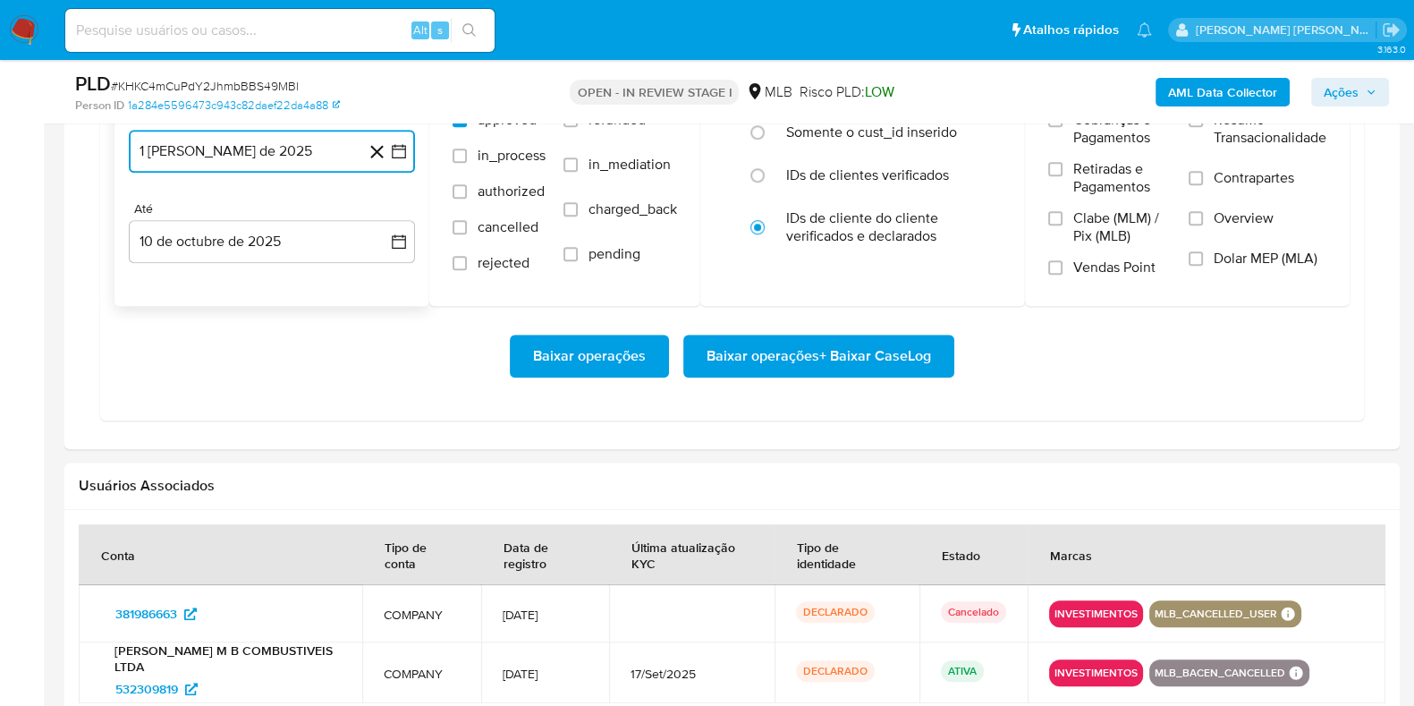
drag, startPoint x: 277, startPoint y: 241, endPoint x: 259, endPoint y: 262, distance: 27.9
click at [276, 240] on button "10 de octubre de 2025" at bounding box center [272, 241] width 286 height 43
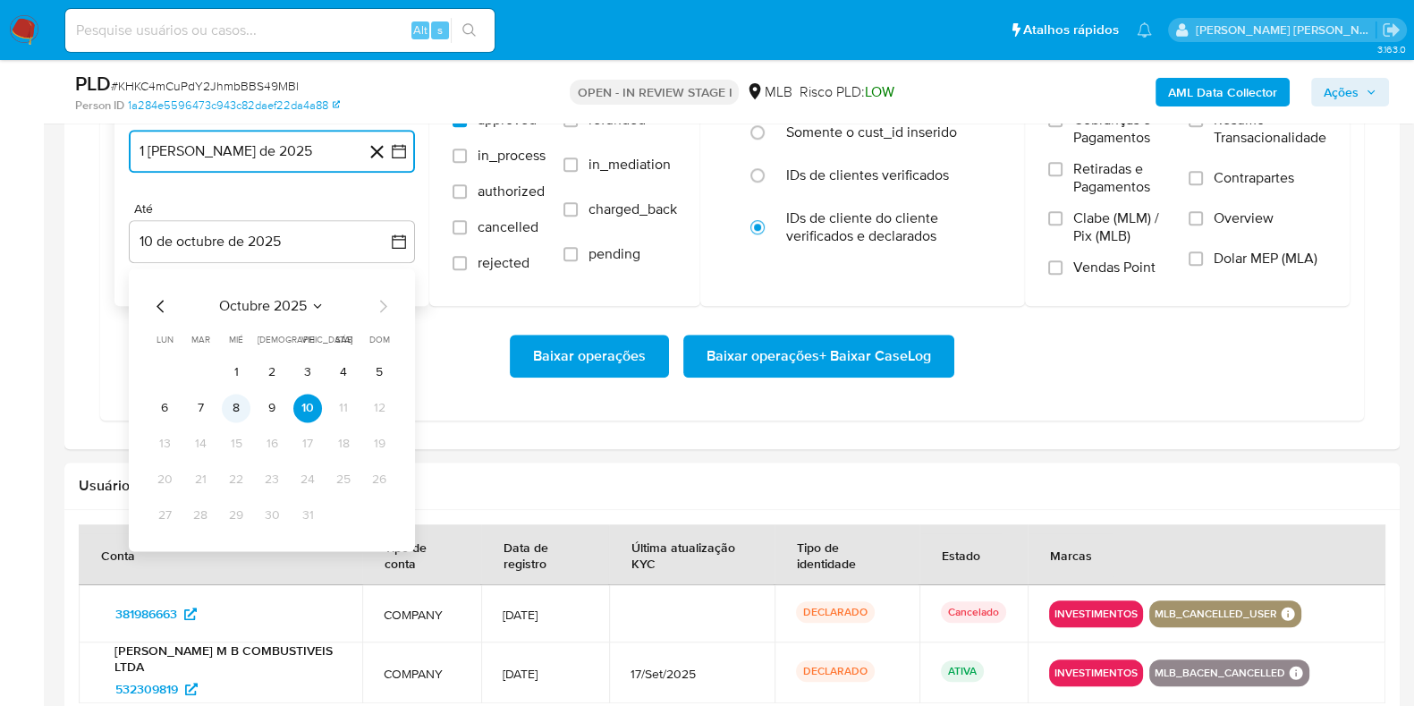
click at [224, 400] on button "8" at bounding box center [236, 408] width 29 height 29
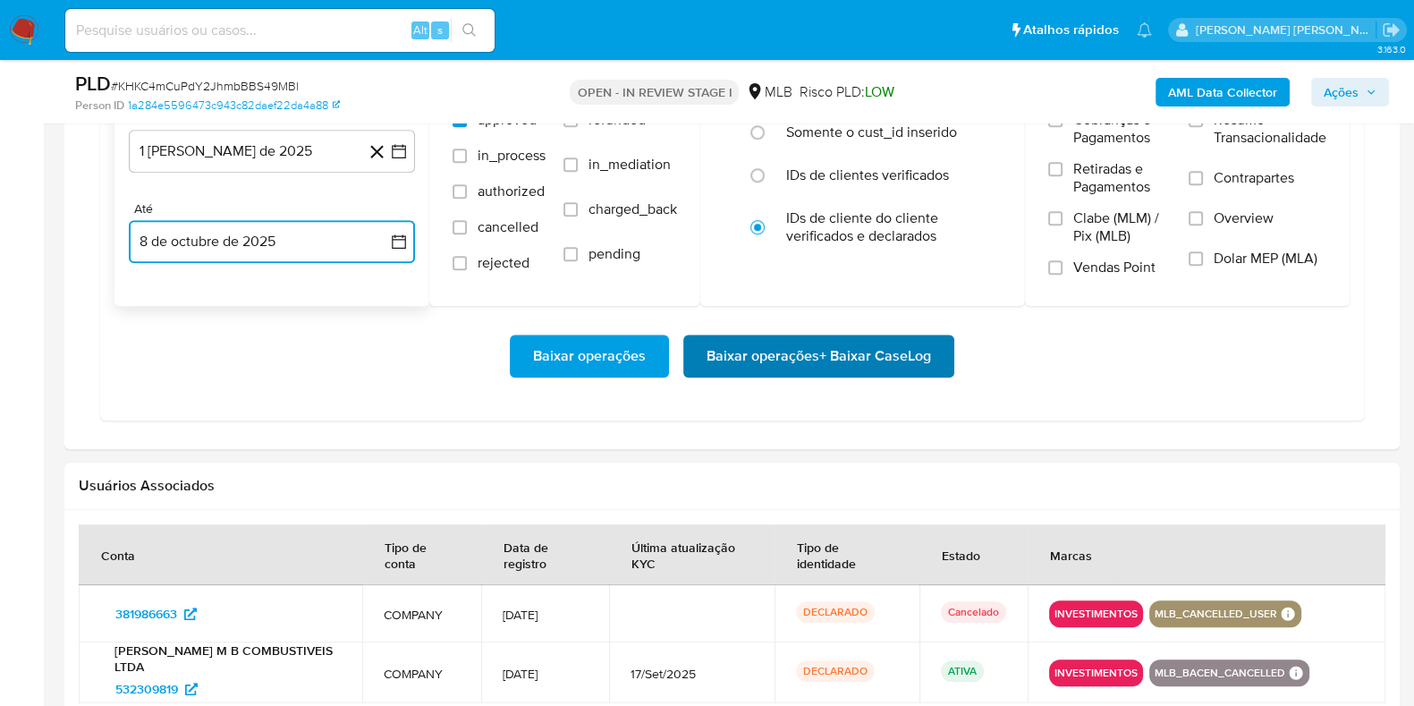
click at [863, 356] on span "Baixar operações + Baixar CaseLog" at bounding box center [819, 355] width 224 height 39
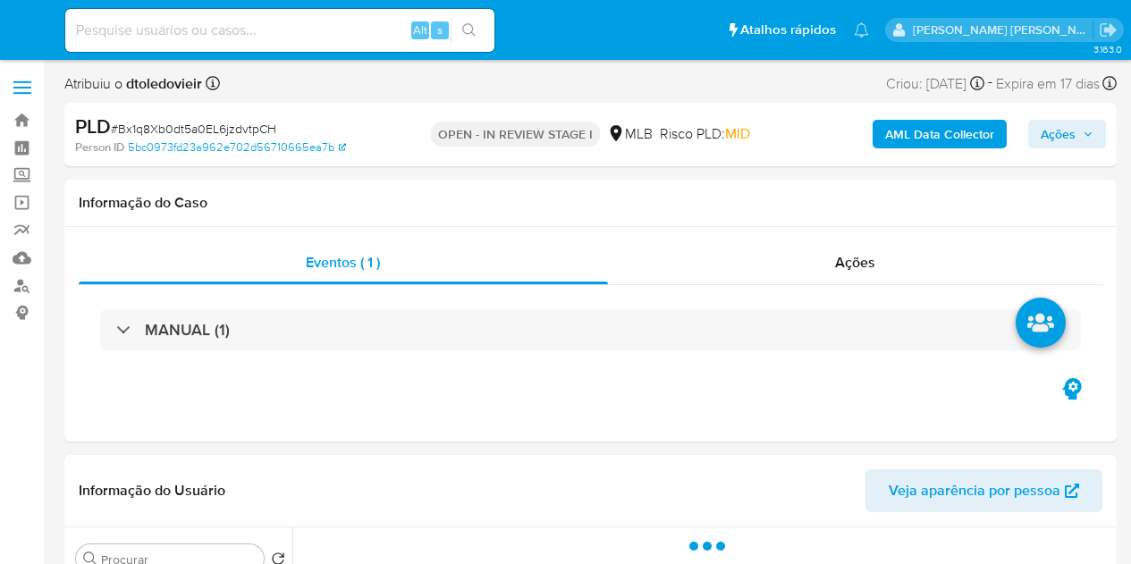
select select "10"
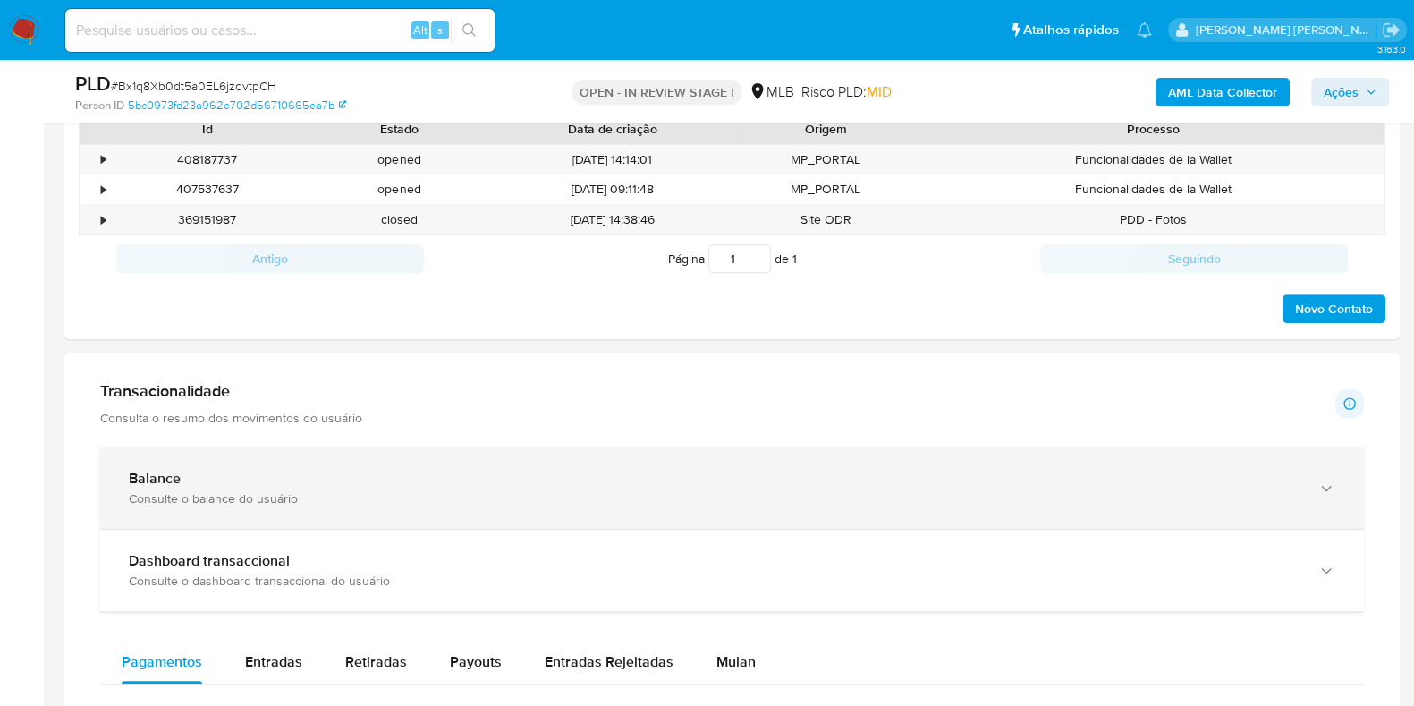
scroll to position [1118, 0]
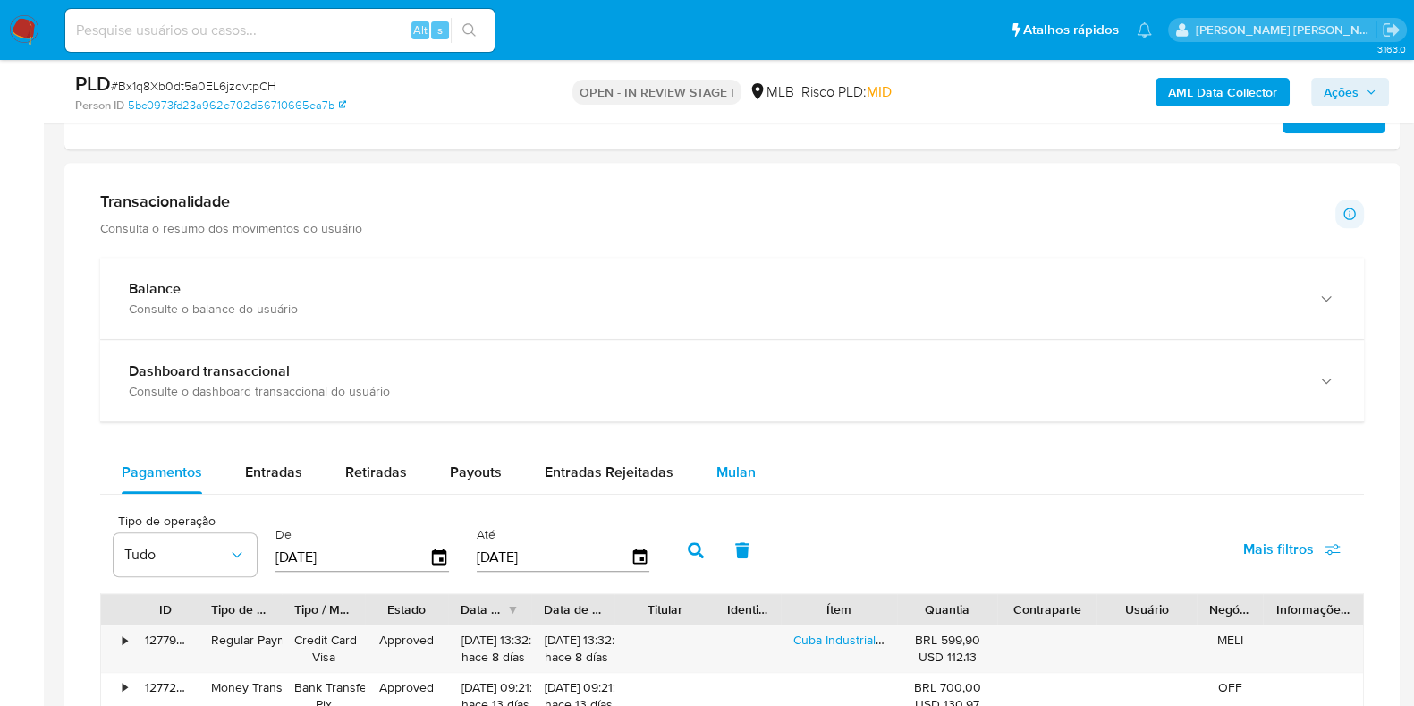
click at [717, 462] on span "Mulan" at bounding box center [735, 471] width 39 height 21
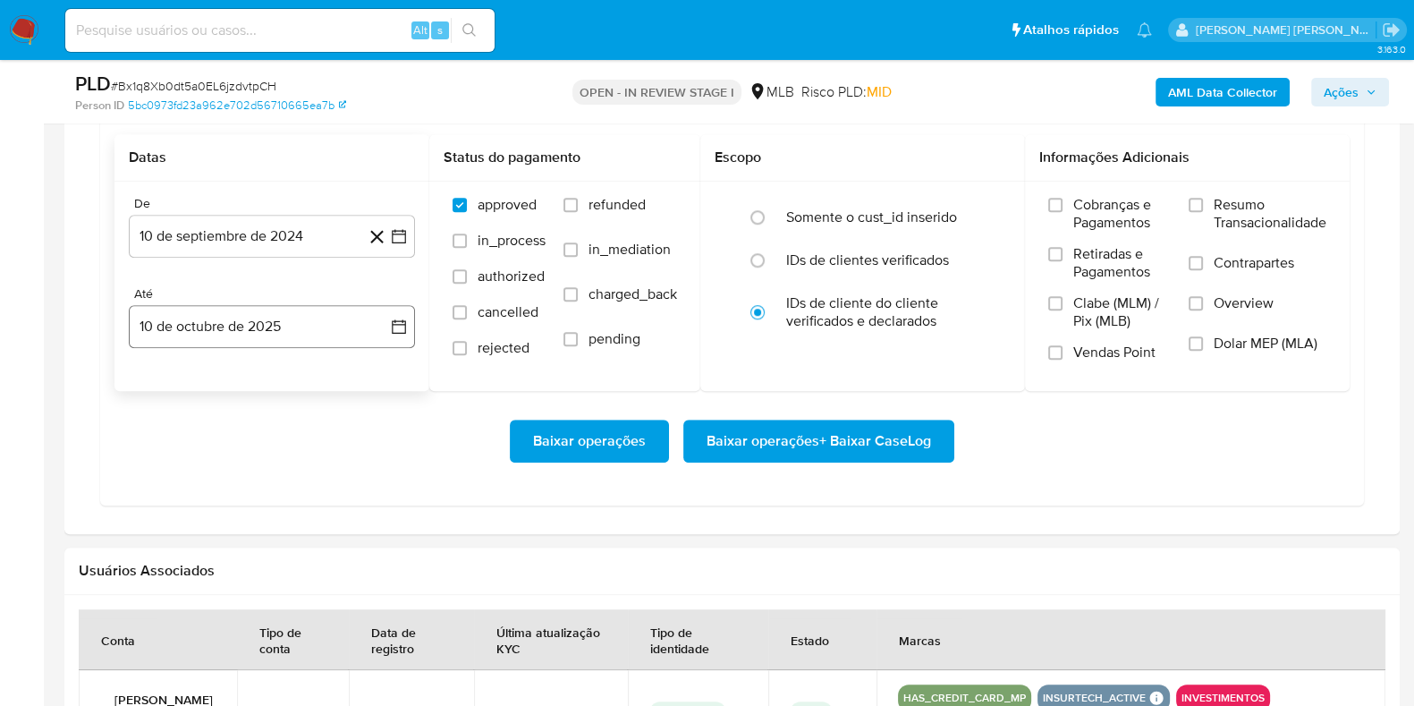
scroll to position [1564, 0]
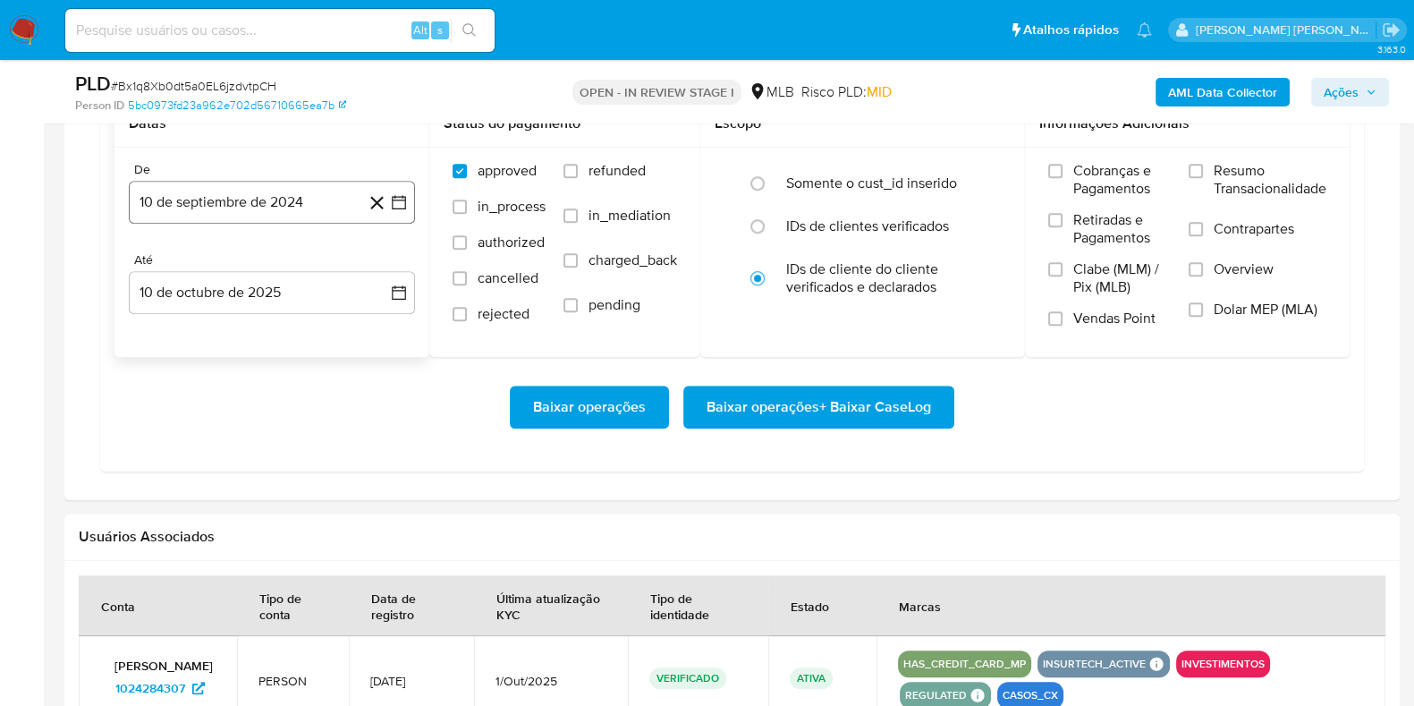
click at [292, 210] on button "10 de septiembre de 2024" at bounding box center [272, 202] width 286 height 43
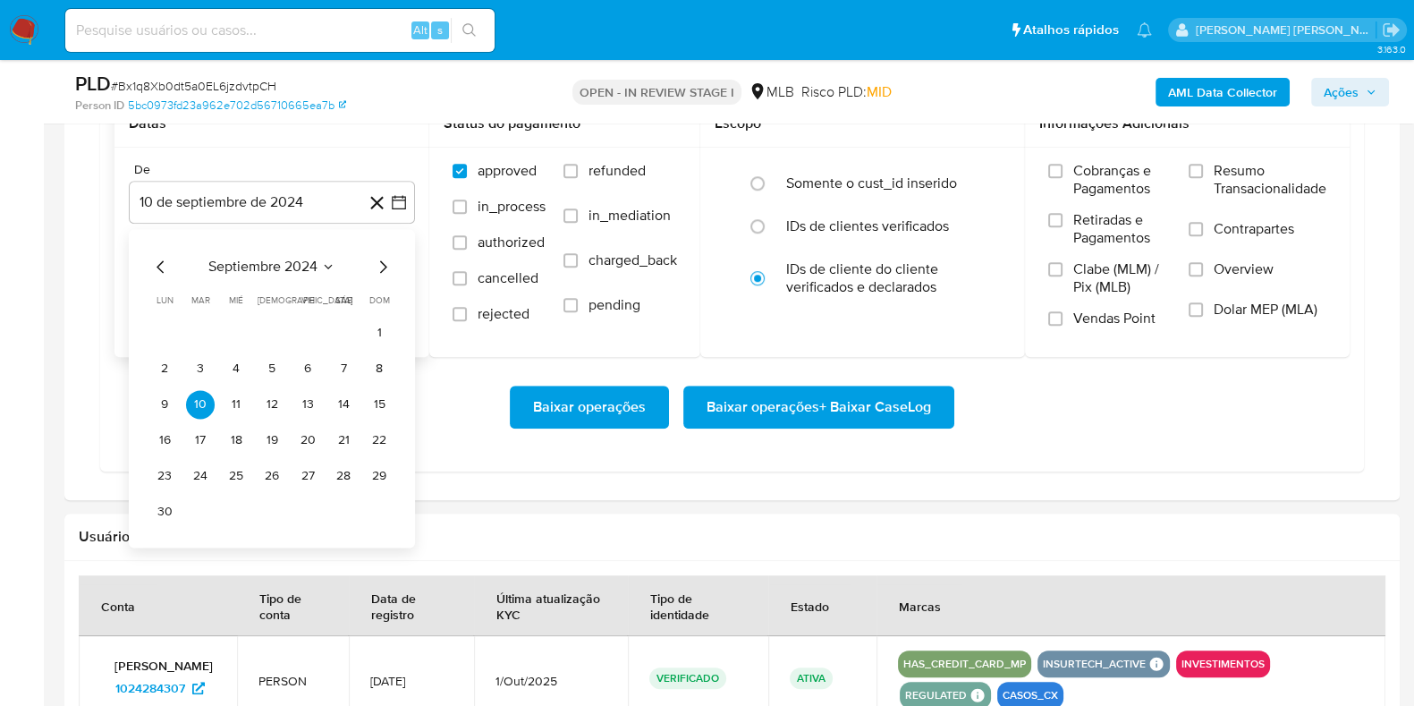
click at [385, 266] on icon "Mes siguiente" at bounding box center [382, 266] width 21 height 21
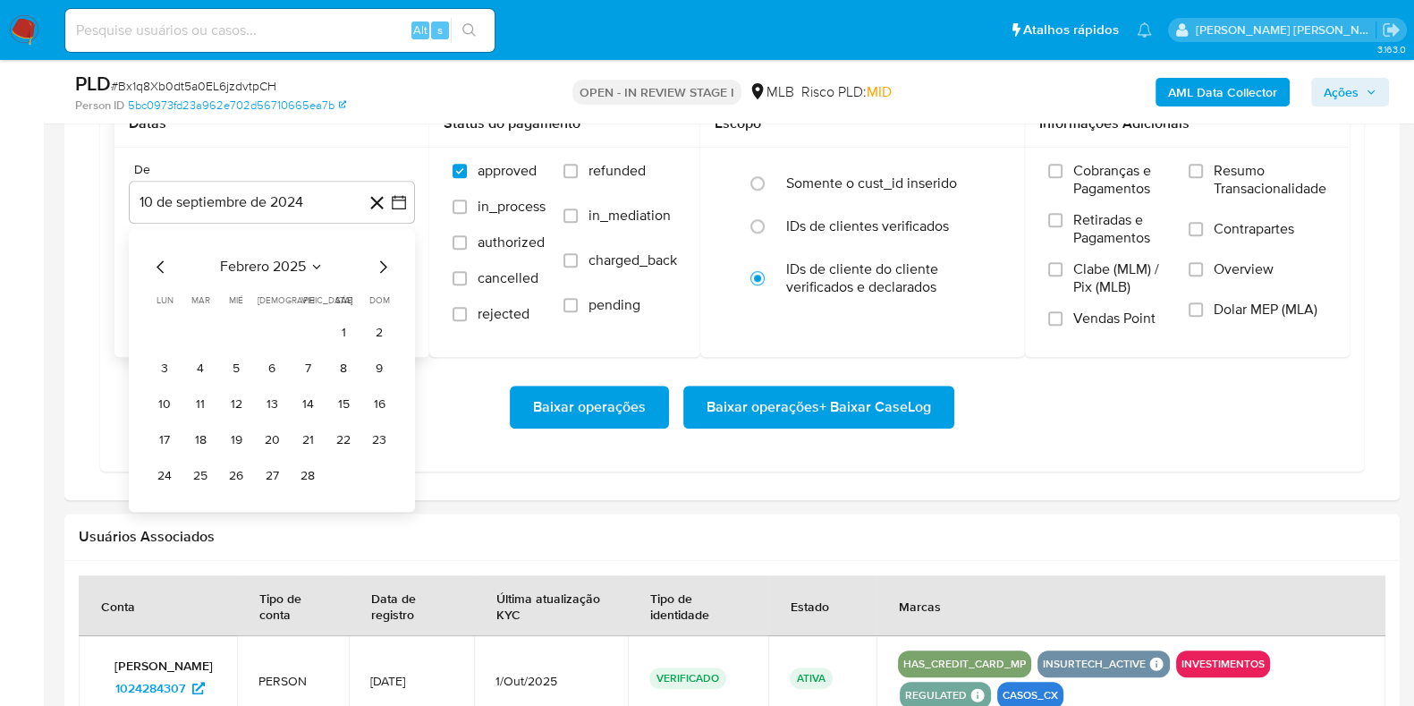
click at [385, 266] on icon "Mes siguiente" at bounding box center [382, 266] width 21 height 21
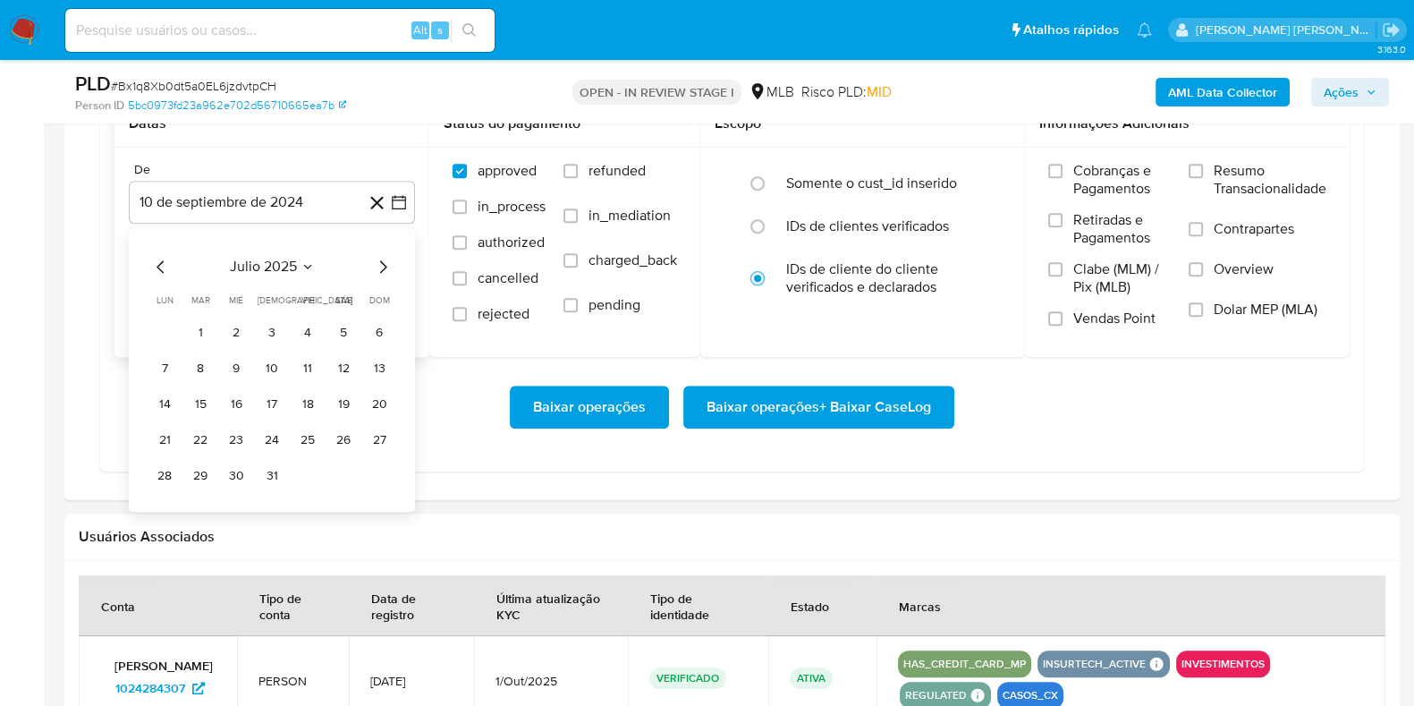
click at [379, 264] on icon "Mes siguiente" at bounding box center [382, 266] width 21 height 21
click at [308, 324] on button "1" at bounding box center [307, 332] width 29 height 29
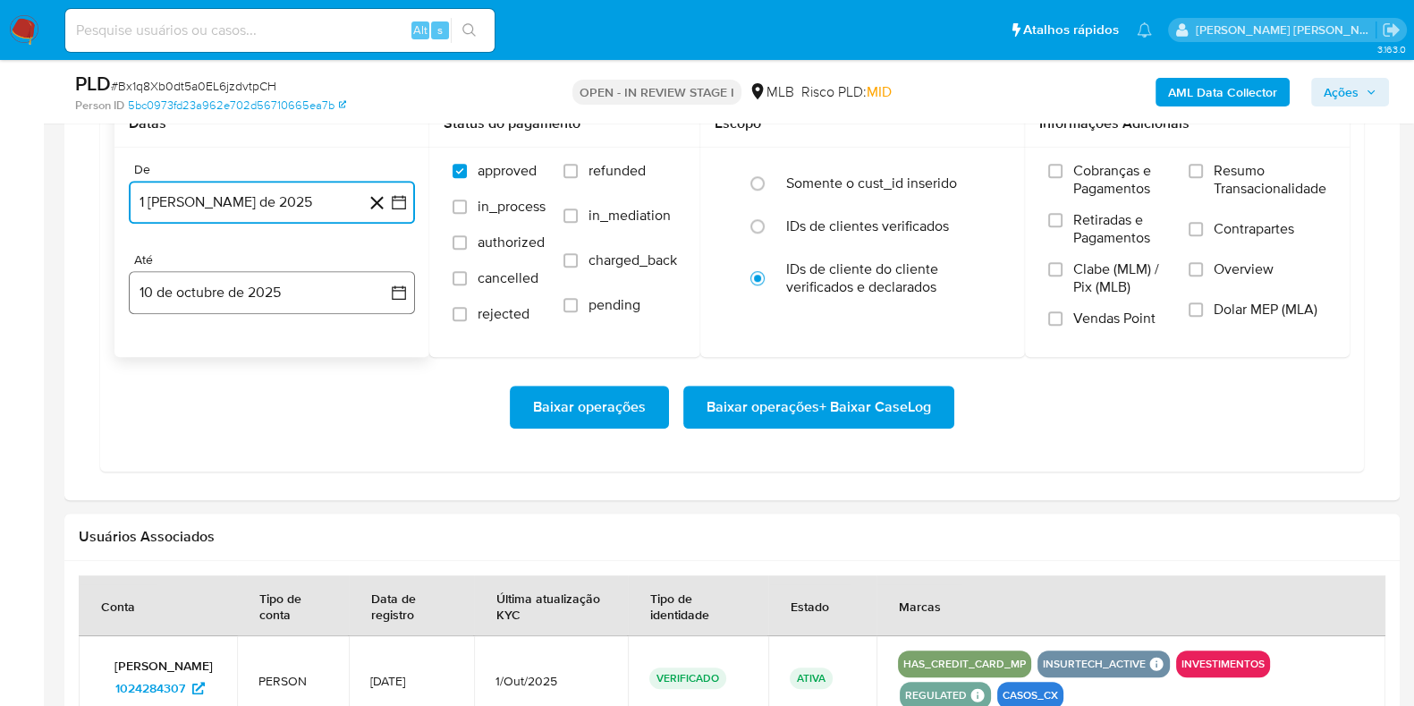
click at [281, 293] on button "10 de octubre de 2025" at bounding box center [272, 292] width 286 height 43
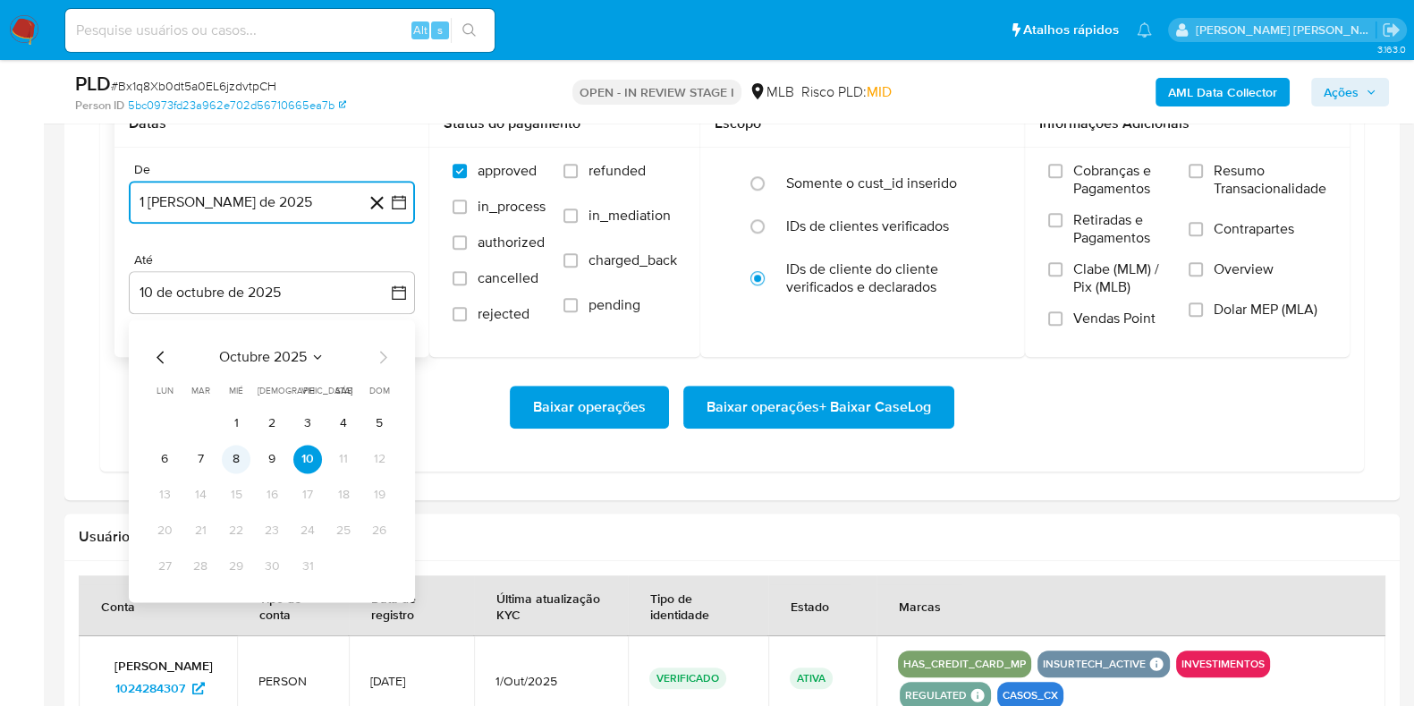
click at [228, 453] on button "8" at bounding box center [236, 458] width 29 height 29
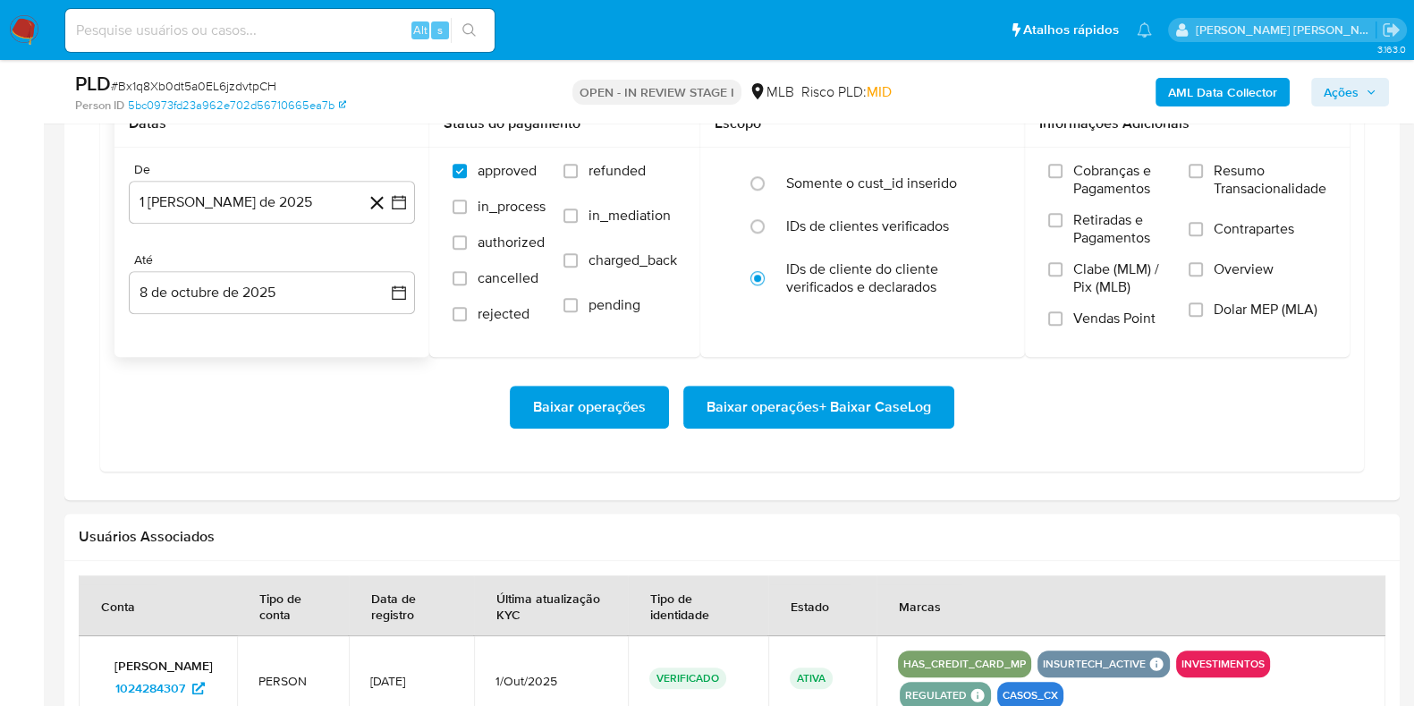
click at [695, 429] on div "Baixar operações Baixar operações + Baixar CaseLog" at bounding box center [731, 407] width 1235 height 100
click at [711, 421] on span "Baixar operações + Baixar CaseLog" at bounding box center [819, 406] width 224 height 39
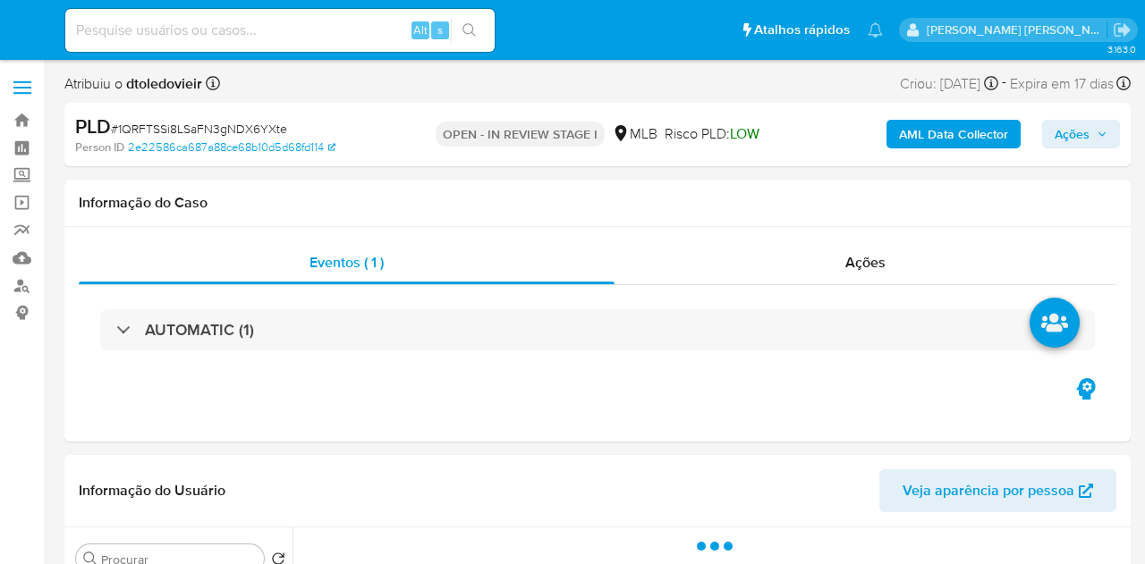
select select "10"
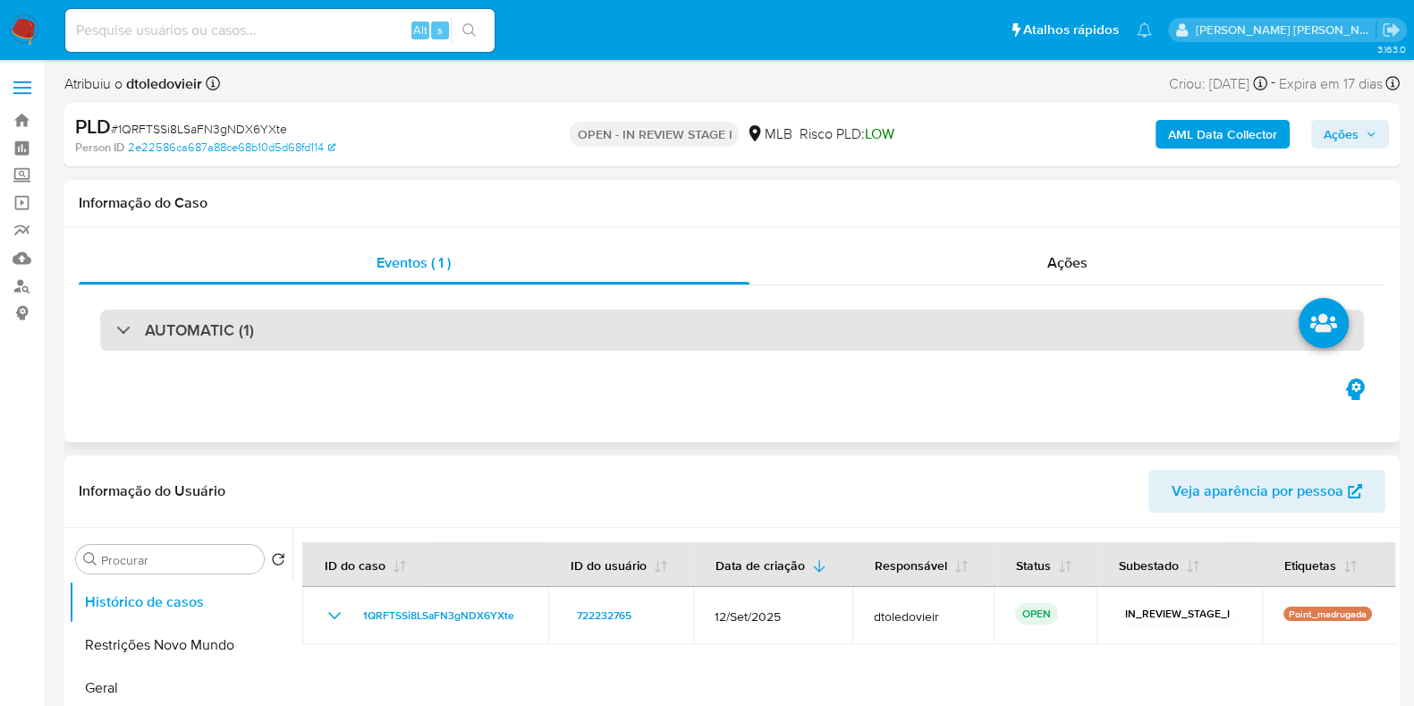
click at [364, 342] on div "AUTOMATIC (1)" at bounding box center [732, 329] width 1264 height 41
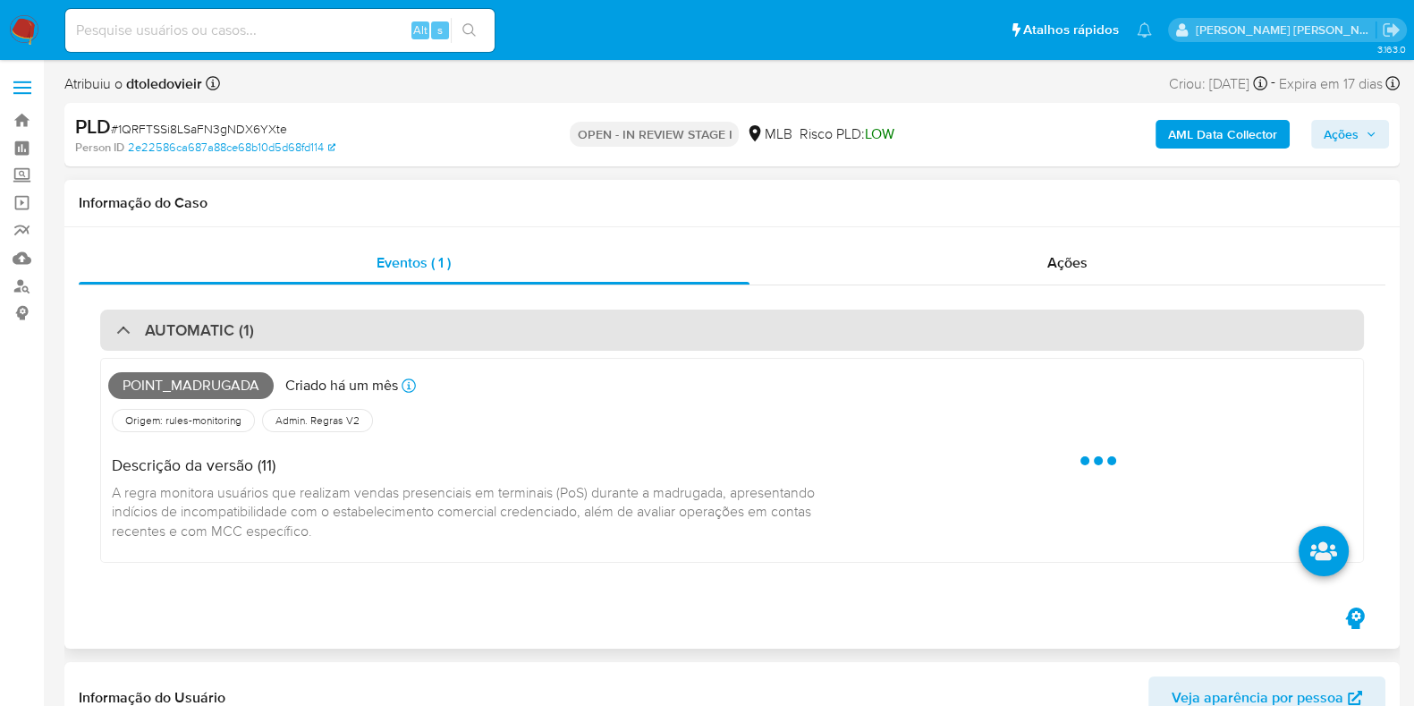
click at [368, 339] on div "AUTOMATIC (1)" at bounding box center [732, 329] width 1264 height 41
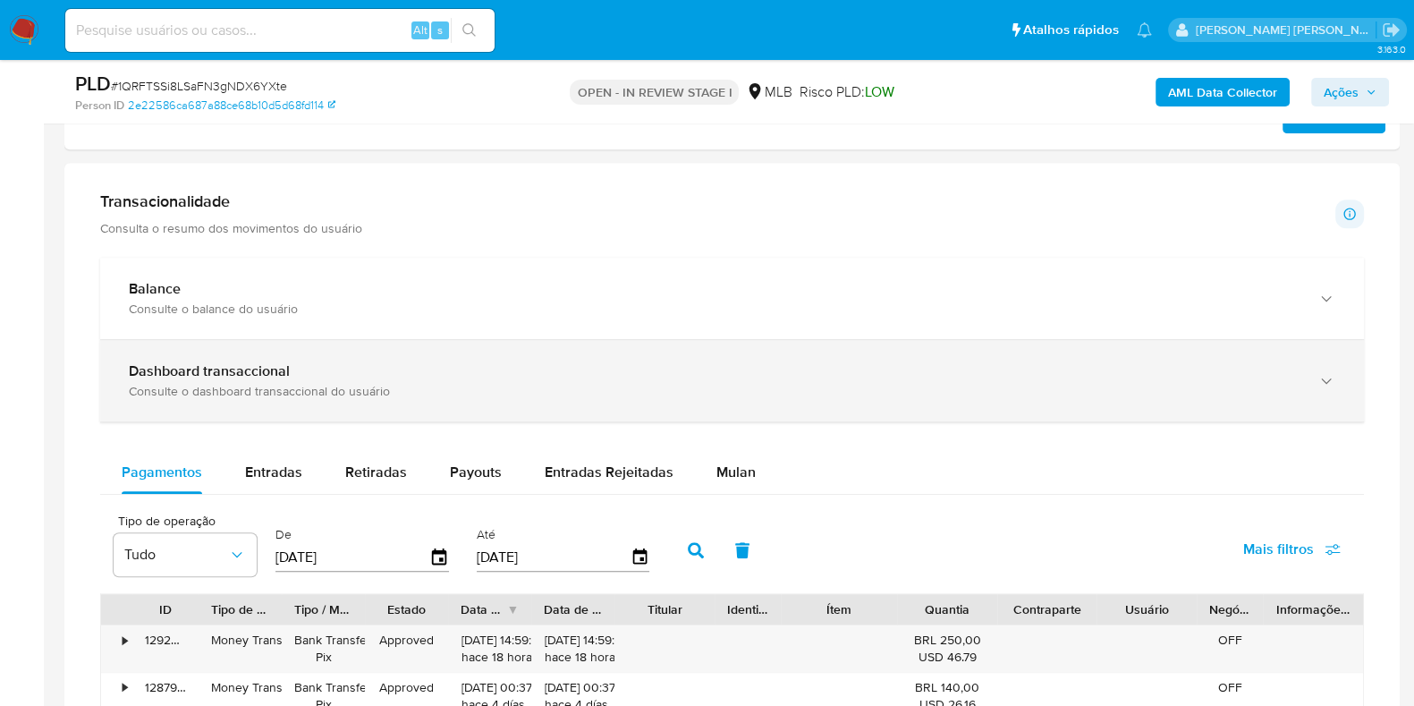
drag, startPoint x: 710, startPoint y: 466, endPoint x: 641, endPoint y: 410, distance: 89.0
click at [716, 466] on span "Mulan" at bounding box center [735, 471] width 39 height 21
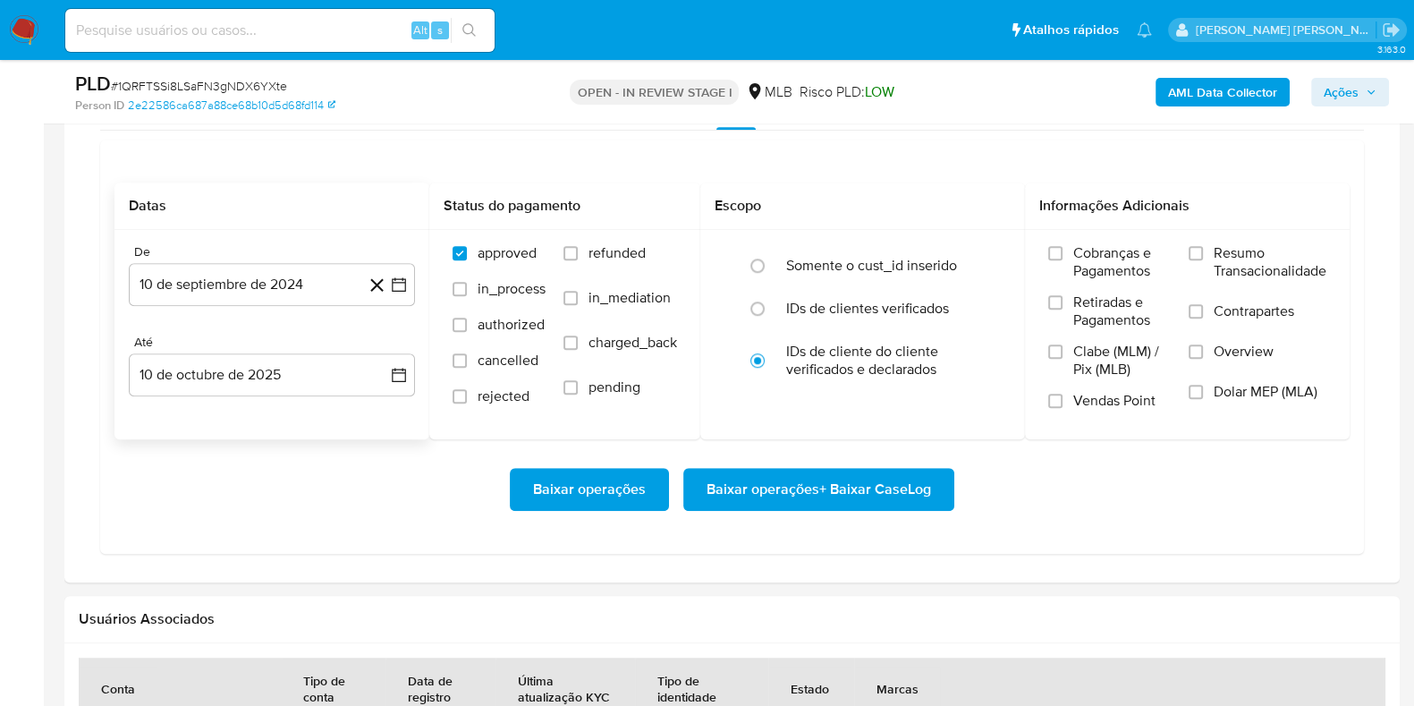
scroll to position [1564, 0]
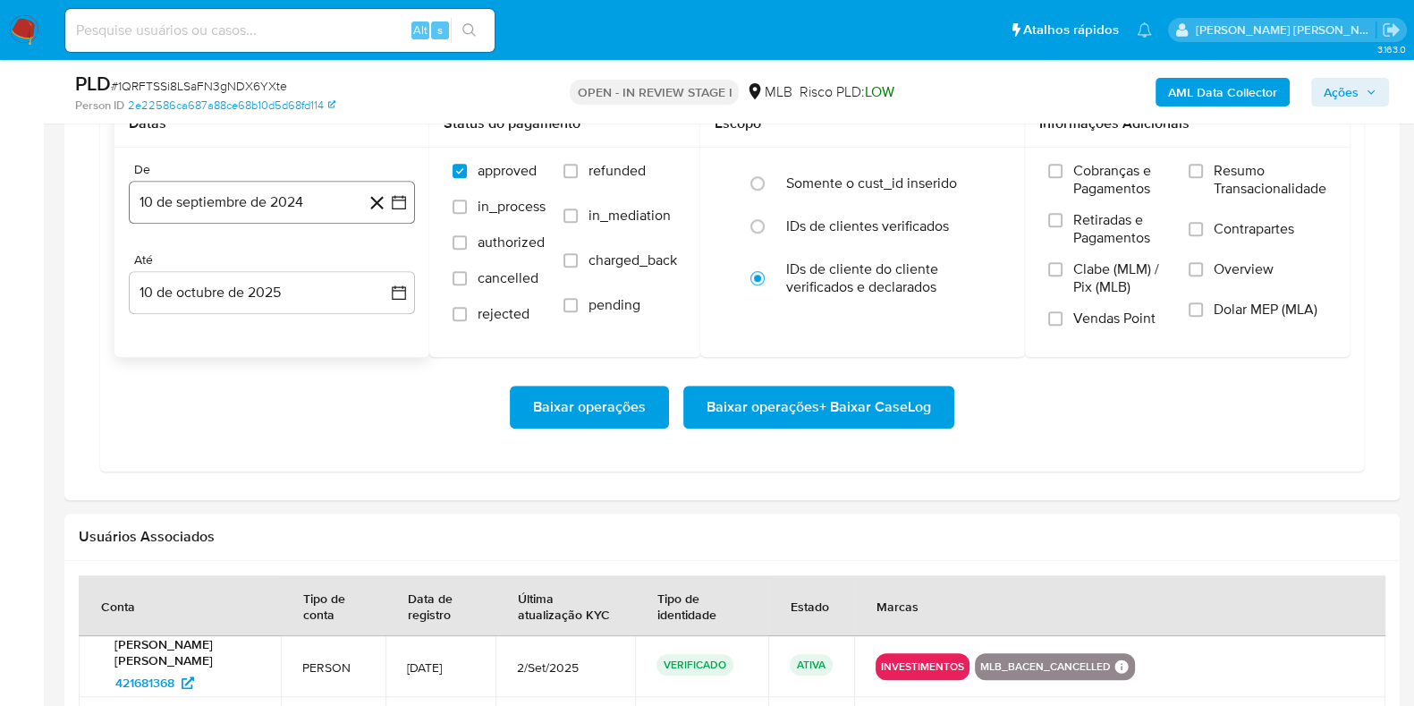
click at [308, 192] on button "10 de septiembre de 2024" at bounding box center [272, 202] width 286 height 43
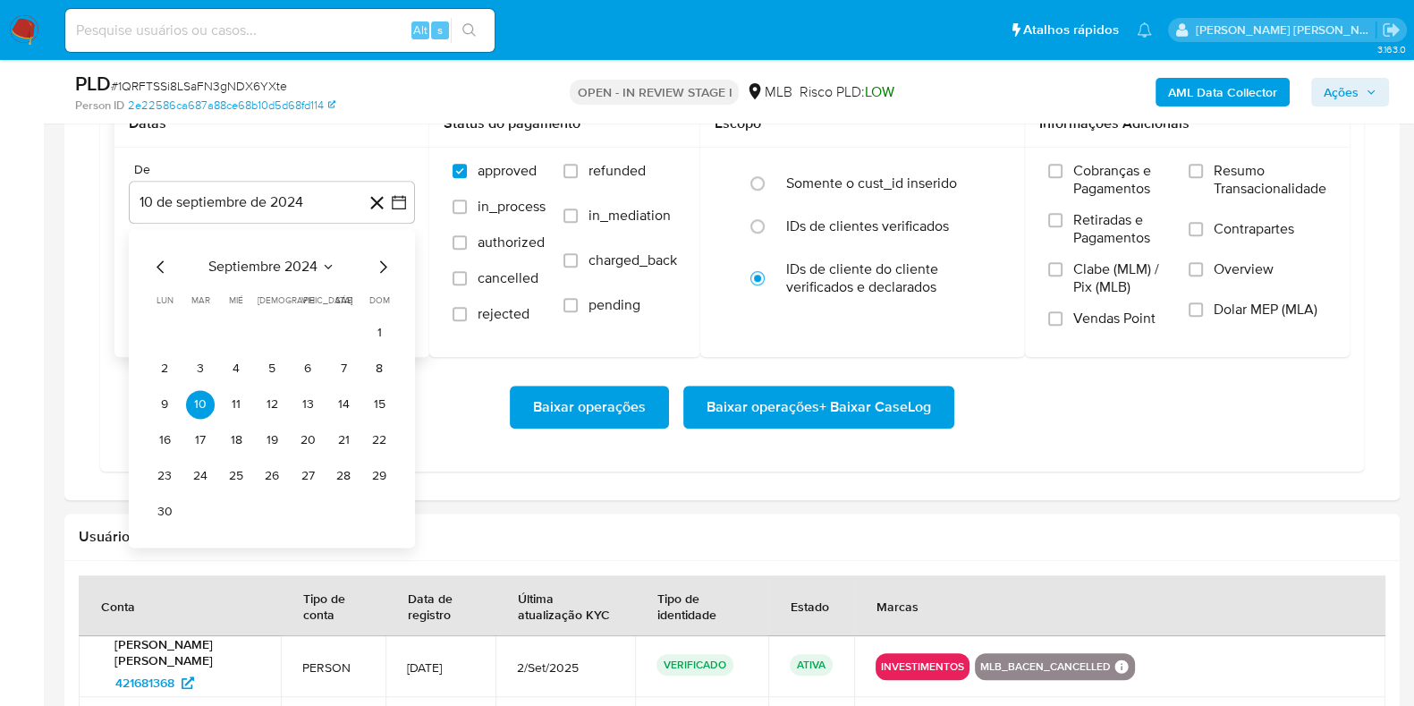
click at [387, 268] on icon "Mes siguiente" at bounding box center [382, 266] width 21 height 21
click at [385, 269] on icon "Mes siguiente" at bounding box center [382, 266] width 21 height 21
click at [384, 269] on icon "Mes siguiente" at bounding box center [382, 266] width 21 height 21
click at [383, 268] on icon "Mes siguiente" at bounding box center [382, 266] width 21 height 21
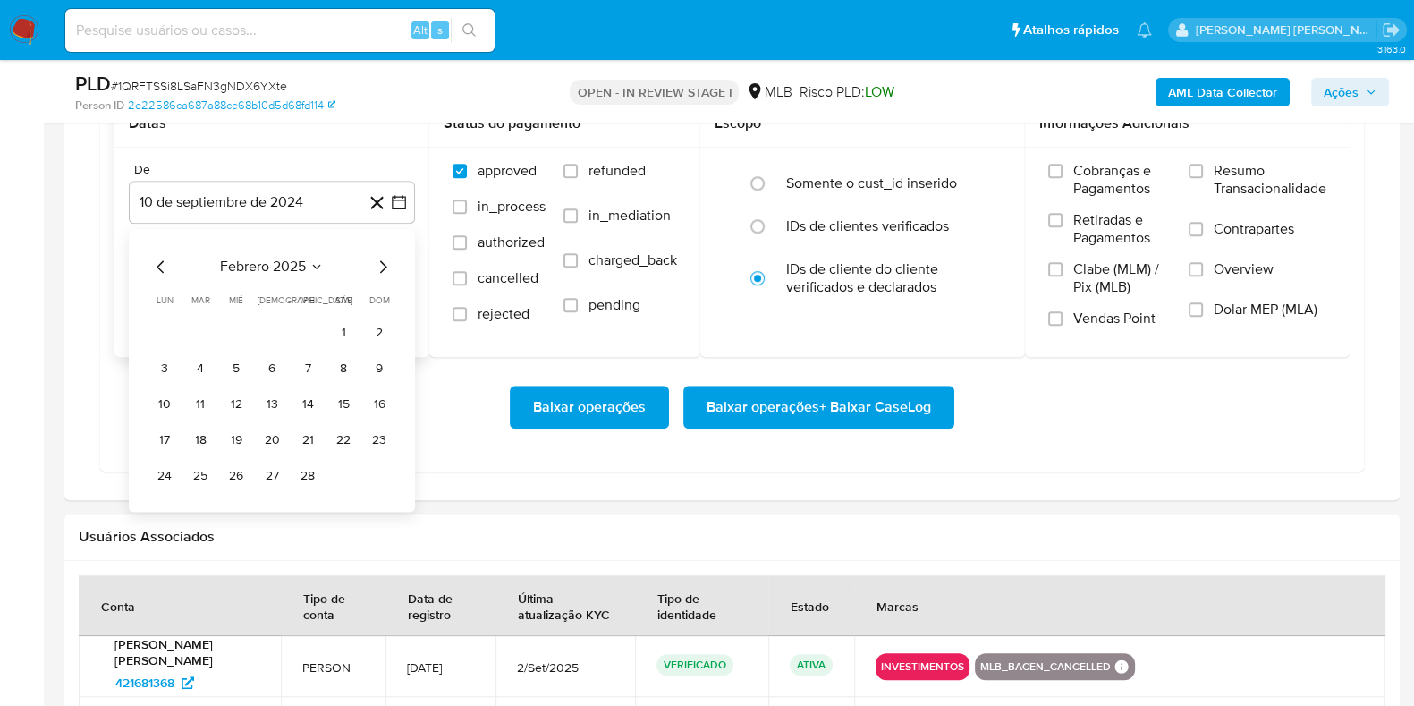
click at [381, 267] on icon "Mes siguiente" at bounding box center [383, 266] width 7 height 13
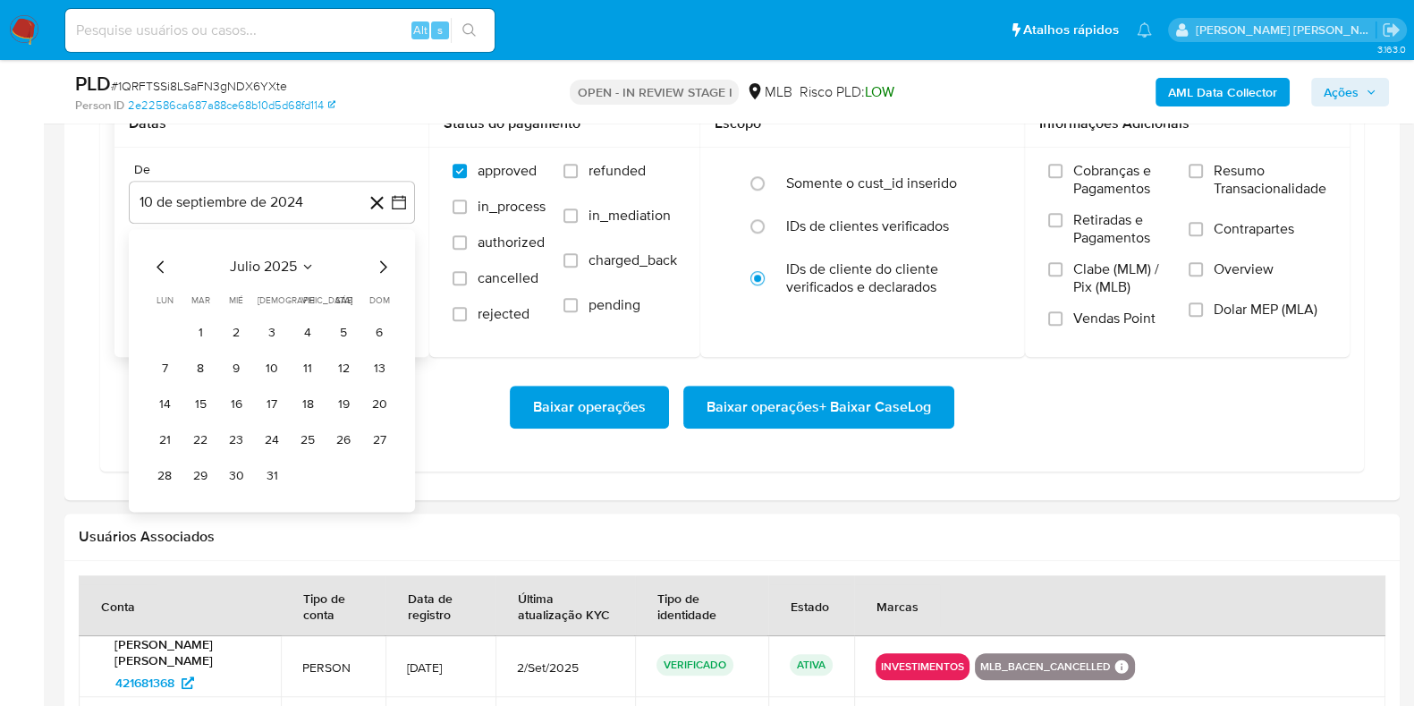
click at [384, 265] on icon "Mes siguiente" at bounding box center [382, 266] width 21 height 21
click at [300, 326] on button "1" at bounding box center [307, 332] width 29 height 29
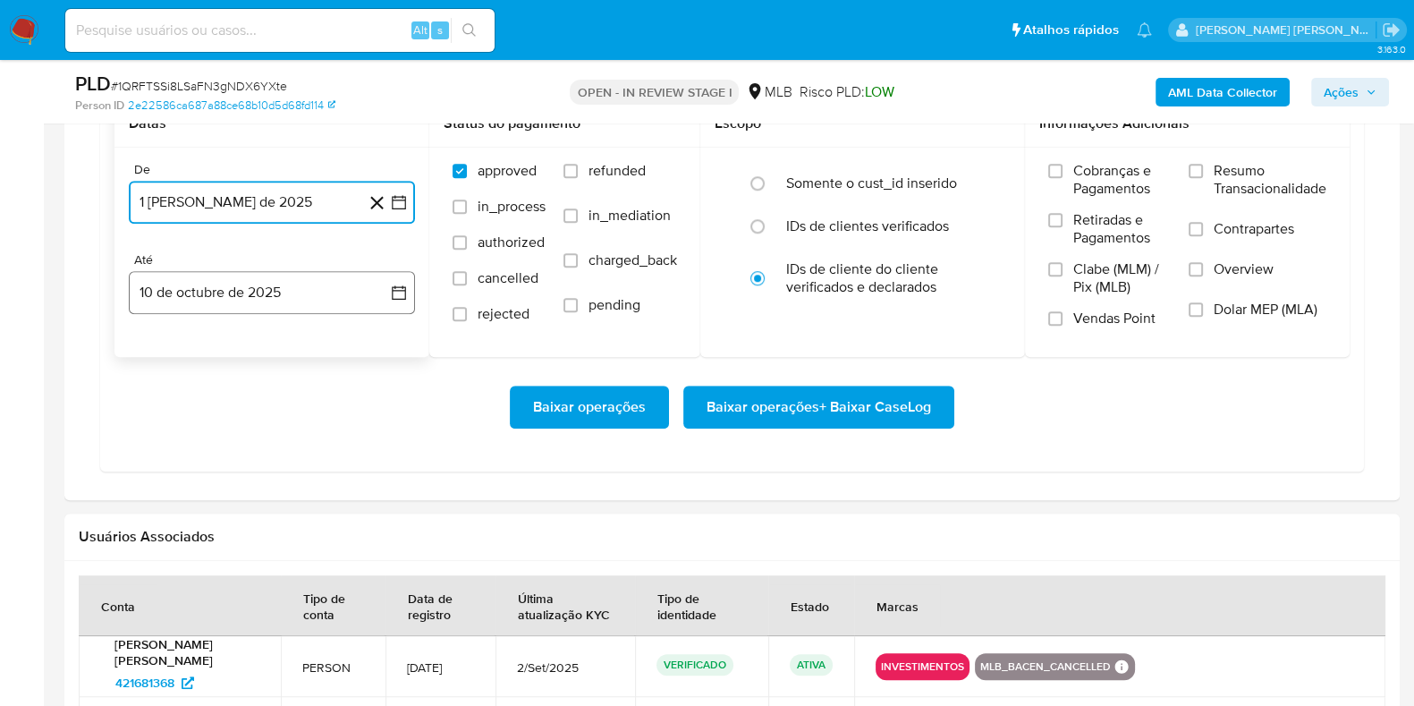
click at [278, 298] on button "10 de octubre de 2025" at bounding box center [272, 292] width 286 height 43
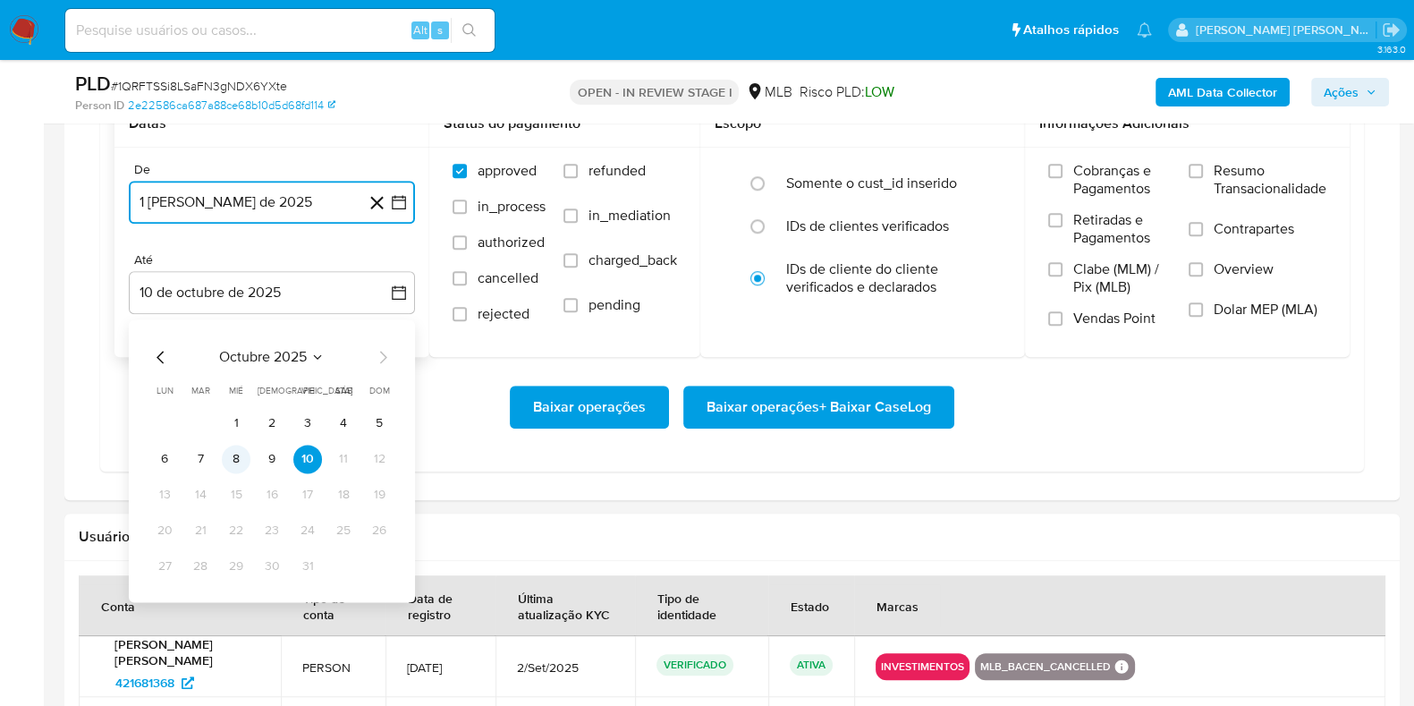
click at [238, 459] on button "8" at bounding box center [236, 458] width 29 height 29
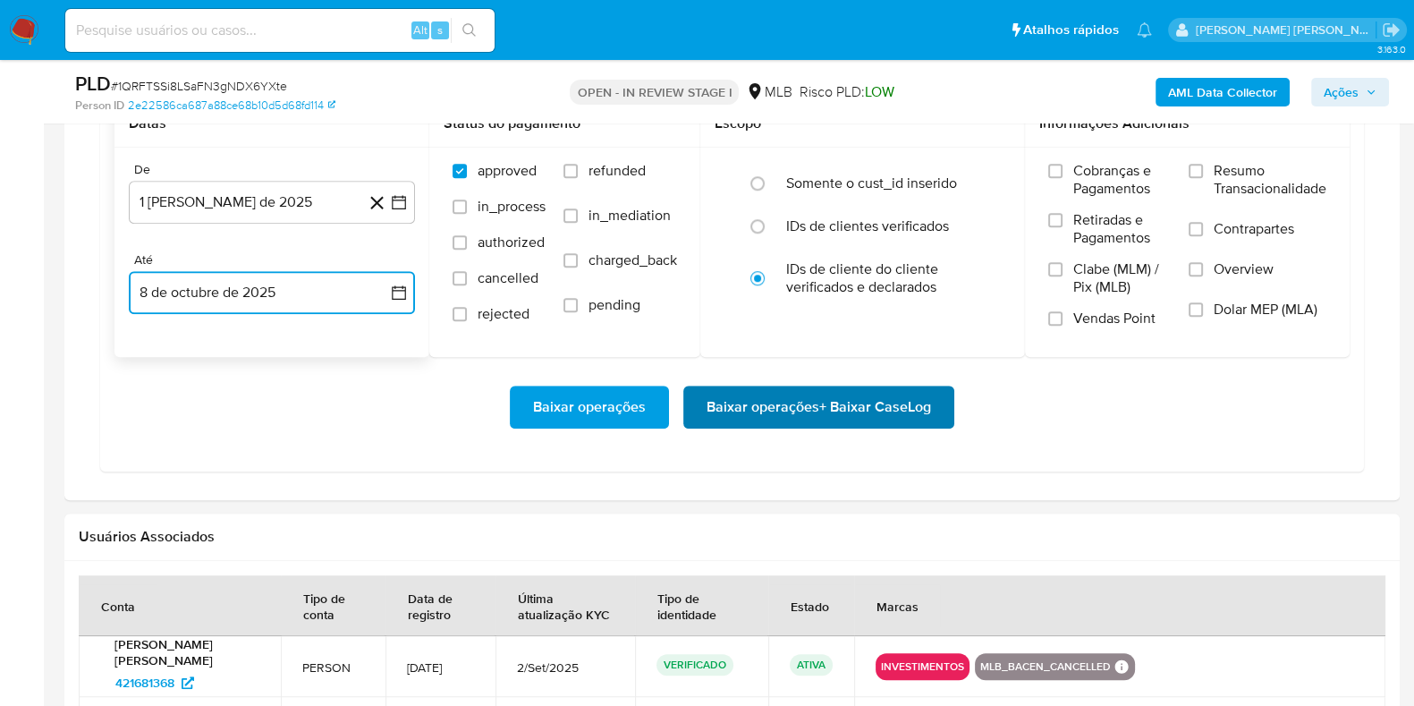
click at [754, 408] on span "Baixar operações + Baixar CaseLog" at bounding box center [819, 406] width 224 height 39
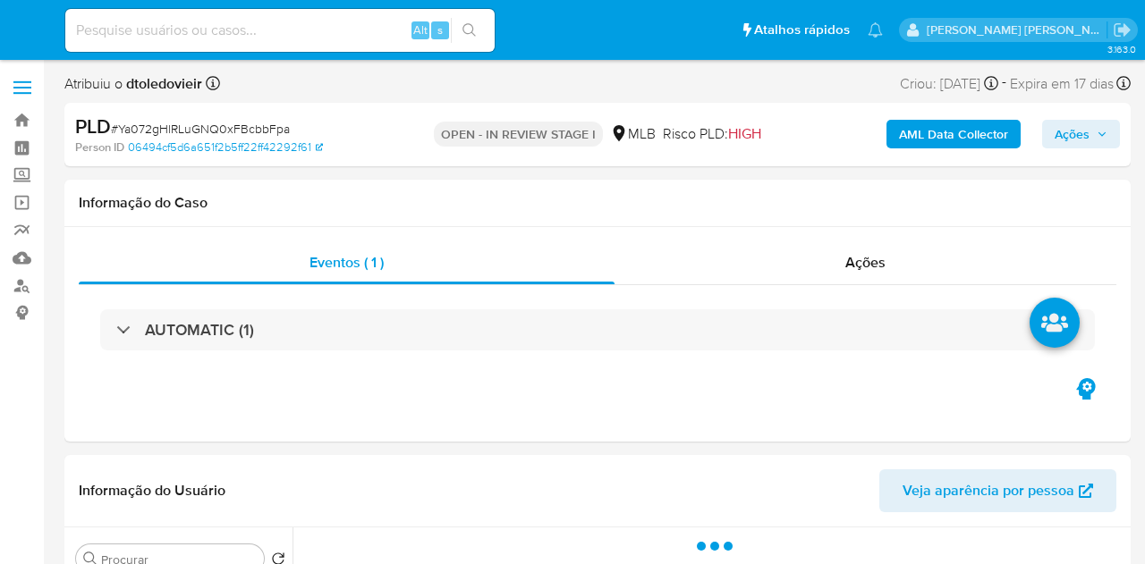
select select "10"
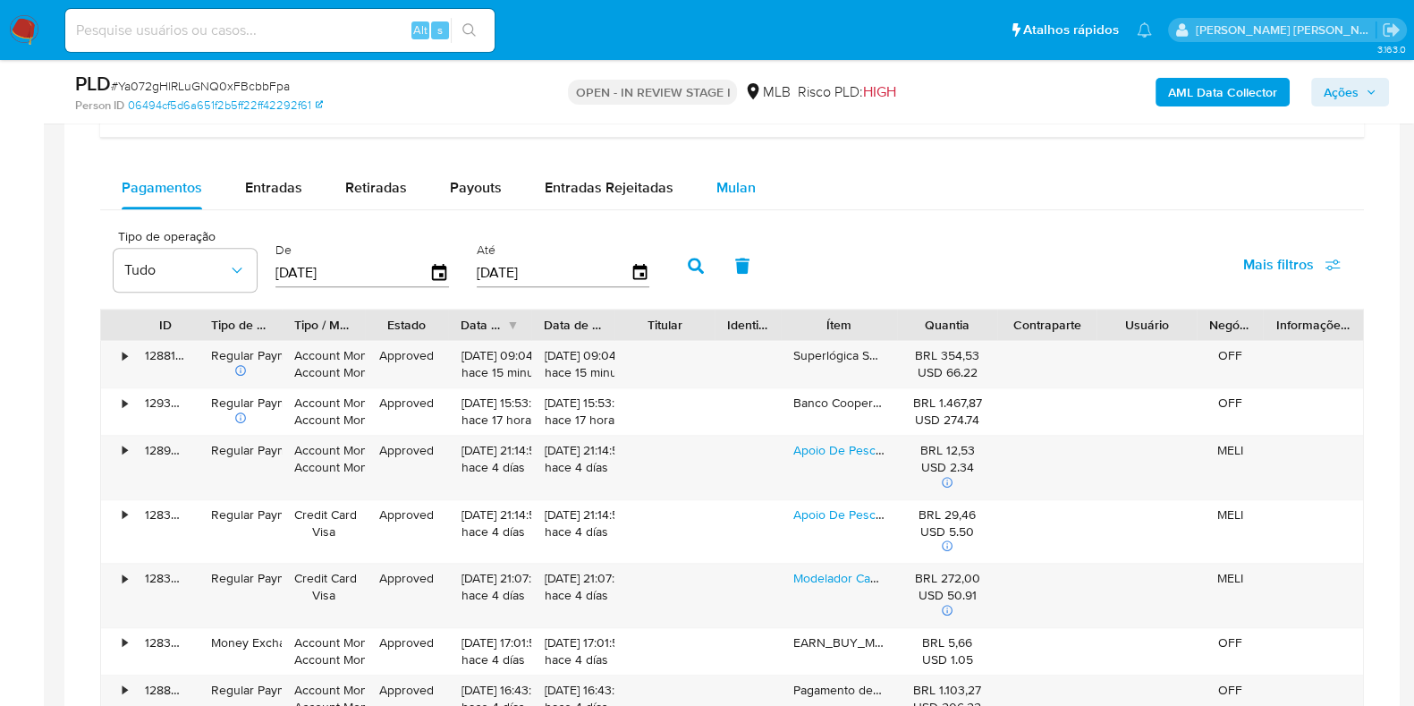
click at [732, 197] on div "Mulan" at bounding box center [735, 187] width 39 height 43
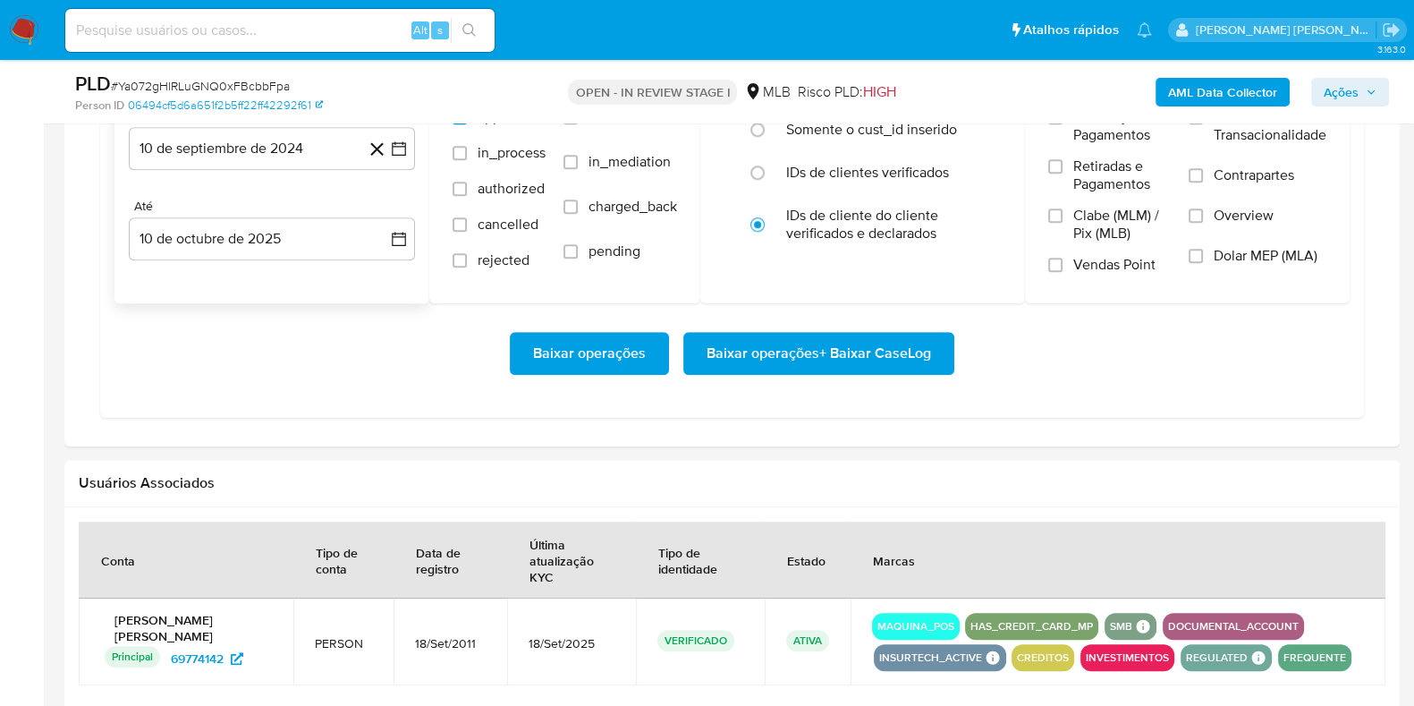
scroll to position [1564, 0]
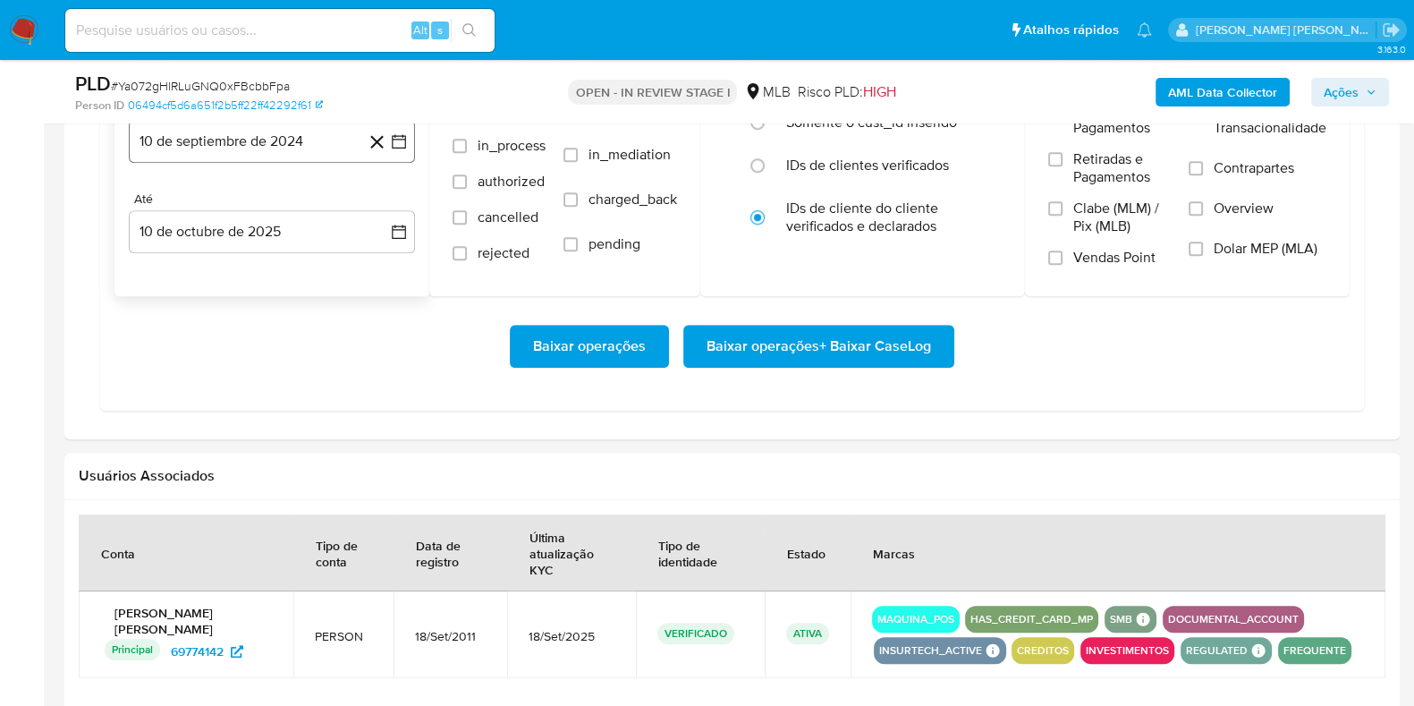
click at [274, 140] on button "10 de septiembre de 2024" at bounding box center [272, 141] width 286 height 43
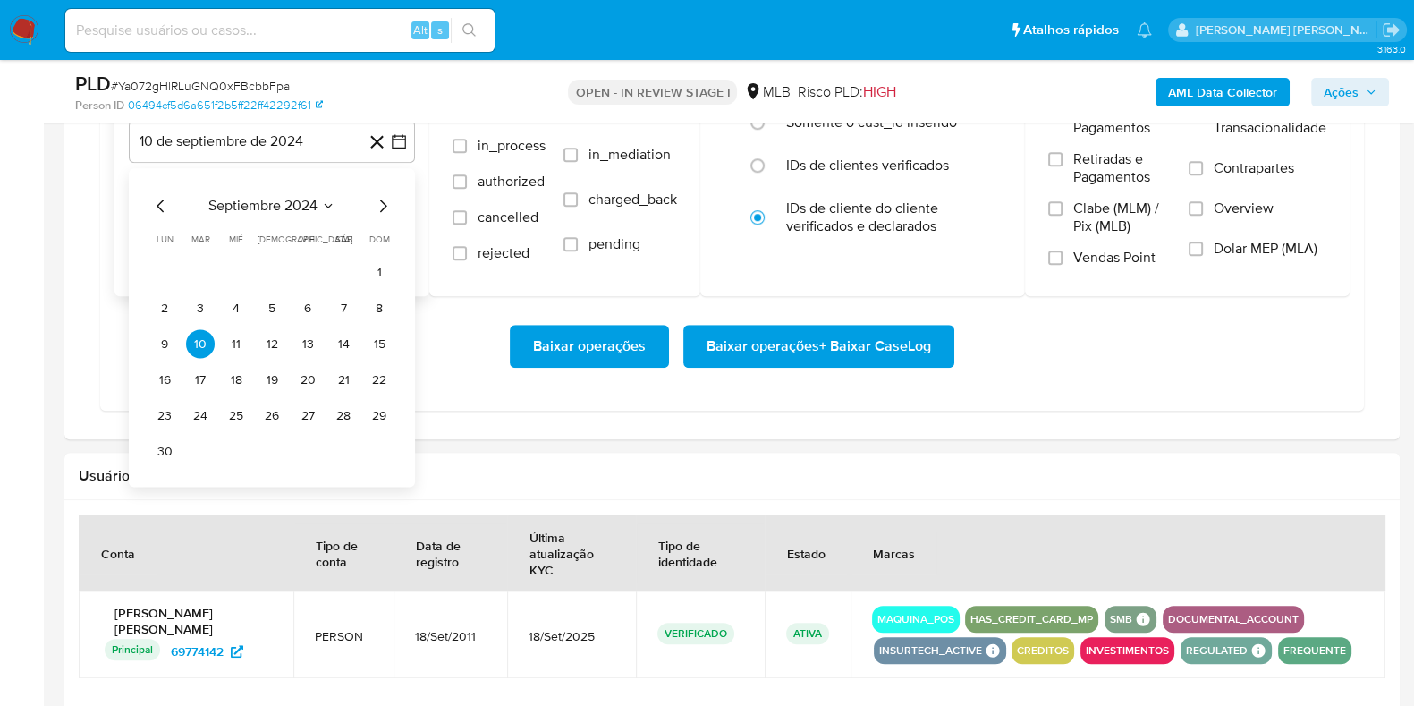
click at [380, 202] on icon "Mes siguiente" at bounding box center [382, 206] width 21 height 21
click at [380, 203] on icon "Mes siguiente" at bounding box center [382, 206] width 21 height 21
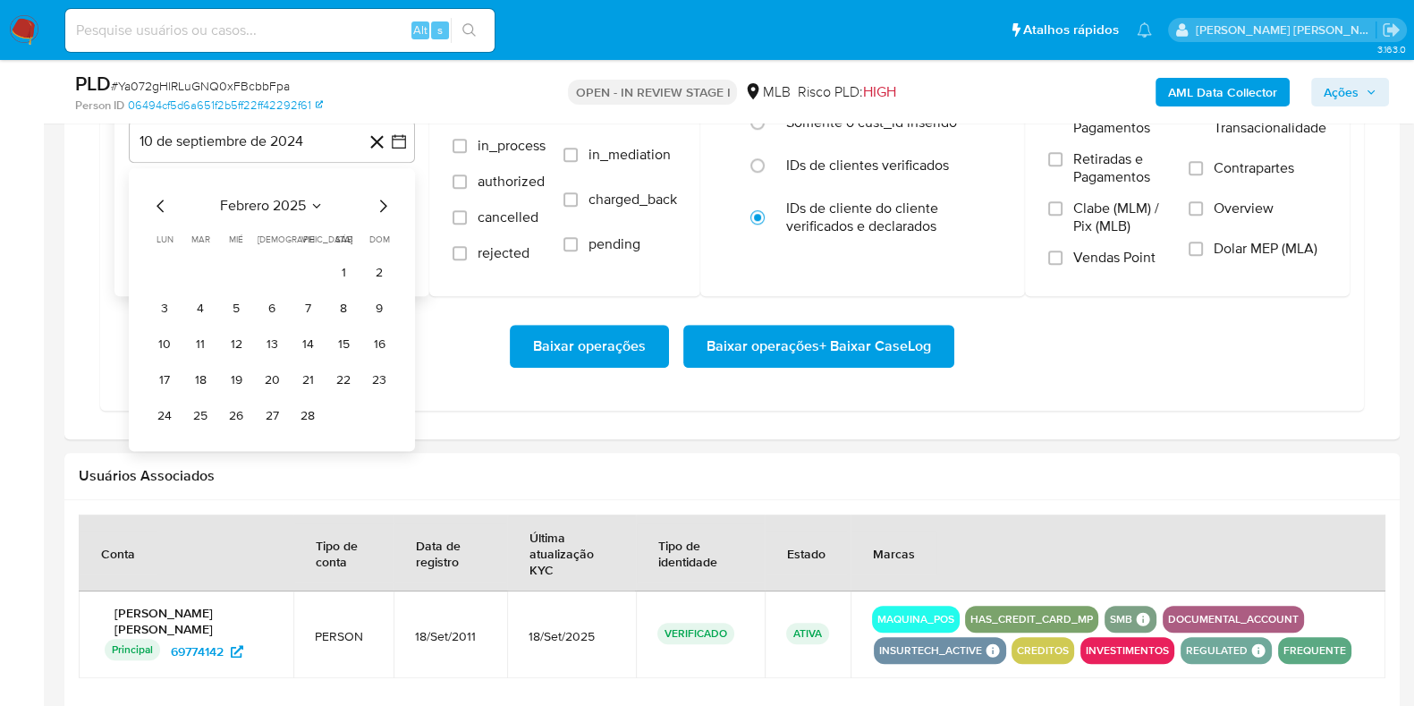
click at [380, 203] on icon "Mes siguiente" at bounding box center [382, 206] width 21 height 21
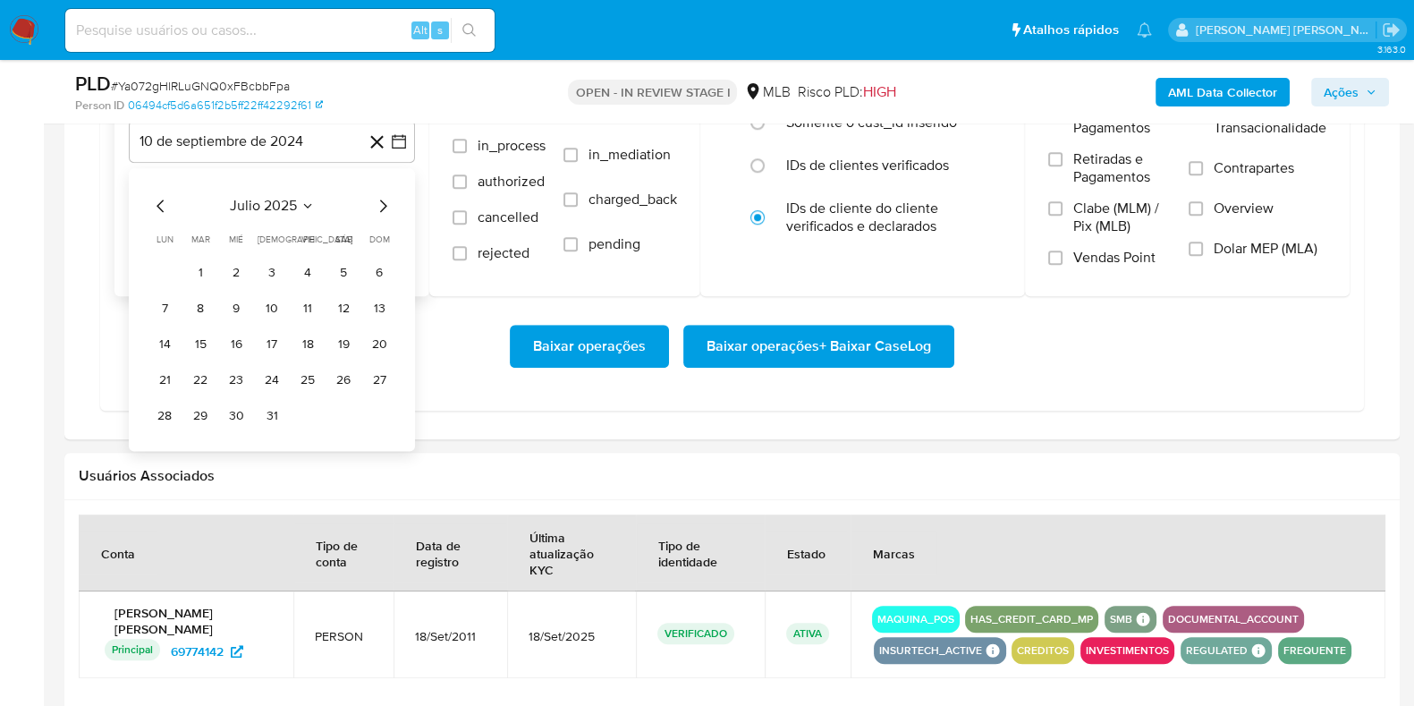
click at [382, 211] on icon "Mes siguiente" at bounding box center [382, 206] width 21 height 21
drag, startPoint x: 315, startPoint y: 270, endPoint x: 281, endPoint y: 256, distance: 36.9
click at [314, 270] on button "1" at bounding box center [307, 272] width 29 height 29
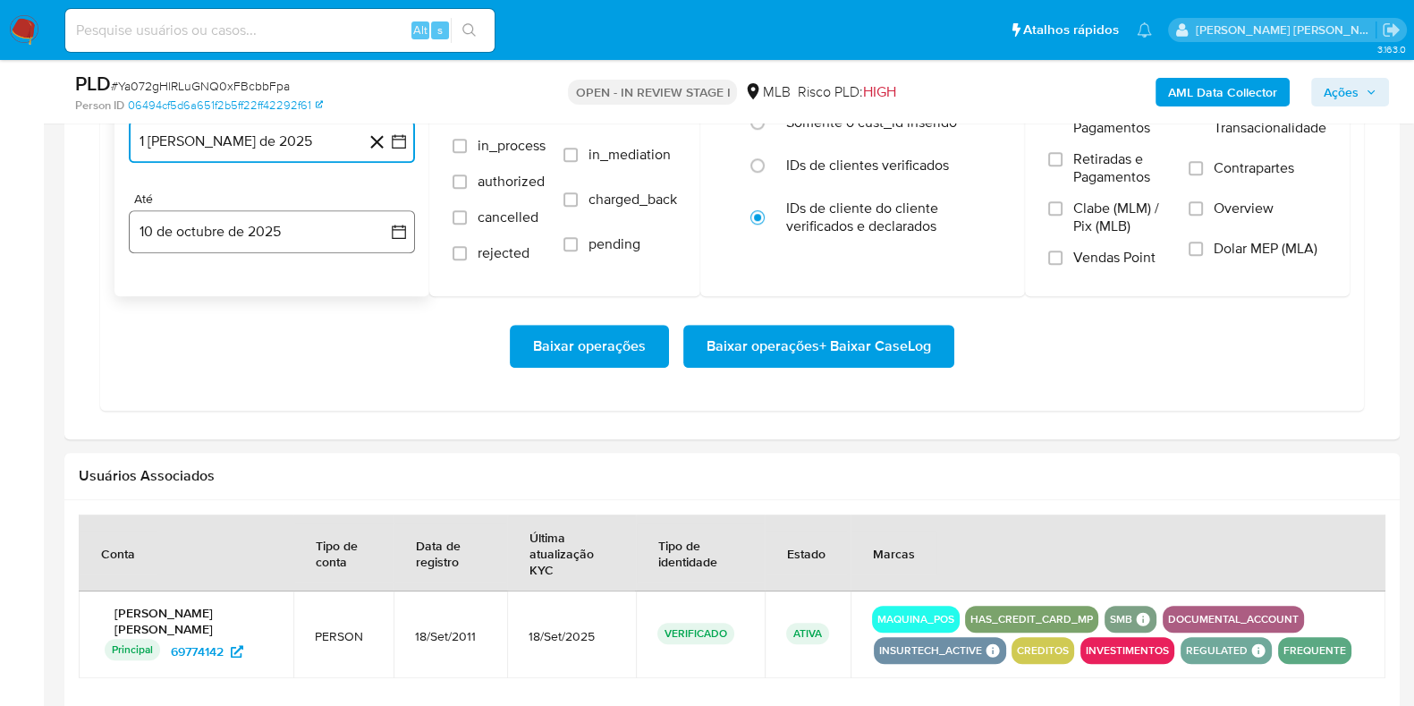
click at [270, 242] on button "10 de octubre de 2025" at bounding box center [272, 231] width 286 height 43
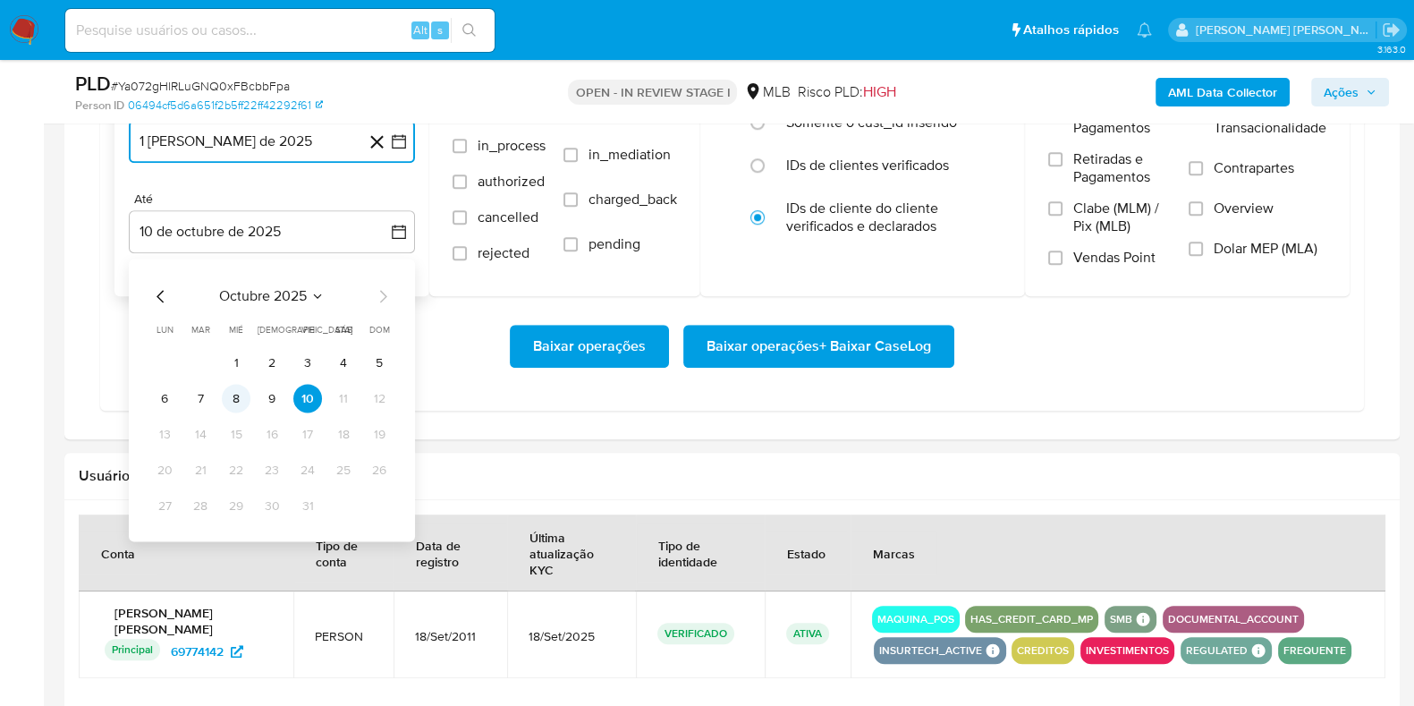
click at [232, 391] on button "8" at bounding box center [236, 399] width 29 height 29
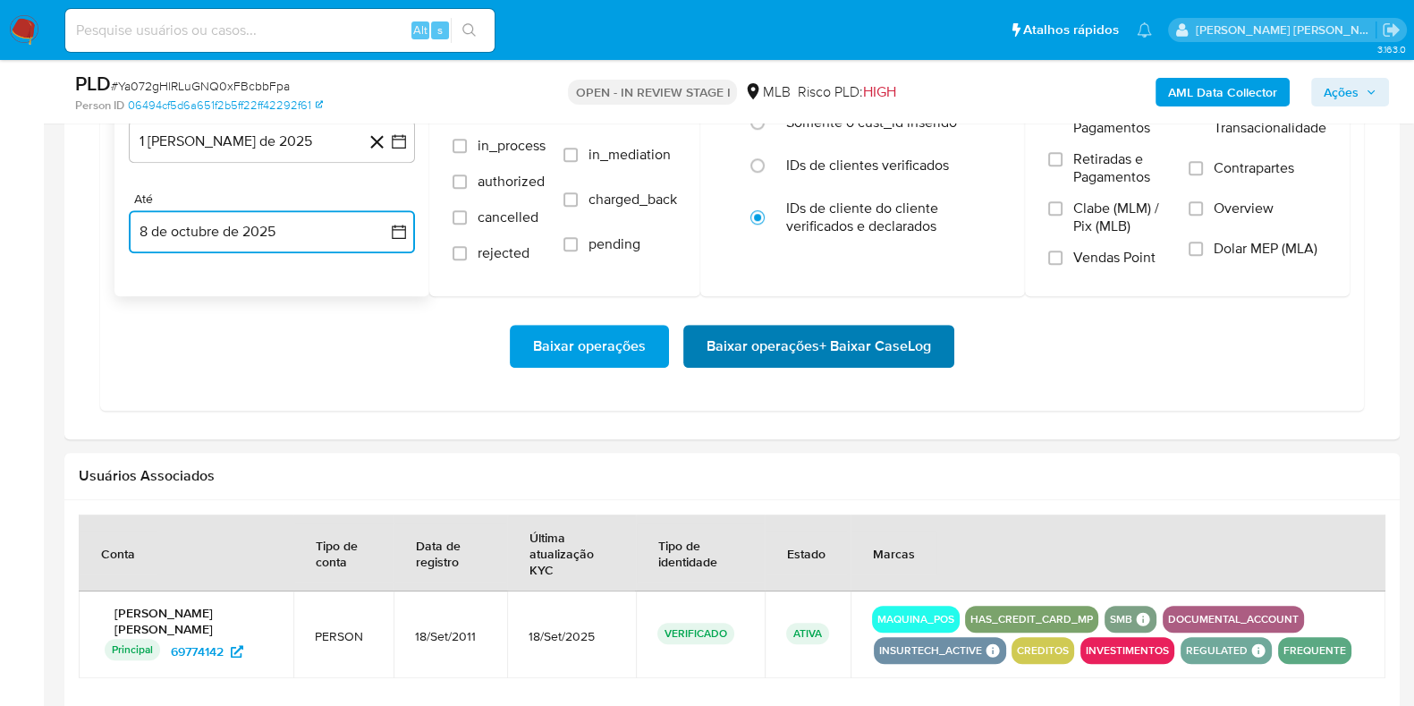
click at [830, 330] on span "Baixar operações + Baixar CaseLog" at bounding box center [819, 345] width 224 height 39
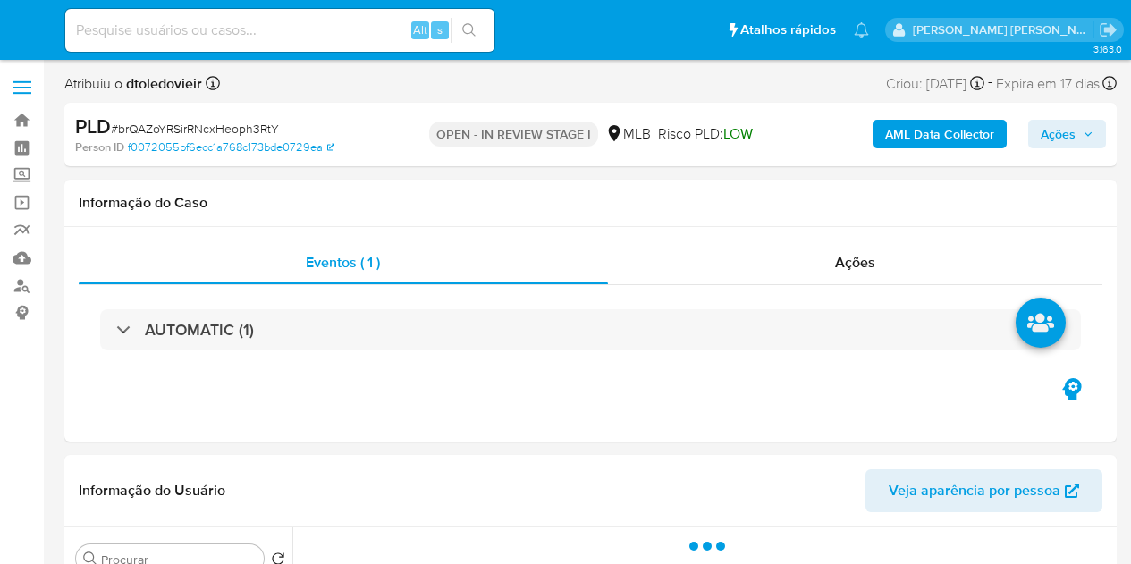
select select "10"
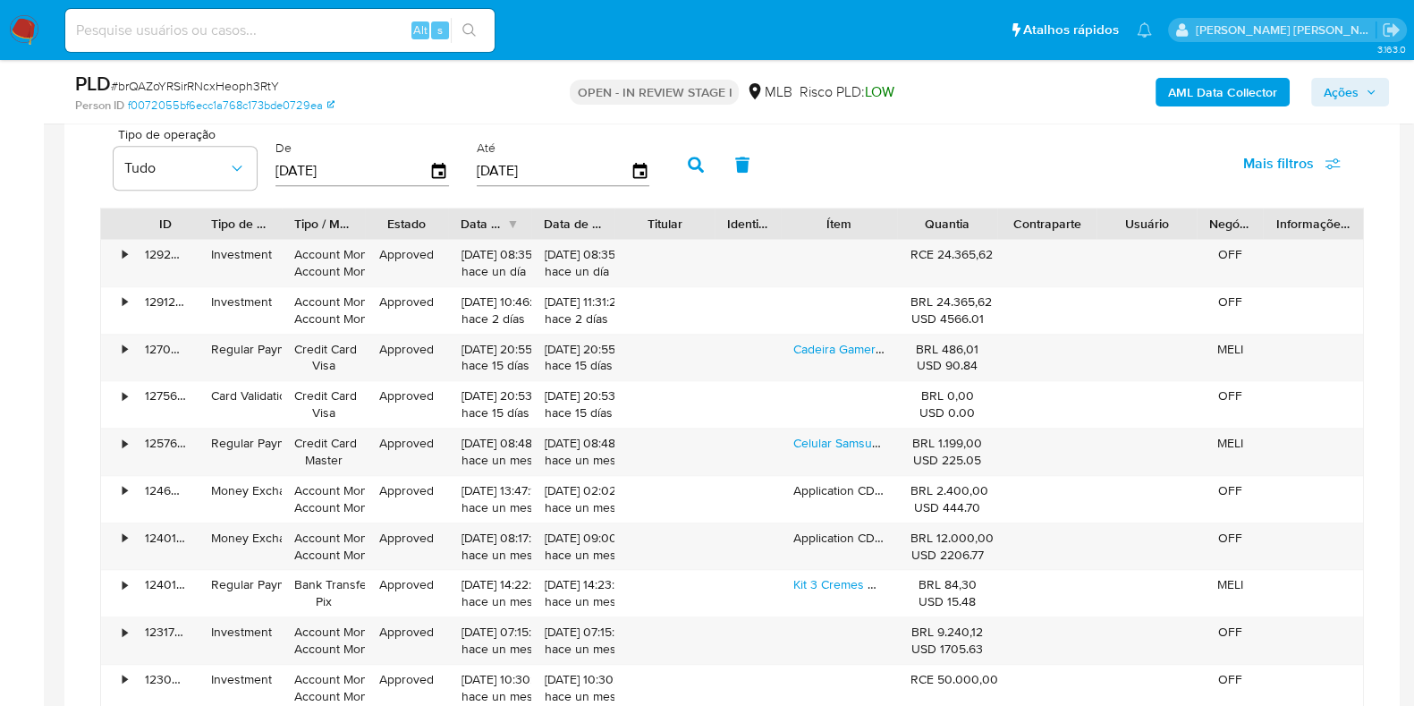
scroll to position [1452, 0]
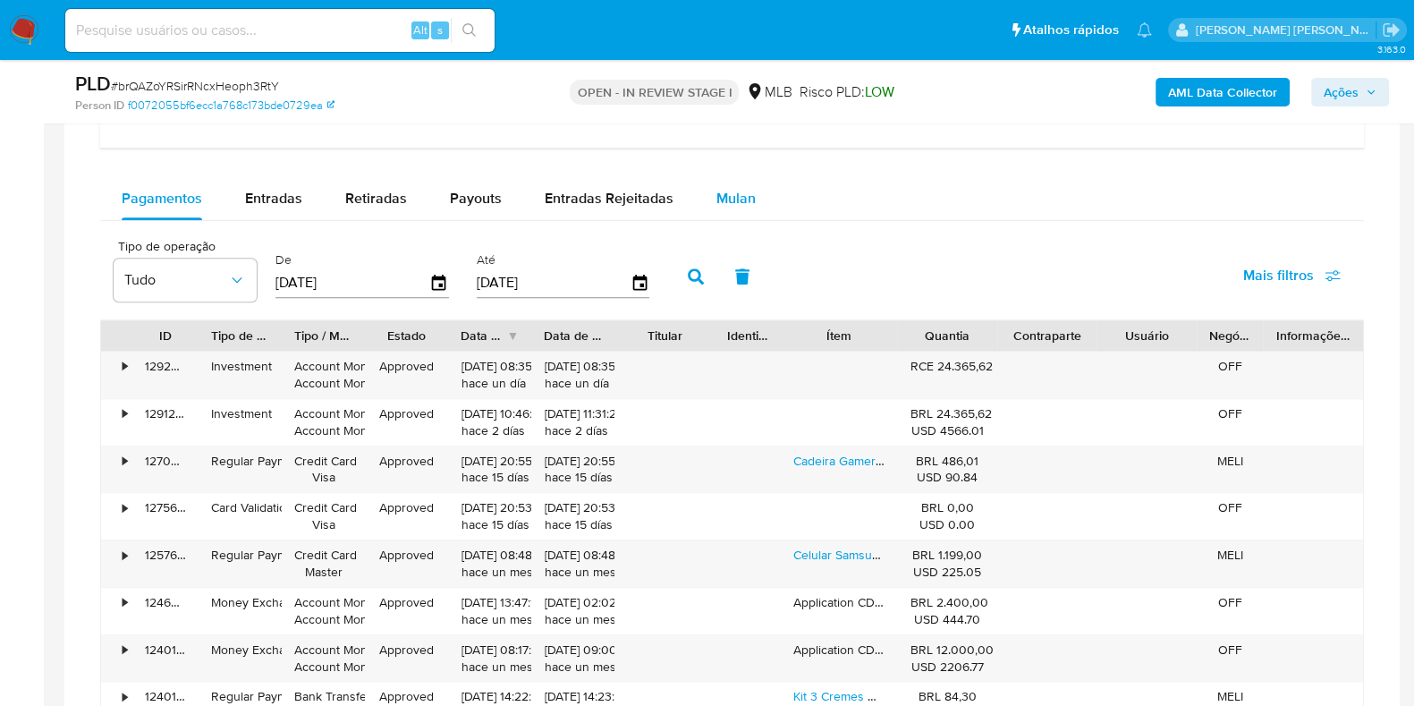
click at [725, 199] on span "Mulan" at bounding box center [735, 198] width 39 height 21
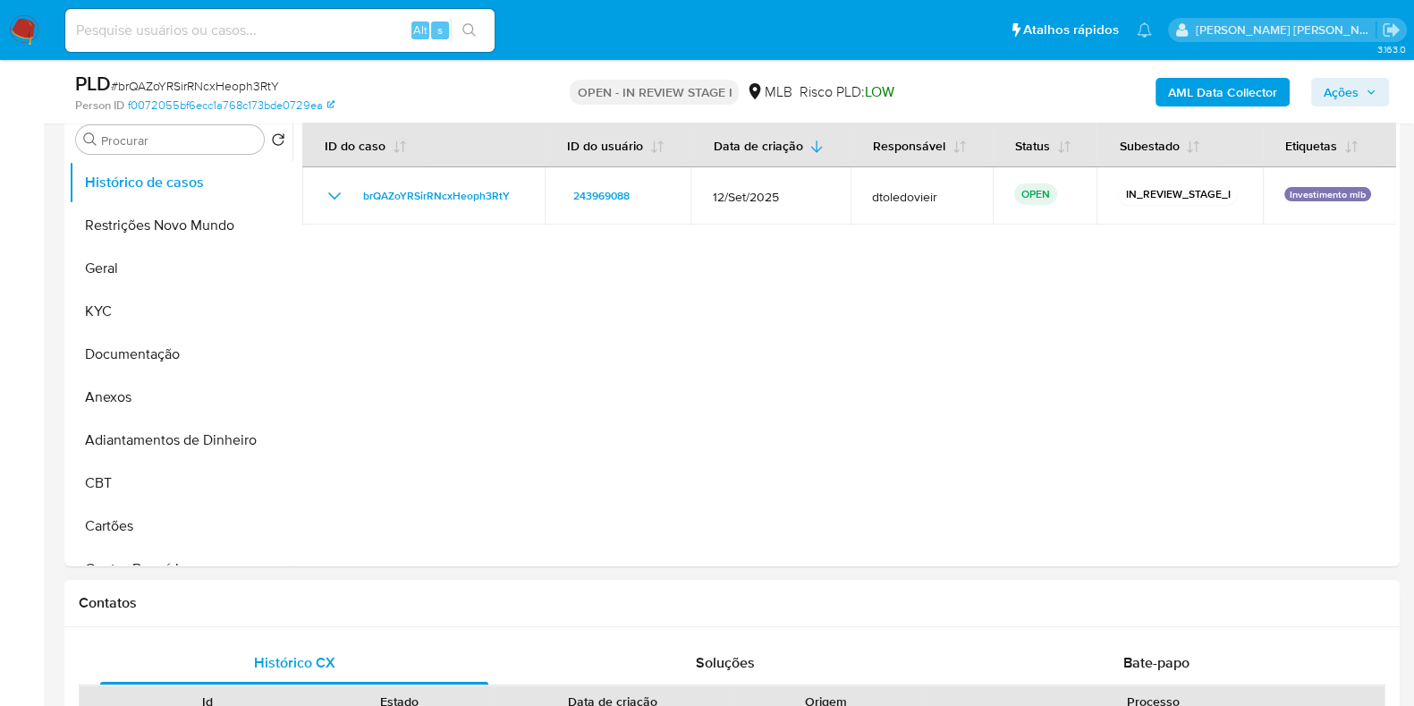
scroll to position [335, 0]
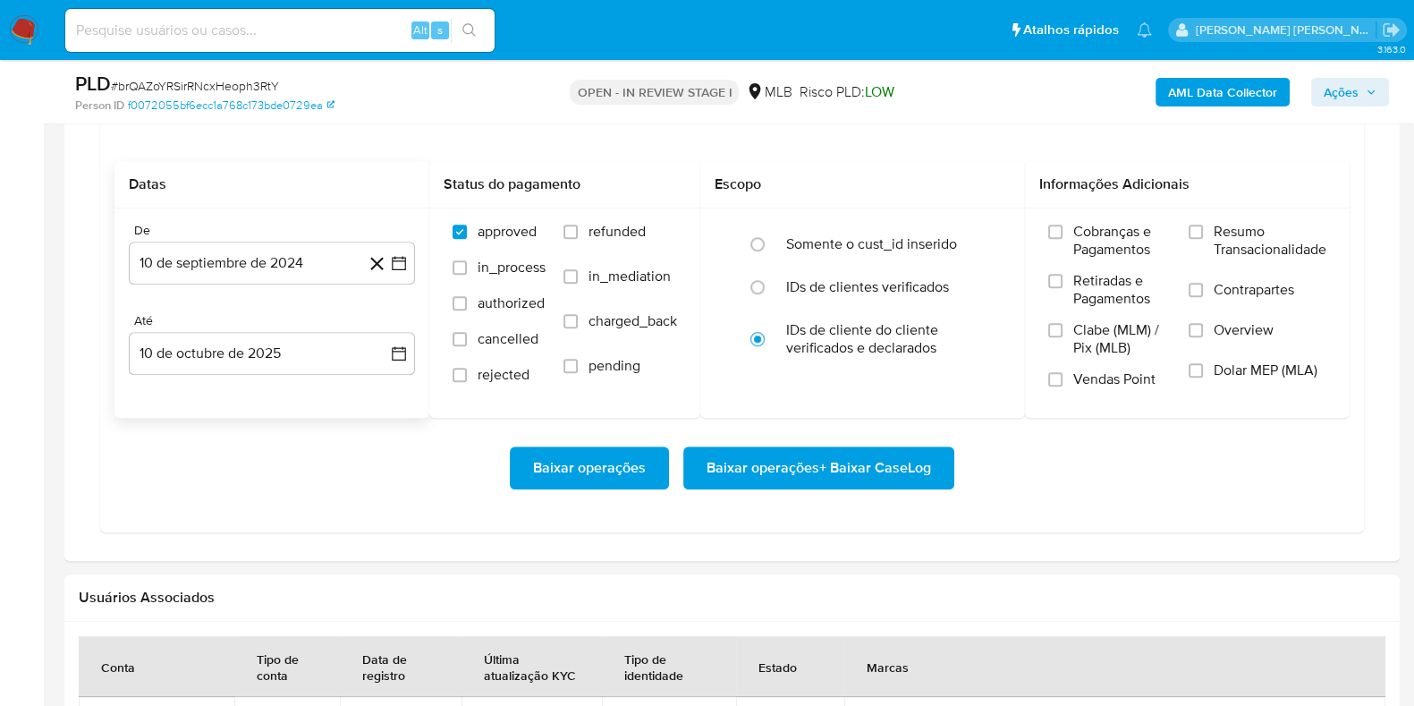
click at [249, 235] on div "De 10 de septiembre de 2024 [DATE]" at bounding box center [272, 254] width 286 height 62
click at [225, 253] on button "10 de septiembre de 2024" at bounding box center [272, 262] width 286 height 43
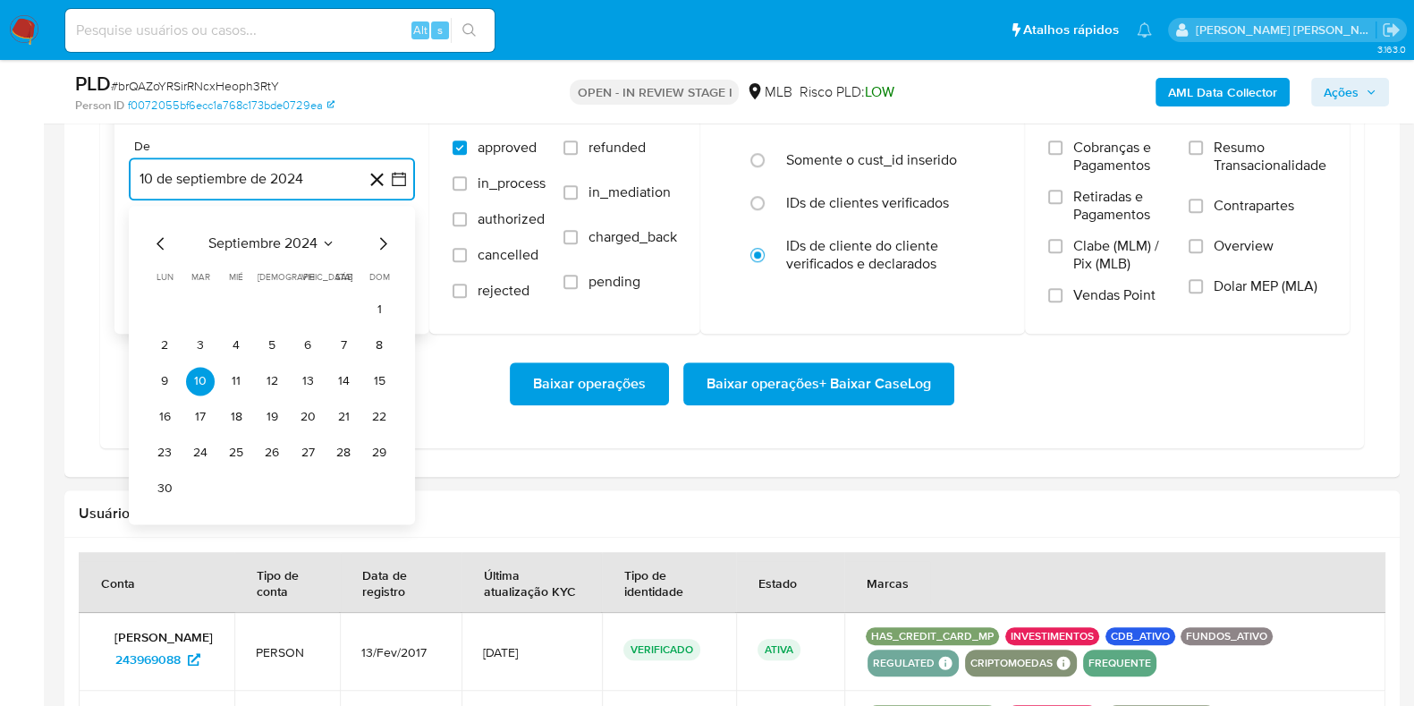
scroll to position [1676, 0]
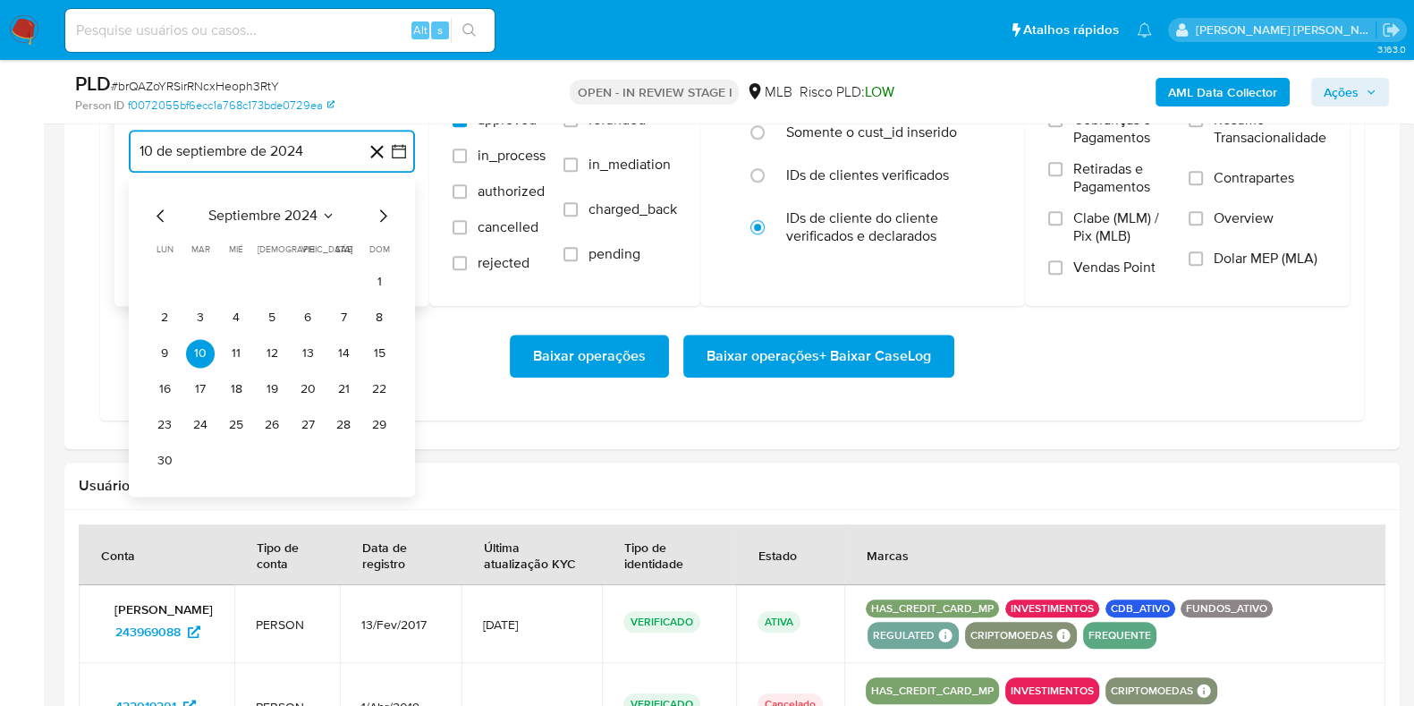
click at [393, 214] on icon "Mes siguiente" at bounding box center [382, 215] width 21 height 21
click at [387, 214] on icon "Mes siguiente" at bounding box center [382, 215] width 21 height 21
click at [386, 214] on icon "Mes siguiente" at bounding box center [382, 215] width 21 height 21
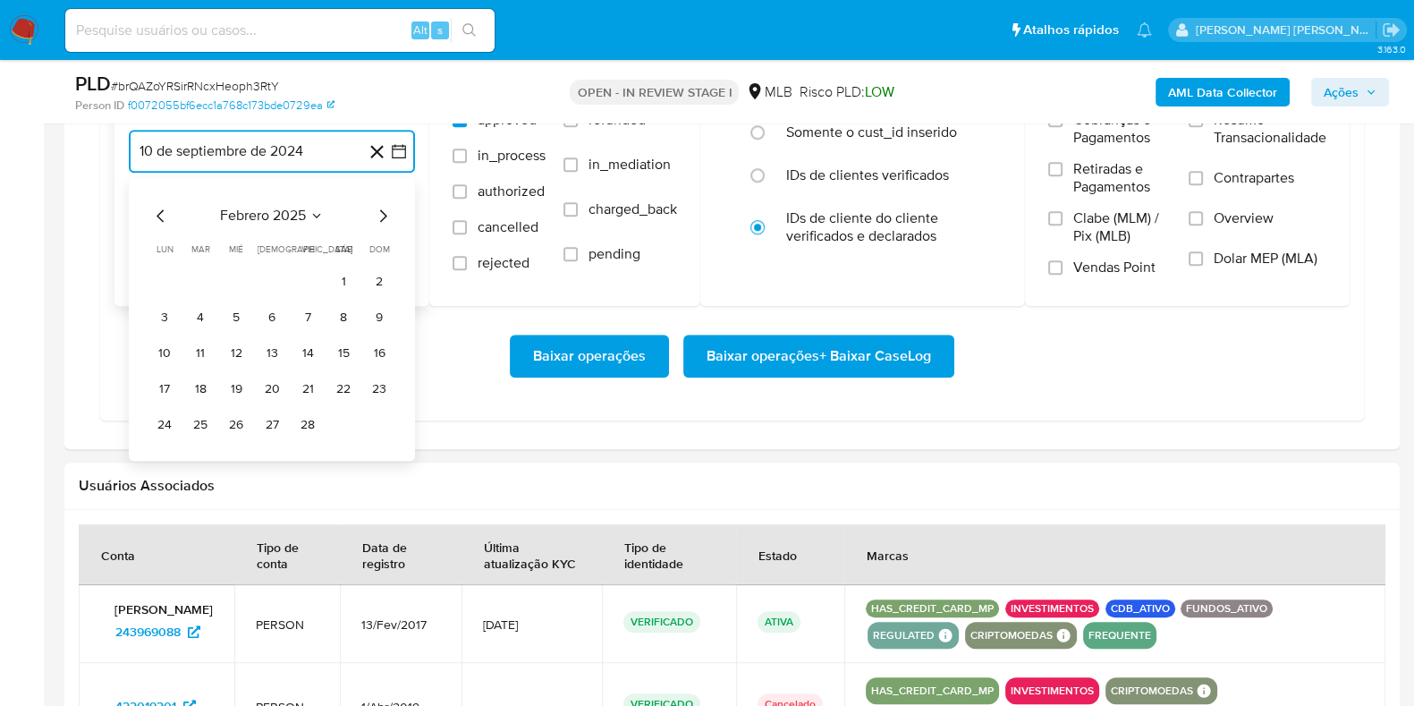
click at [386, 214] on icon "Mes siguiente" at bounding box center [382, 215] width 21 height 21
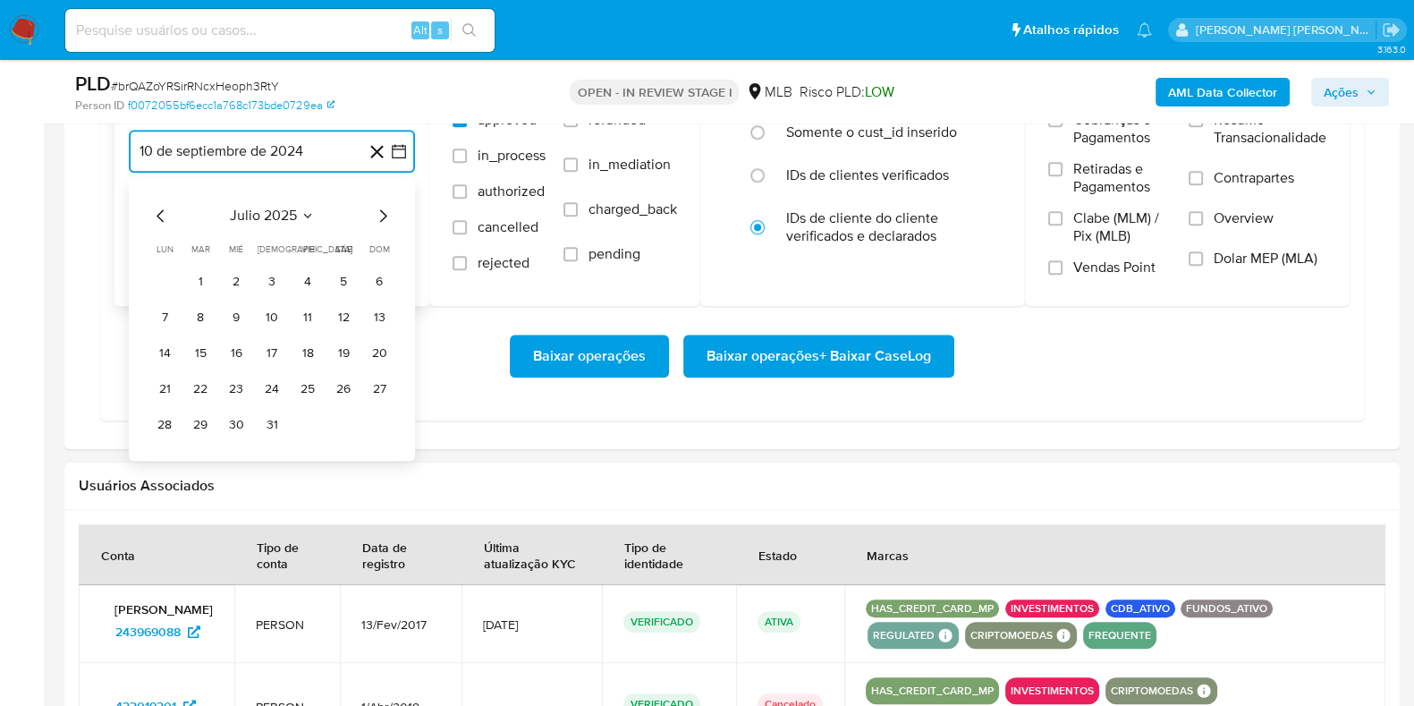
click at [386, 214] on icon "Mes siguiente" at bounding box center [382, 215] width 21 height 21
click at [310, 273] on button "1" at bounding box center [307, 281] width 29 height 29
click at [299, 253] on button "10 de octubre de 2025" at bounding box center [272, 241] width 286 height 43
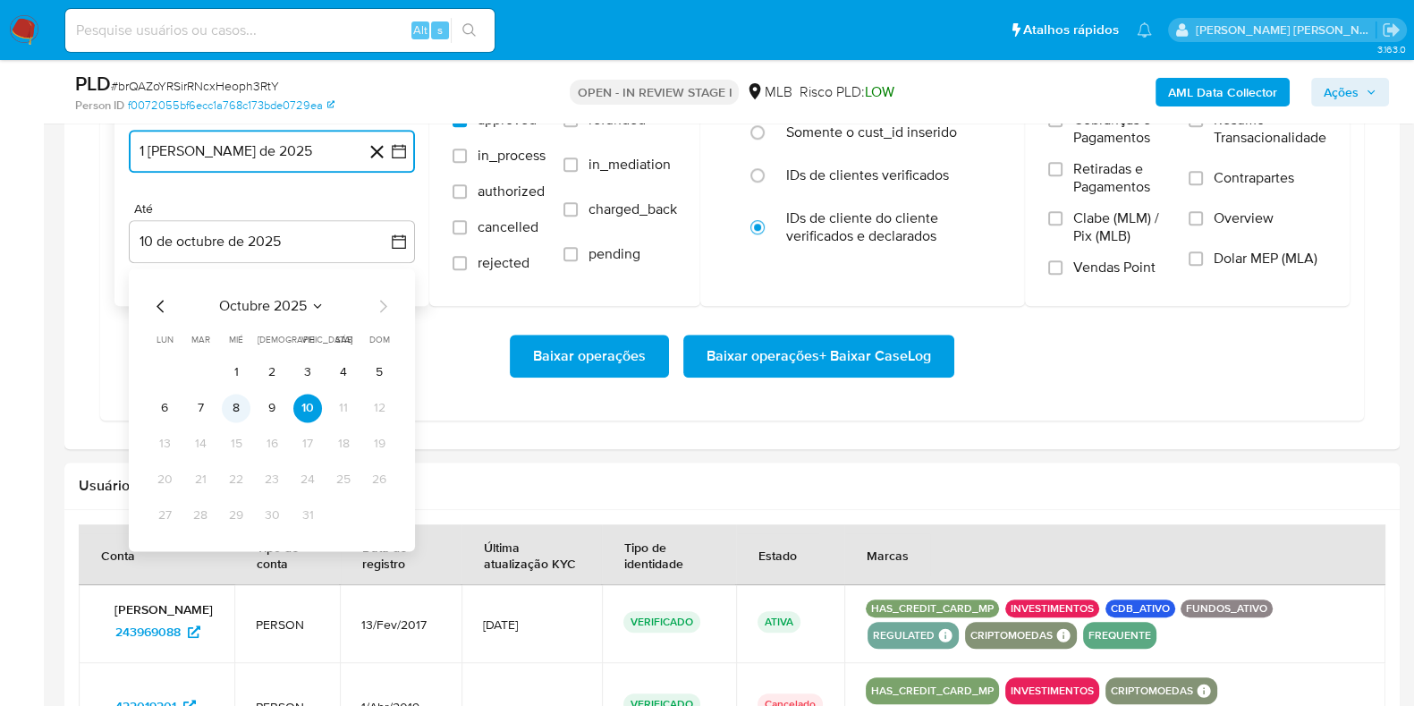
click at [233, 404] on button "8" at bounding box center [236, 408] width 29 height 29
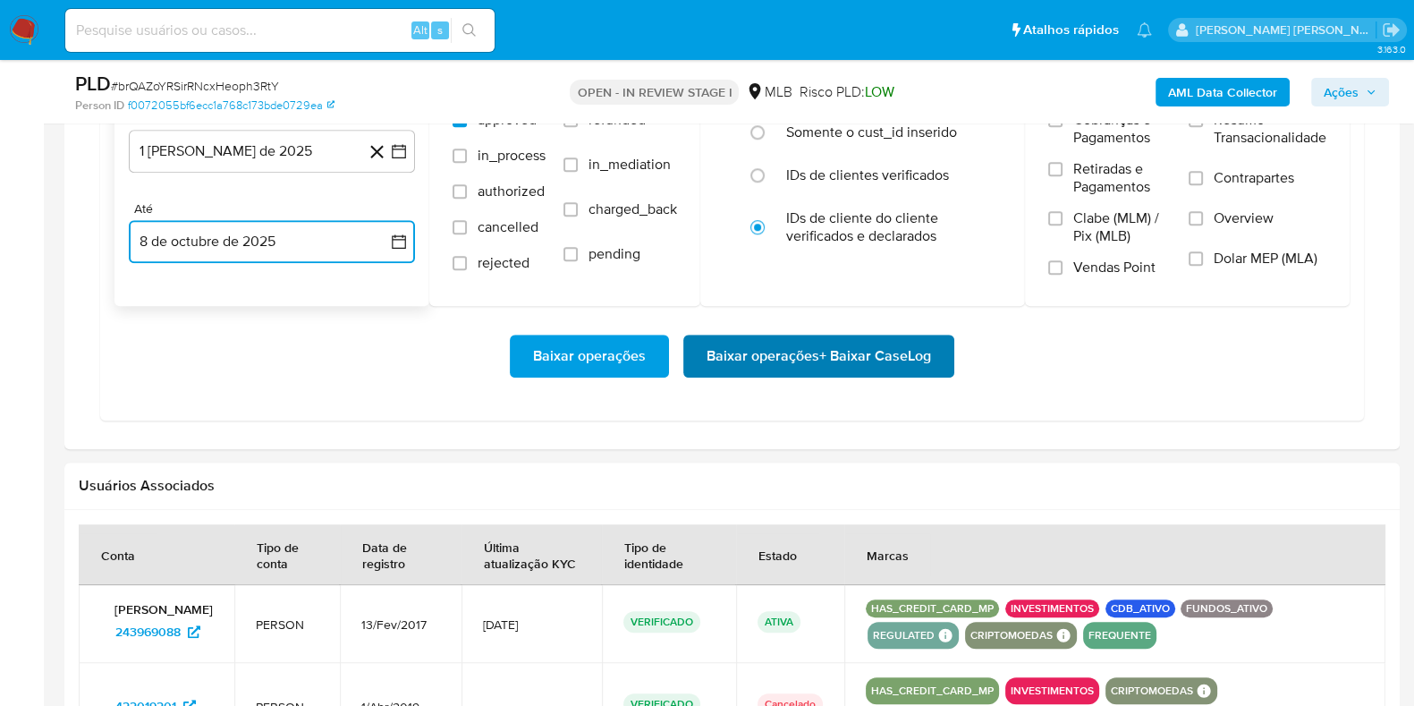
click at [771, 360] on span "Baixar operações + Baixar CaseLog" at bounding box center [819, 355] width 224 height 39
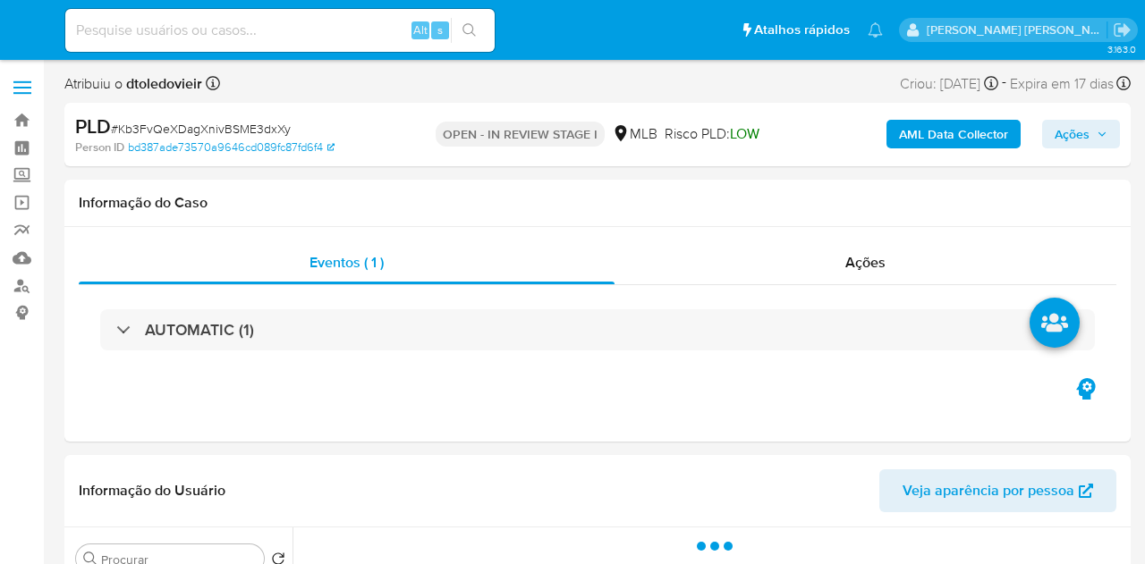
select select "10"
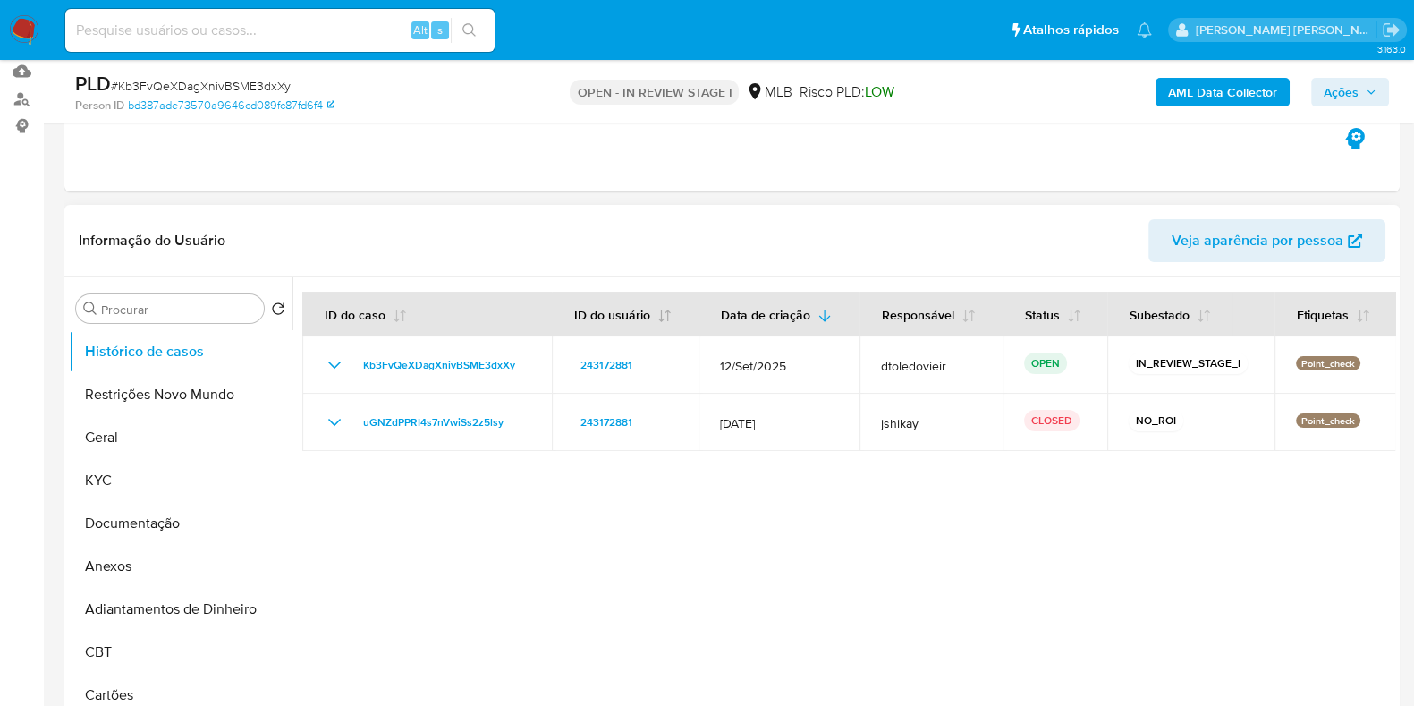
scroll to position [223, 0]
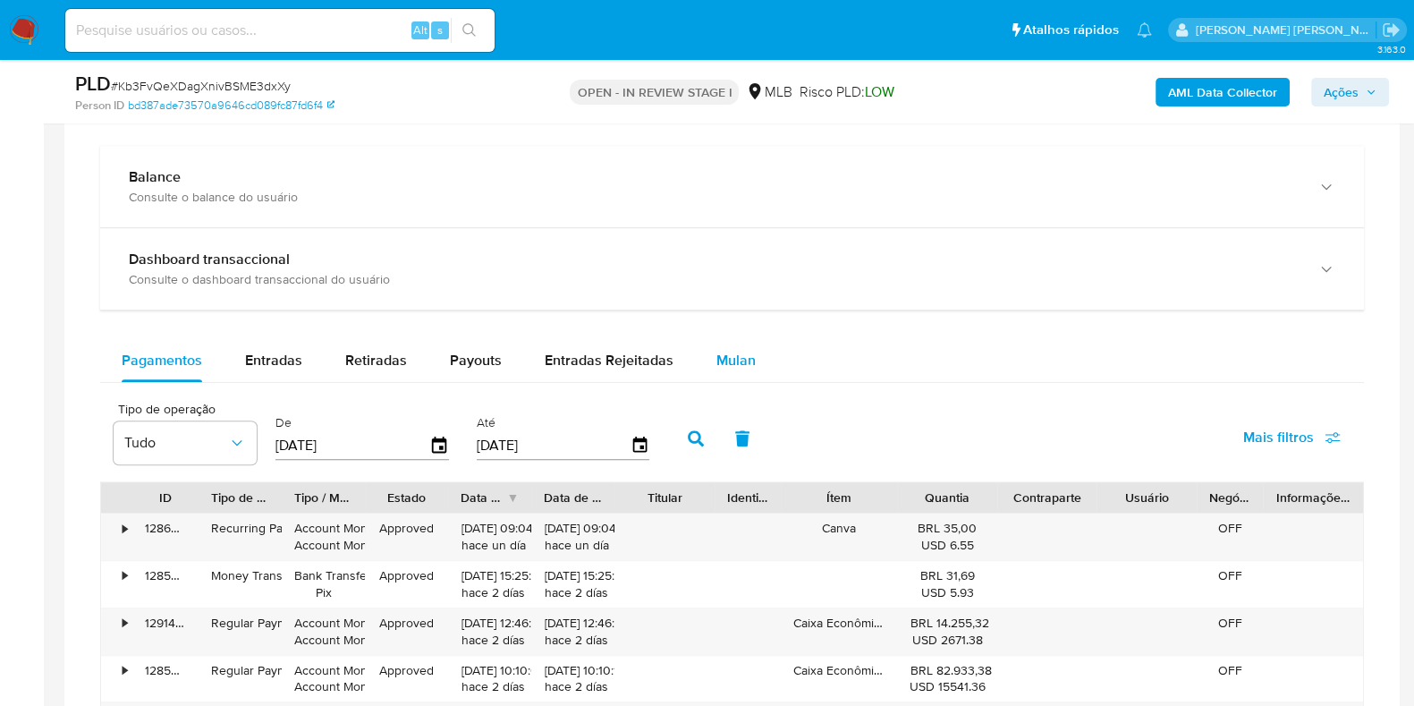
click at [716, 350] on span "Mulan" at bounding box center [735, 360] width 39 height 21
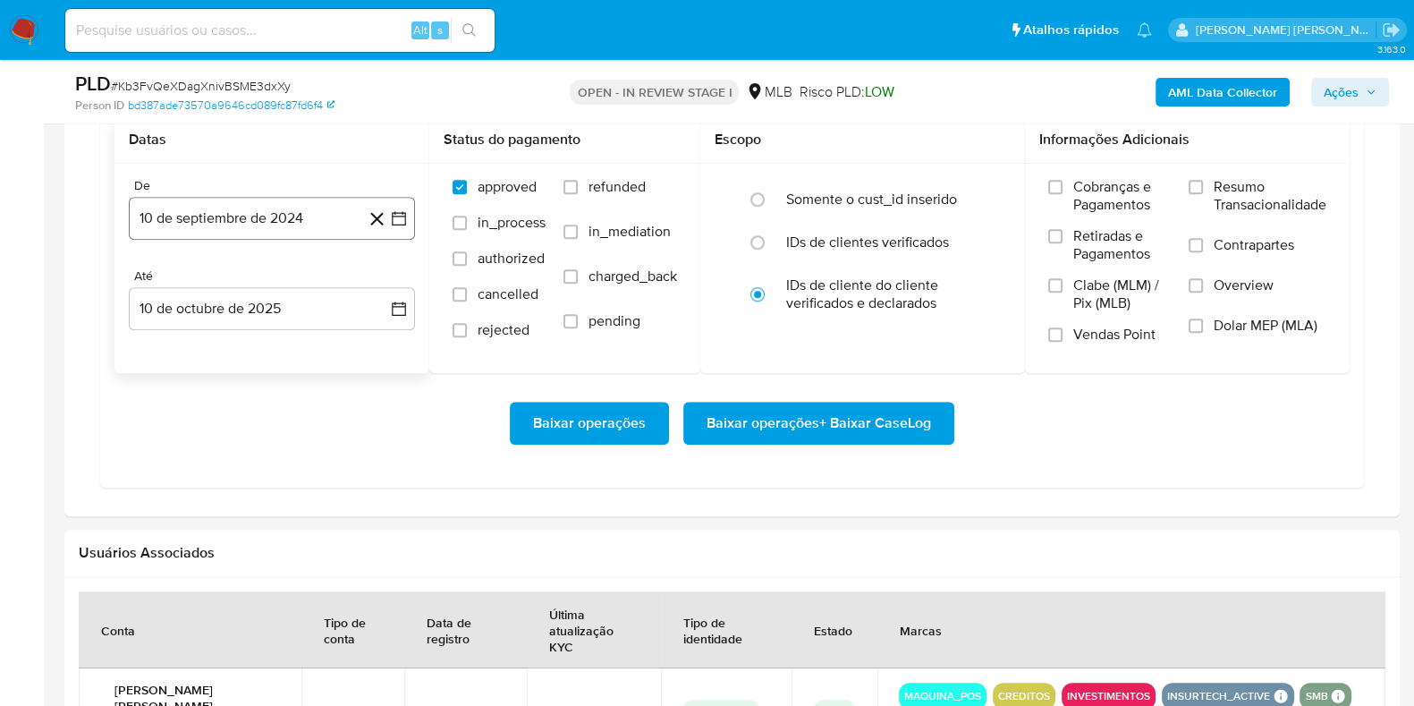
scroll to position [1564, 0]
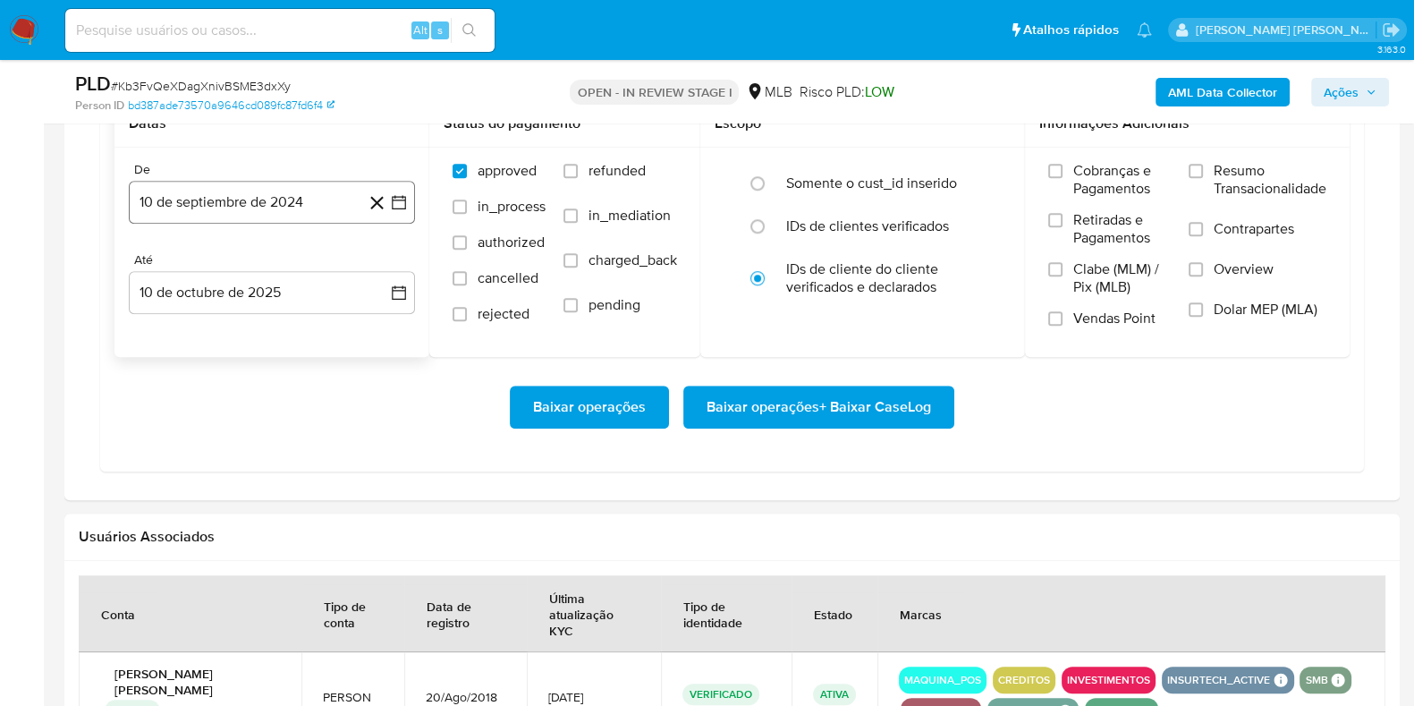
click at [271, 201] on button "10 de septiembre de 2024" at bounding box center [272, 202] width 286 height 43
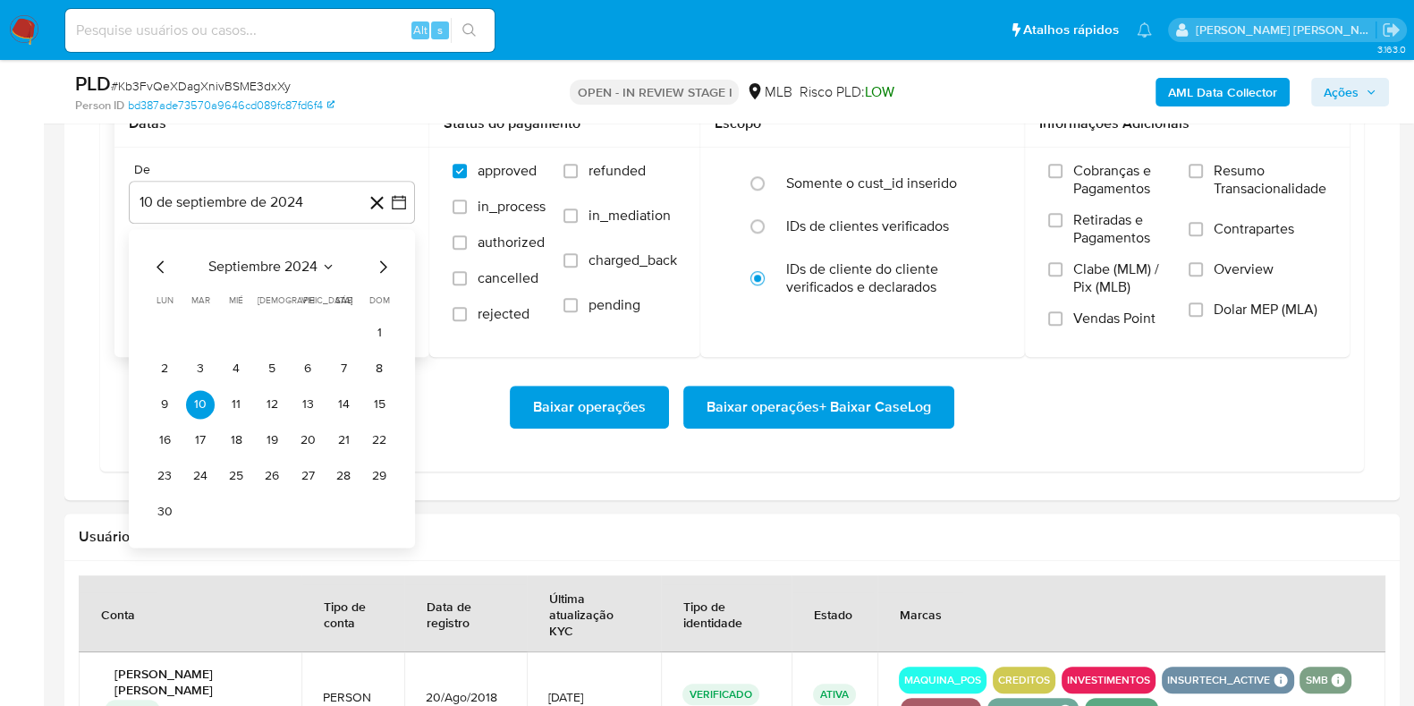
click at [385, 263] on icon "Mes siguiente" at bounding box center [383, 266] width 7 height 13
click at [385, 265] on icon "Mes siguiente" at bounding box center [383, 266] width 7 height 13
click at [384, 265] on icon "Mes siguiente" at bounding box center [382, 266] width 21 height 21
click at [383, 265] on icon "Mes siguiente" at bounding box center [382, 266] width 21 height 21
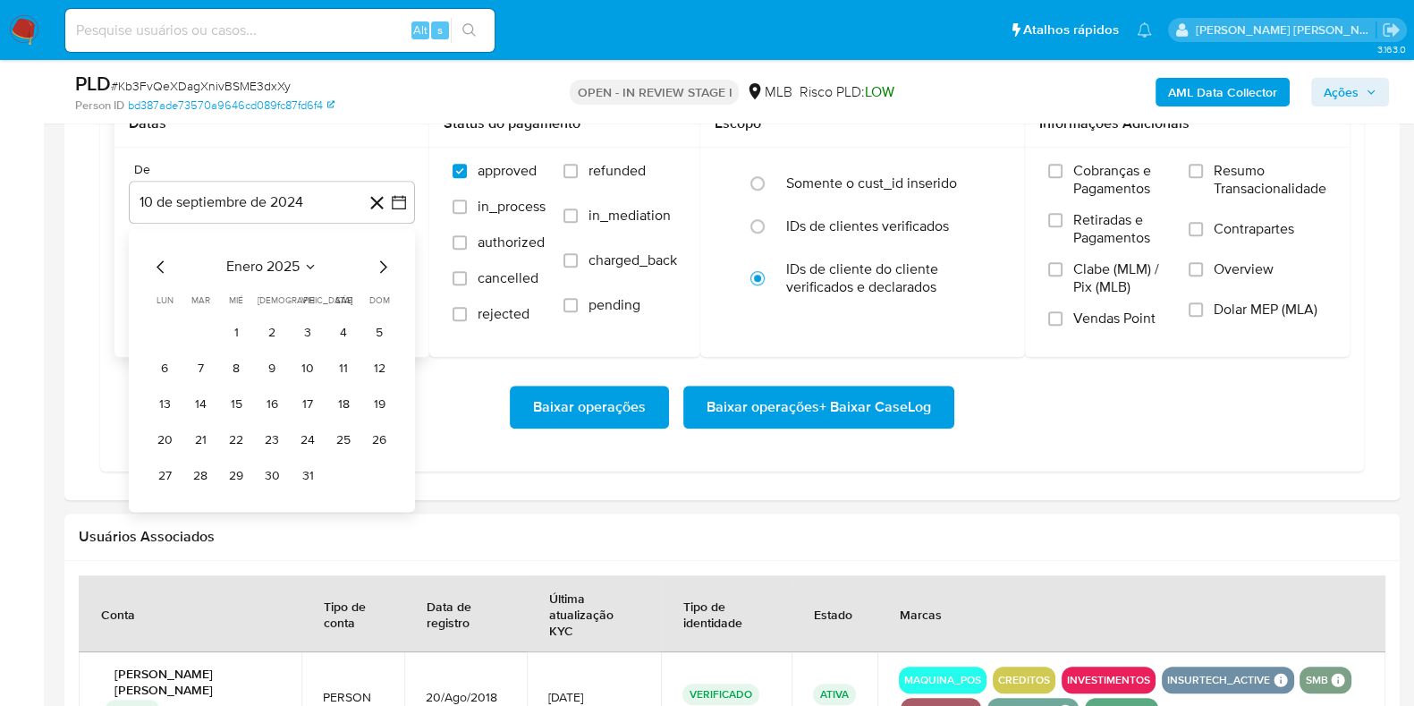
click at [383, 265] on icon "Mes siguiente" at bounding box center [382, 266] width 21 height 21
click at [382, 265] on icon "Mes siguiente" at bounding box center [382, 266] width 21 height 21
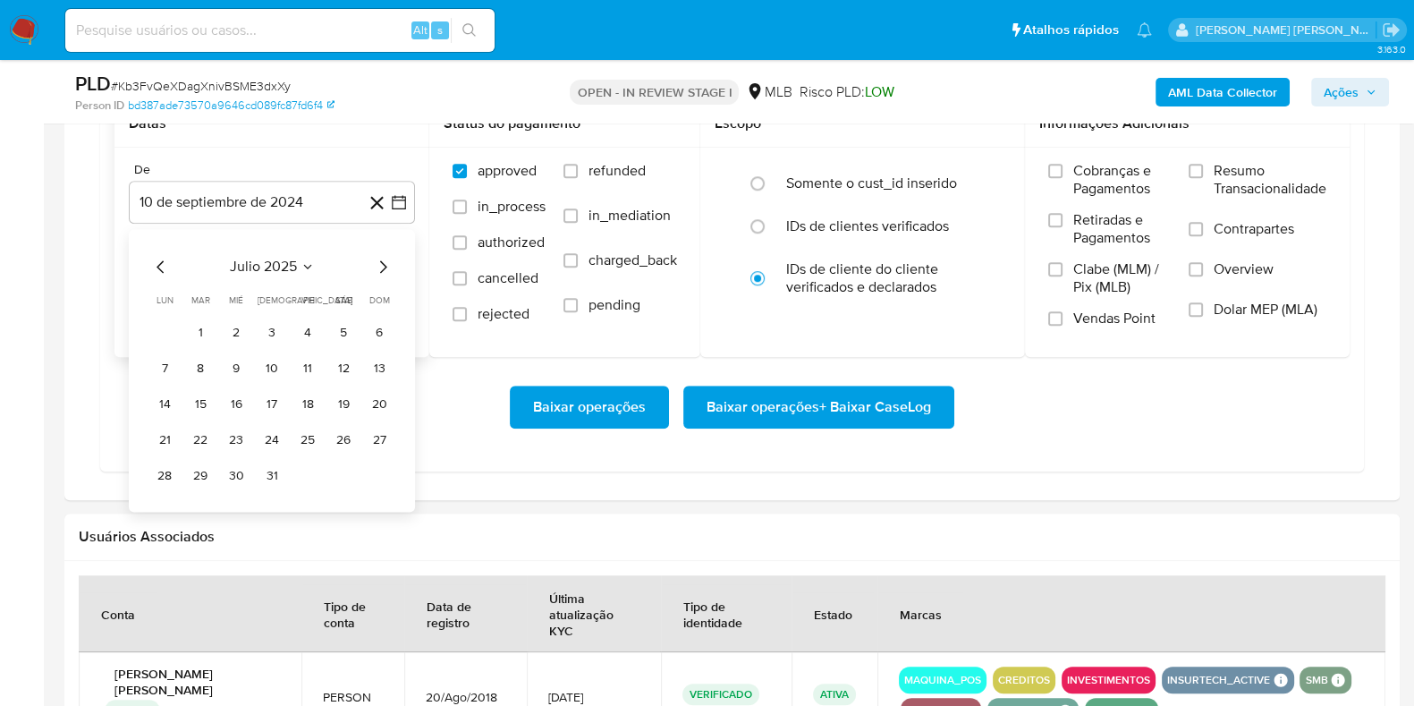
click at [382, 265] on icon "Mes siguiente" at bounding box center [382, 266] width 21 height 21
click at [309, 325] on button "1" at bounding box center [307, 332] width 29 height 29
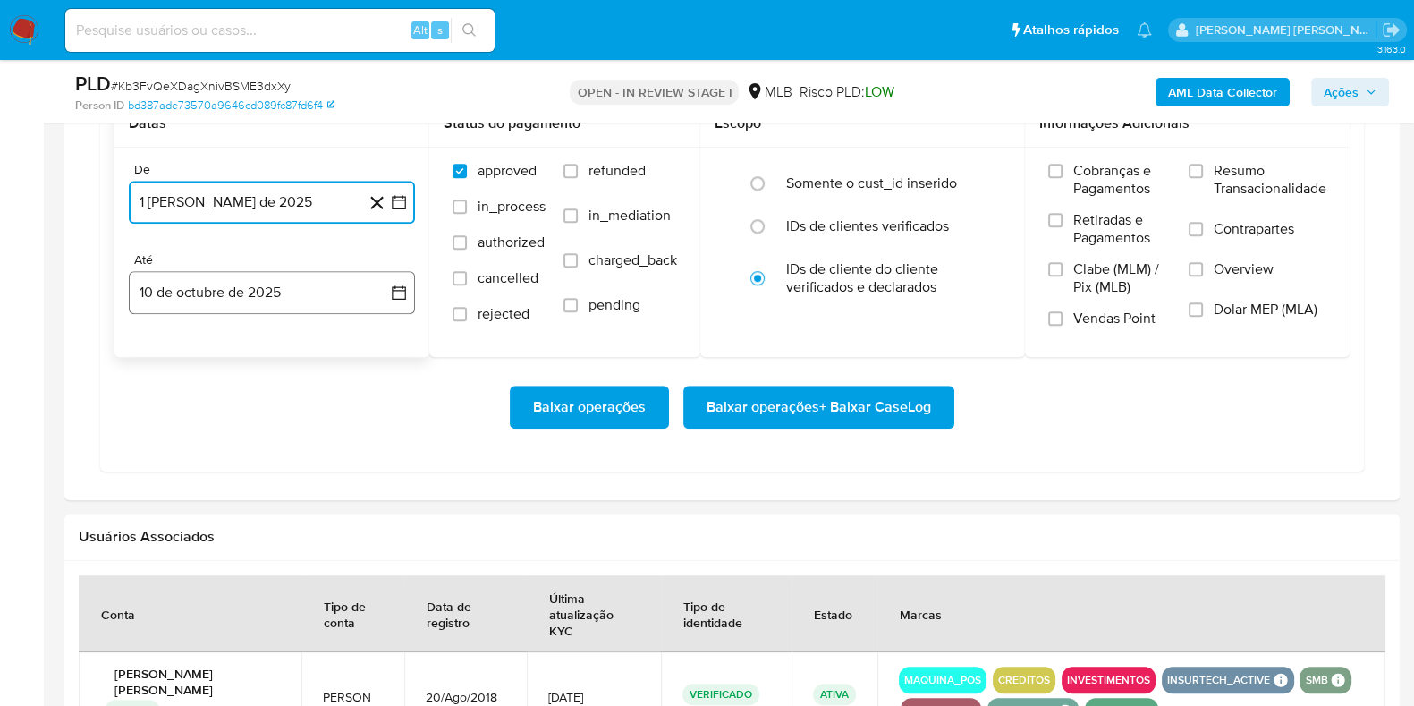
click at [268, 278] on button "10 de octubre de 2025" at bounding box center [272, 292] width 286 height 43
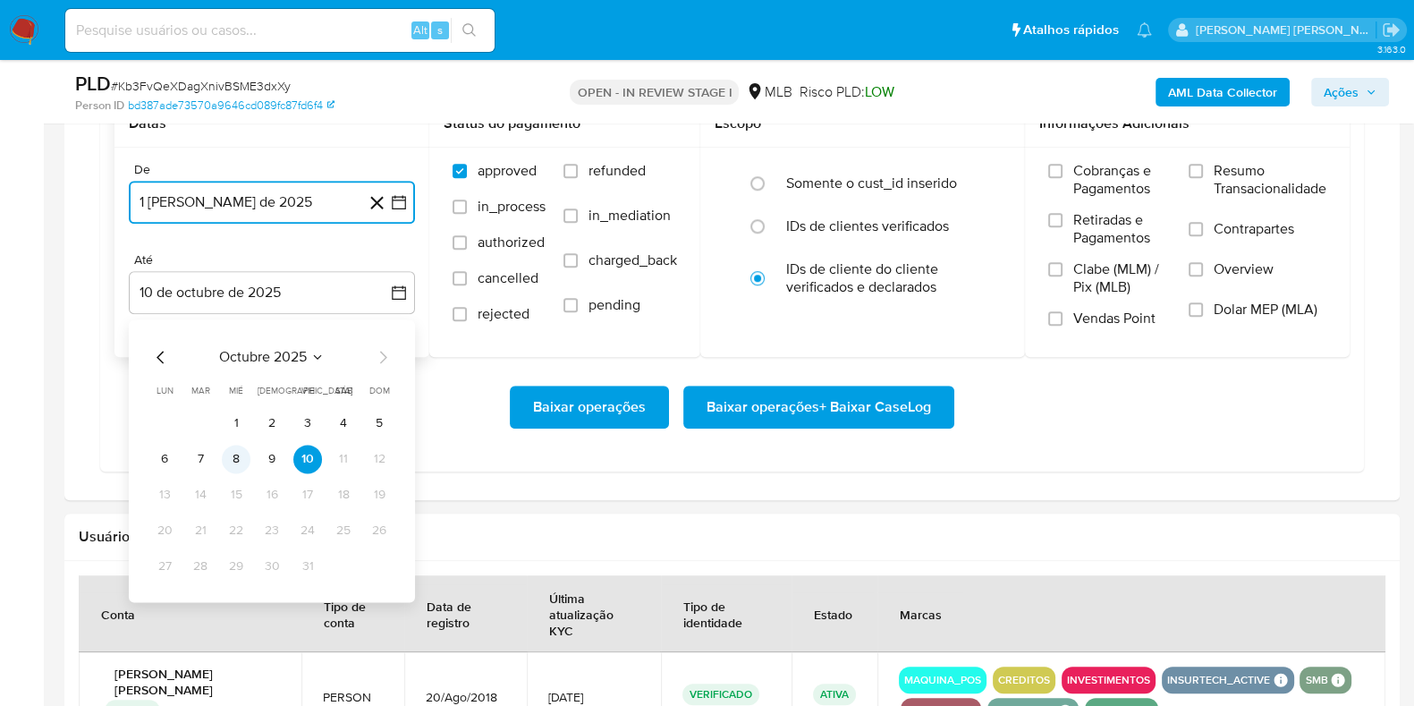
click at [225, 456] on button "8" at bounding box center [236, 458] width 29 height 29
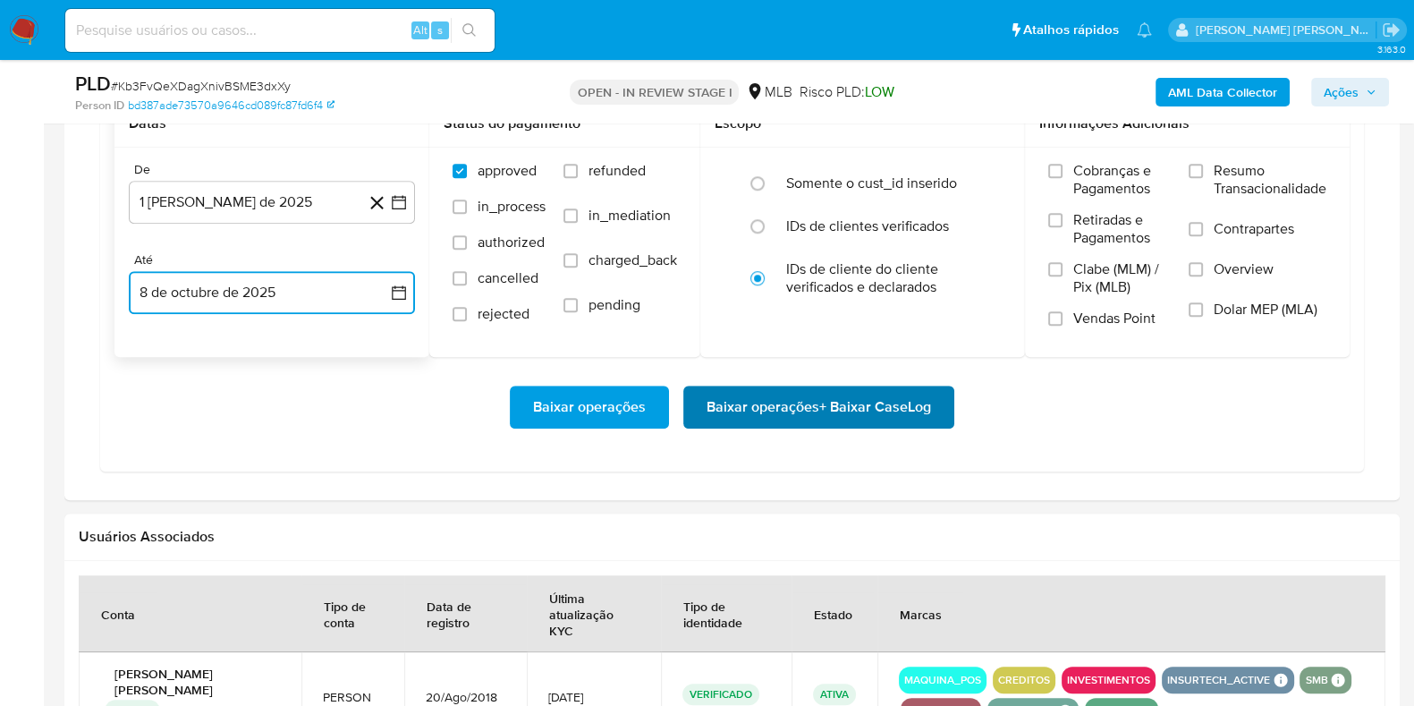
click at [760, 417] on span "Baixar operações + Baixar CaseLog" at bounding box center [819, 406] width 224 height 39
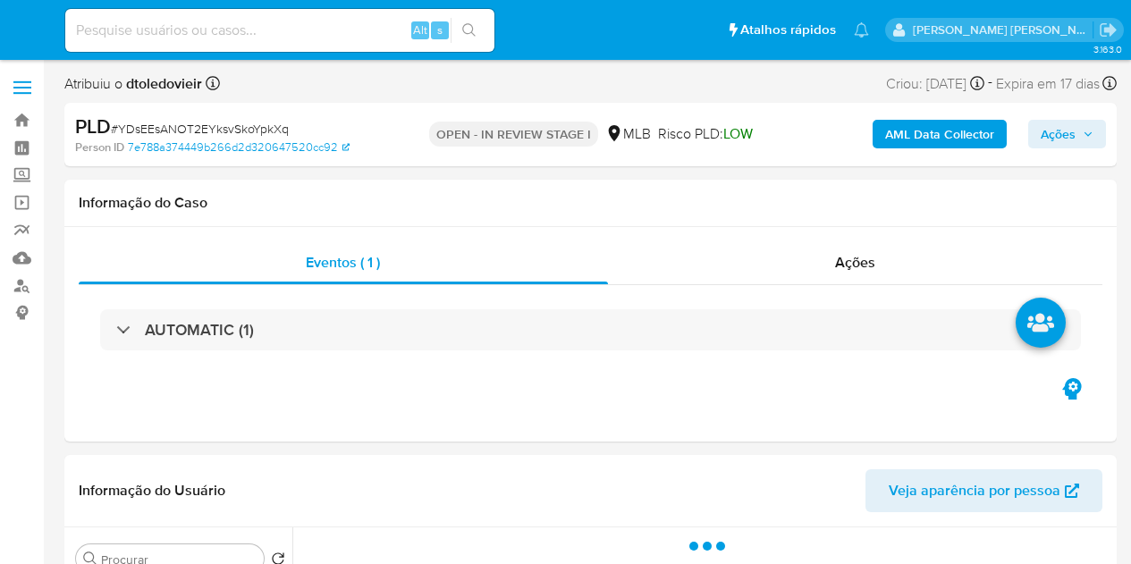
select select "10"
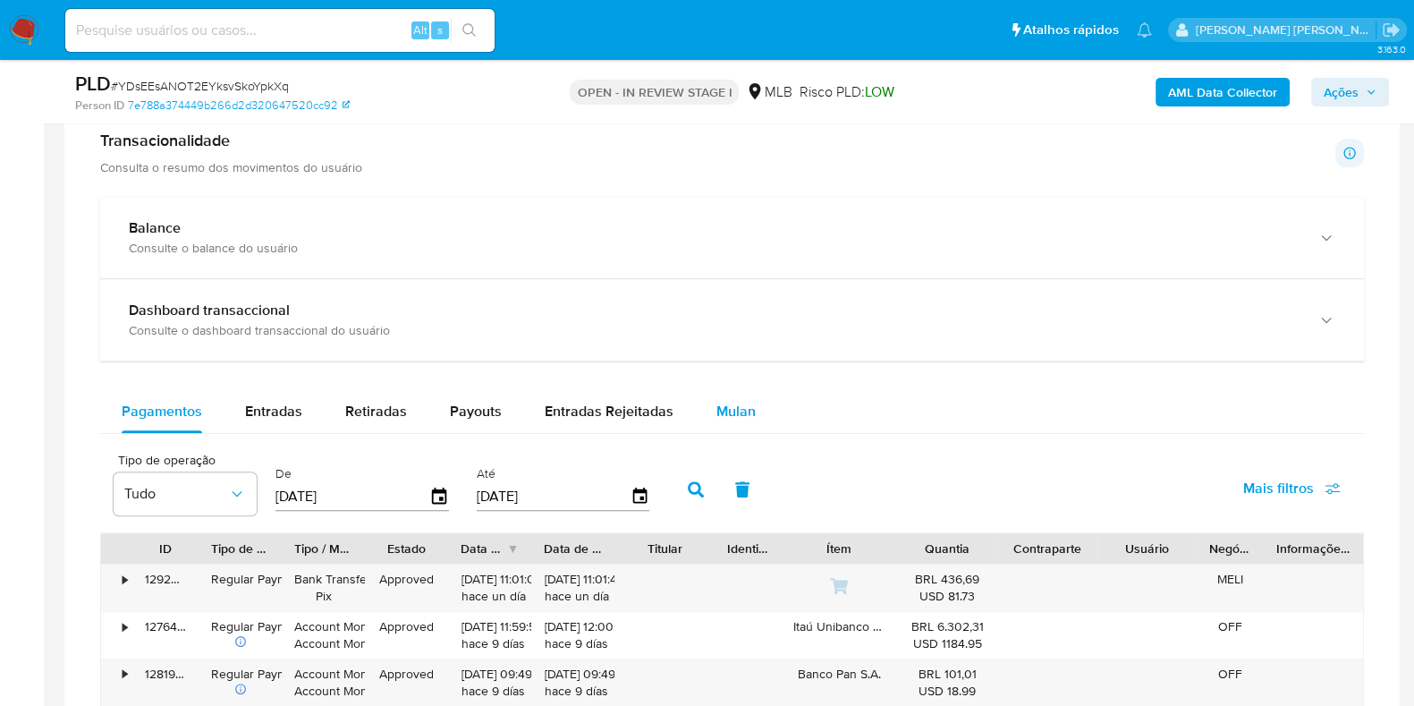
click at [716, 405] on span "Mulan" at bounding box center [735, 411] width 39 height 21
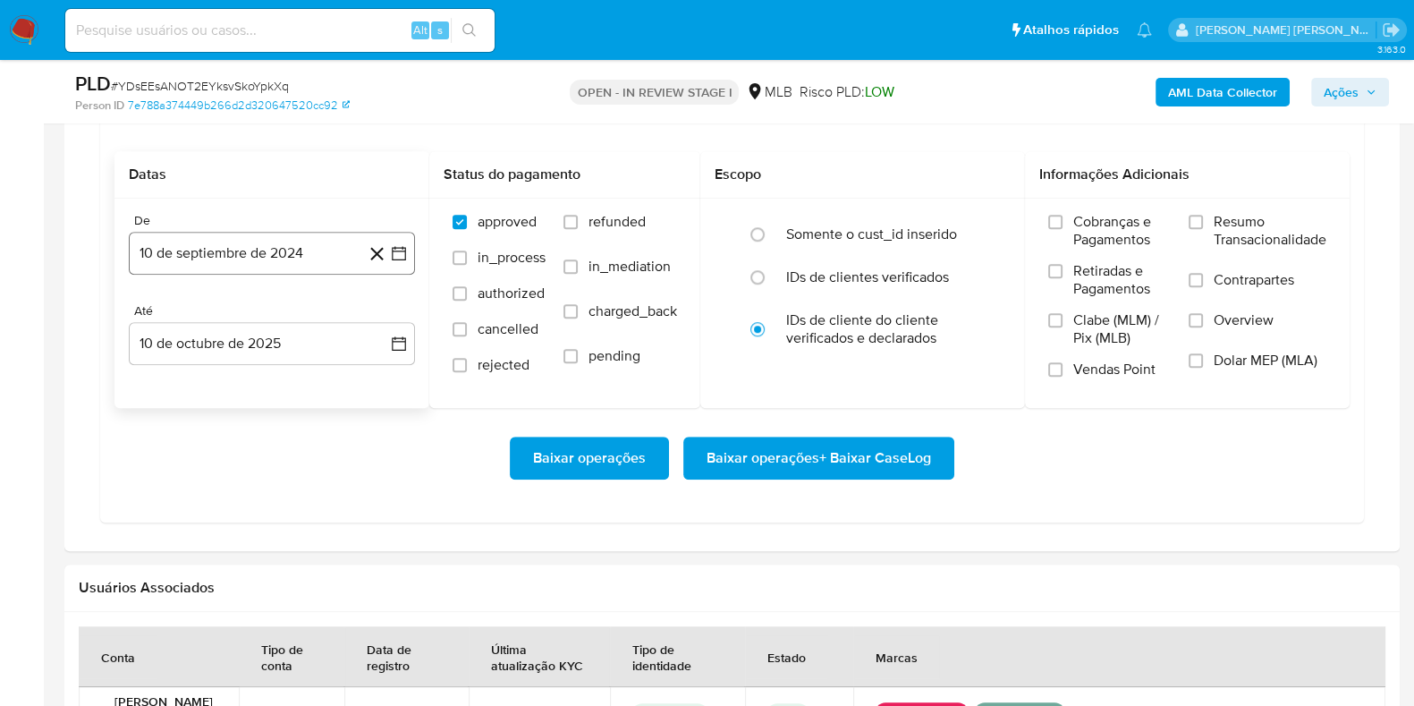
click at [255, 239] on button "10 de septiembre de 2024" at bounding box center [272, 253] width 286 height 43
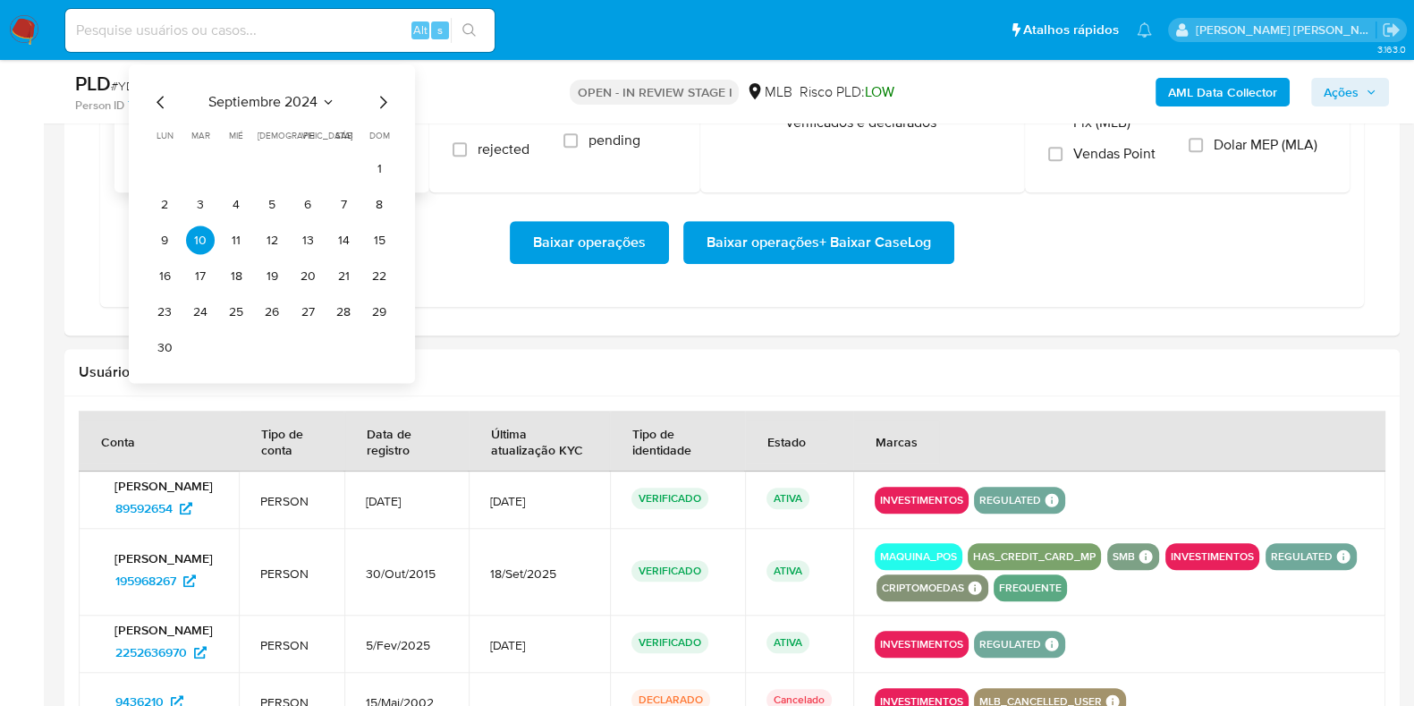
scroll to position [1676, 0]
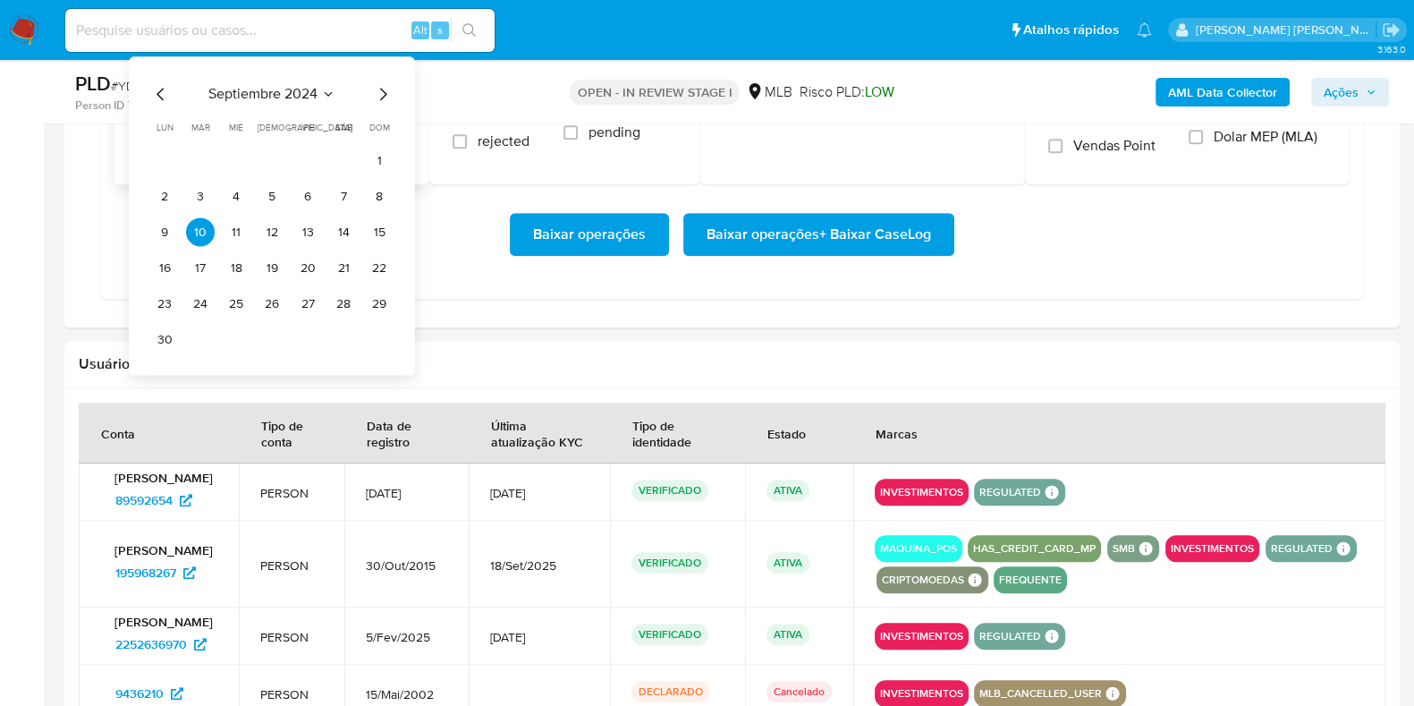
click at [380, 90] on icon "Mes siguiente" at bounding box center [382, 94] width 21 height 21
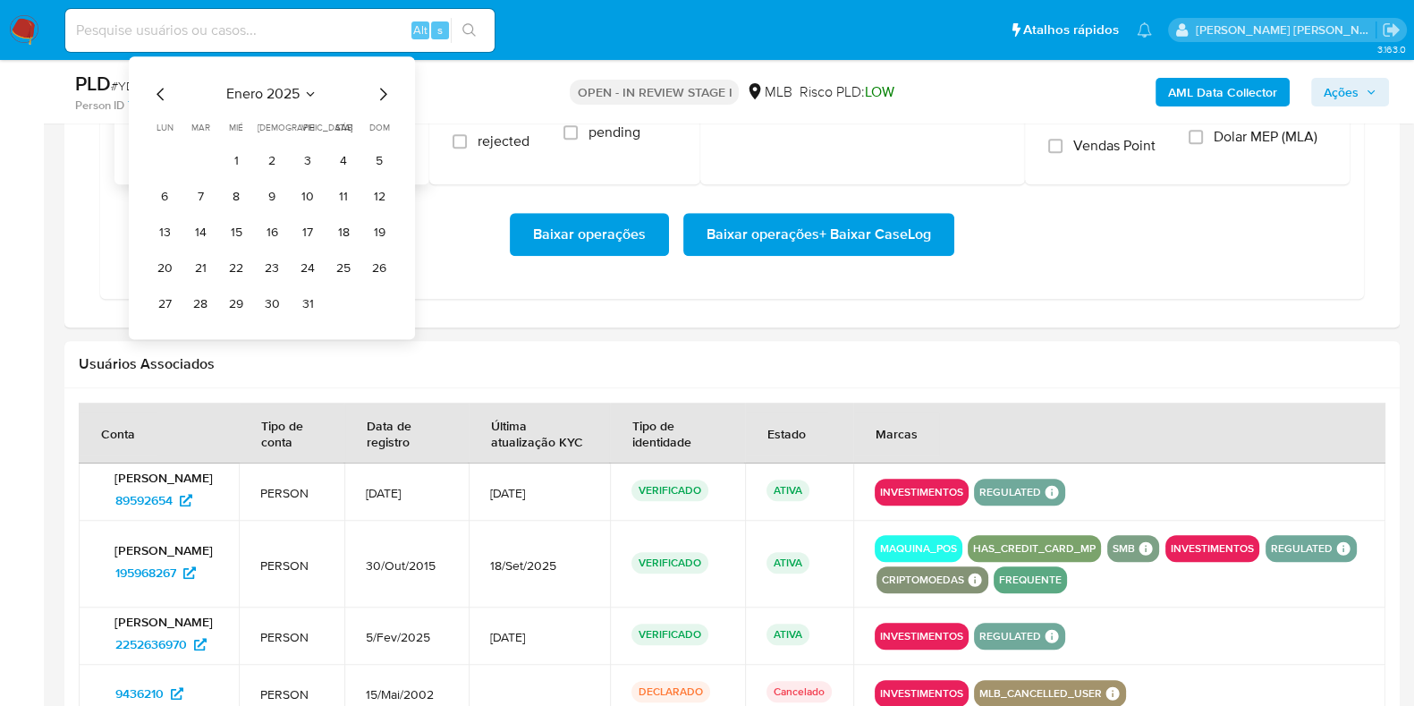
click at [380, 90] on icon "Mes siguiente" at bounding box center [382, 94] width 21 height 21
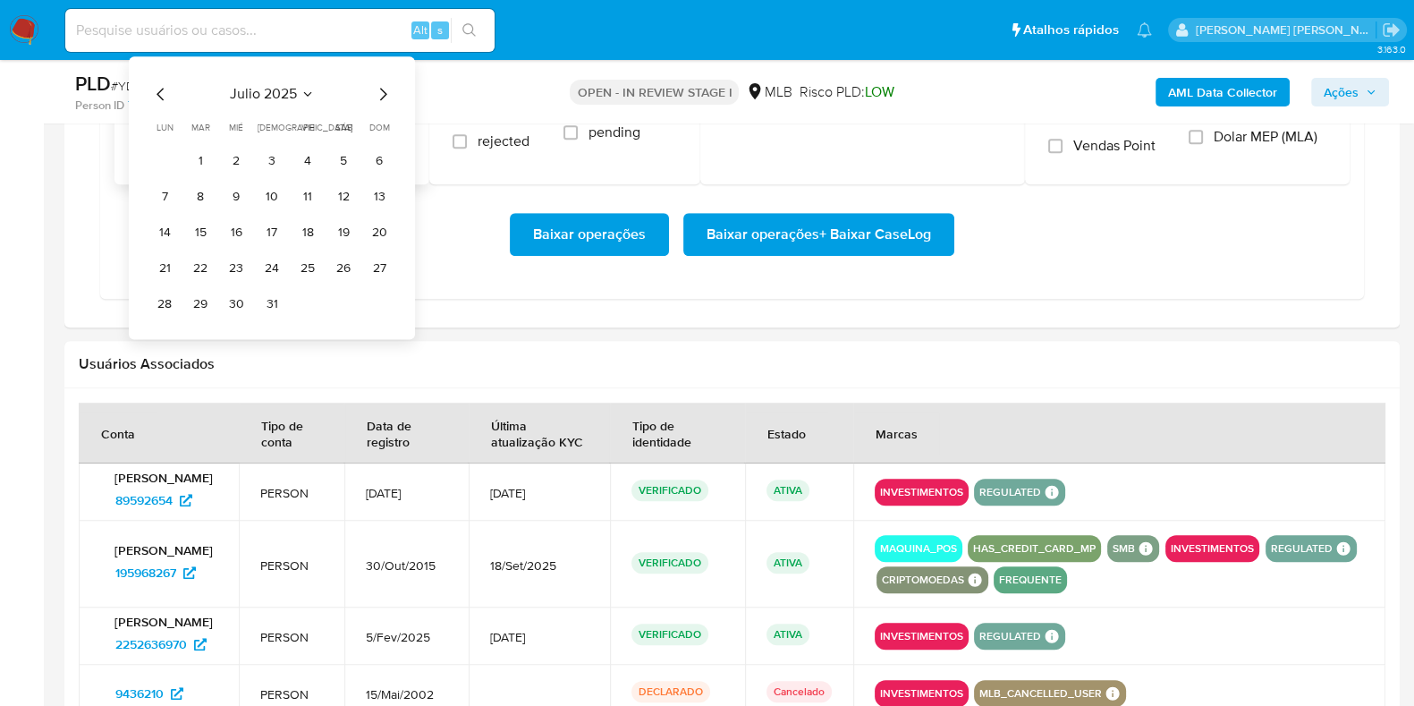
click at [380, 90] on icon "Mes siguiente" at bounding box center [382, 94] width 21 height 21
click at [307, 156] on button "1" at bounding box center [307, 161] width 29 height 29
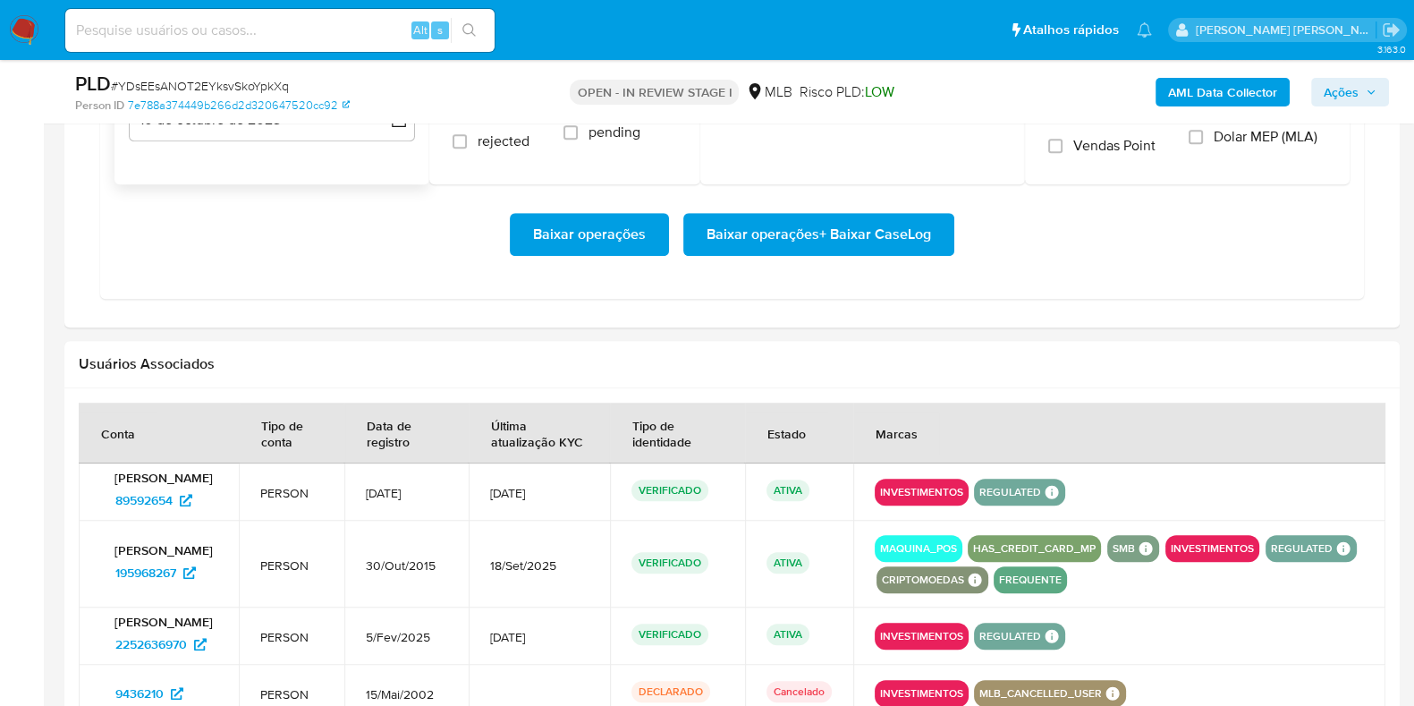
click at [261, 152] on div "De 1 de agosto de 2025 1-08-2025 Até 10 de octubre de 2025 10-10-2025" at bounding box center [271, 79] width 315 height 209
click at [255, 136] on button "10 de octubre de 2025" at bounding box center [272, 119] width 286 height 43
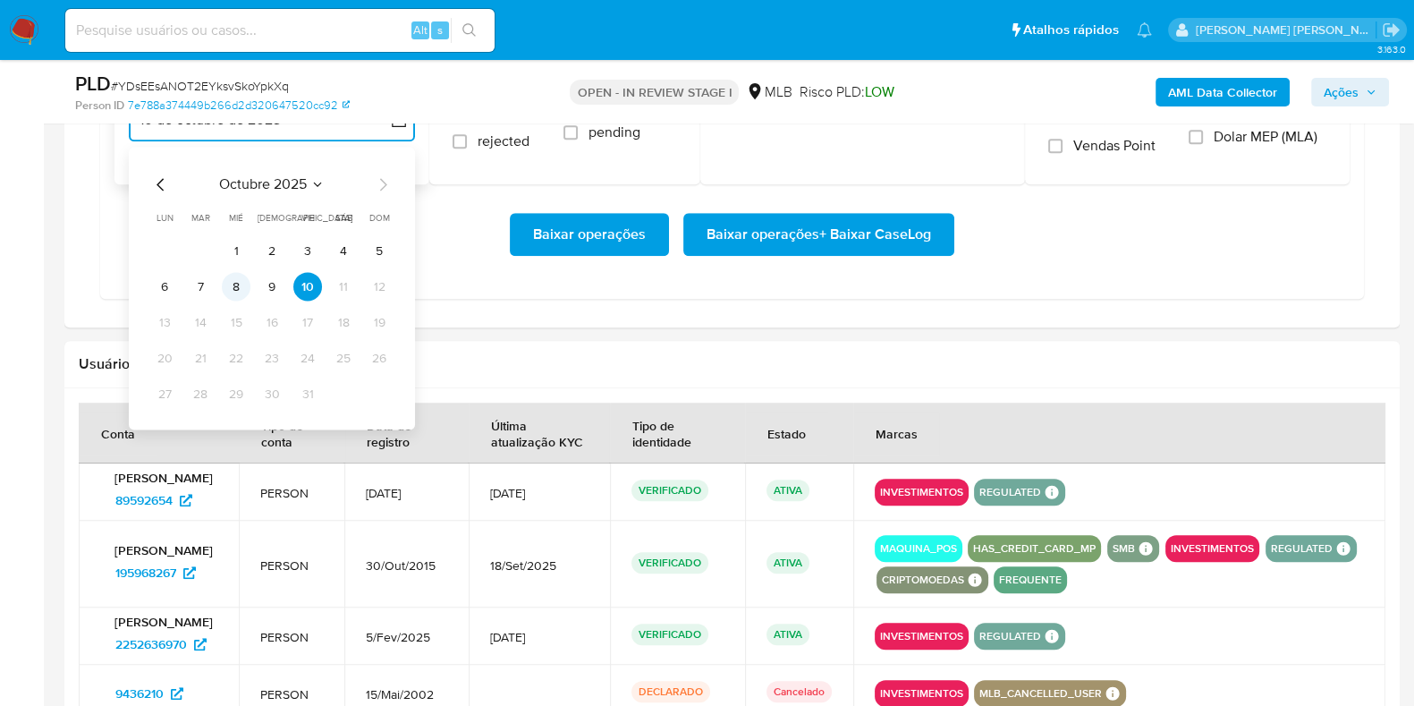
click at [236, 285] on button "8" at bounding box center [236, 287] width 29 height 29
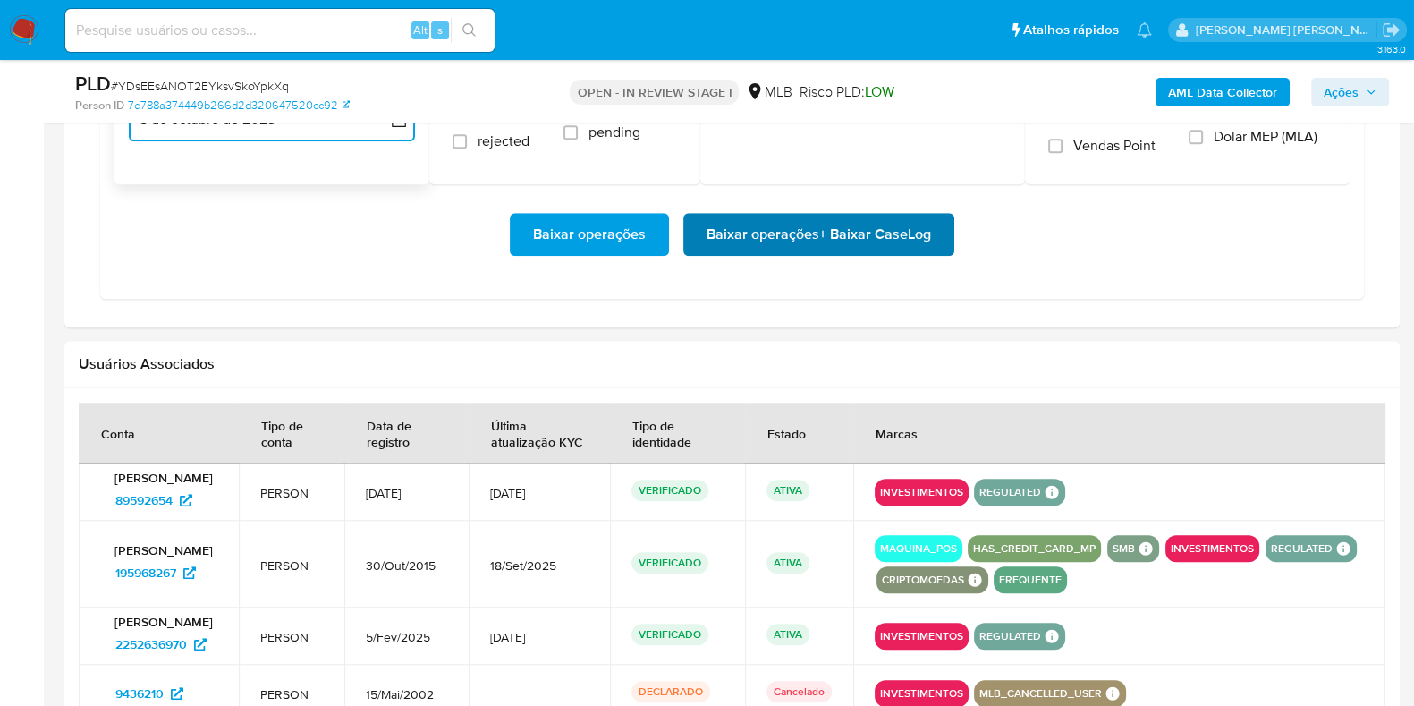
click at [841, 235] on span "Baixar operações + Baixar CaseLog" at bounding box center [819, 234] width 224 height 39
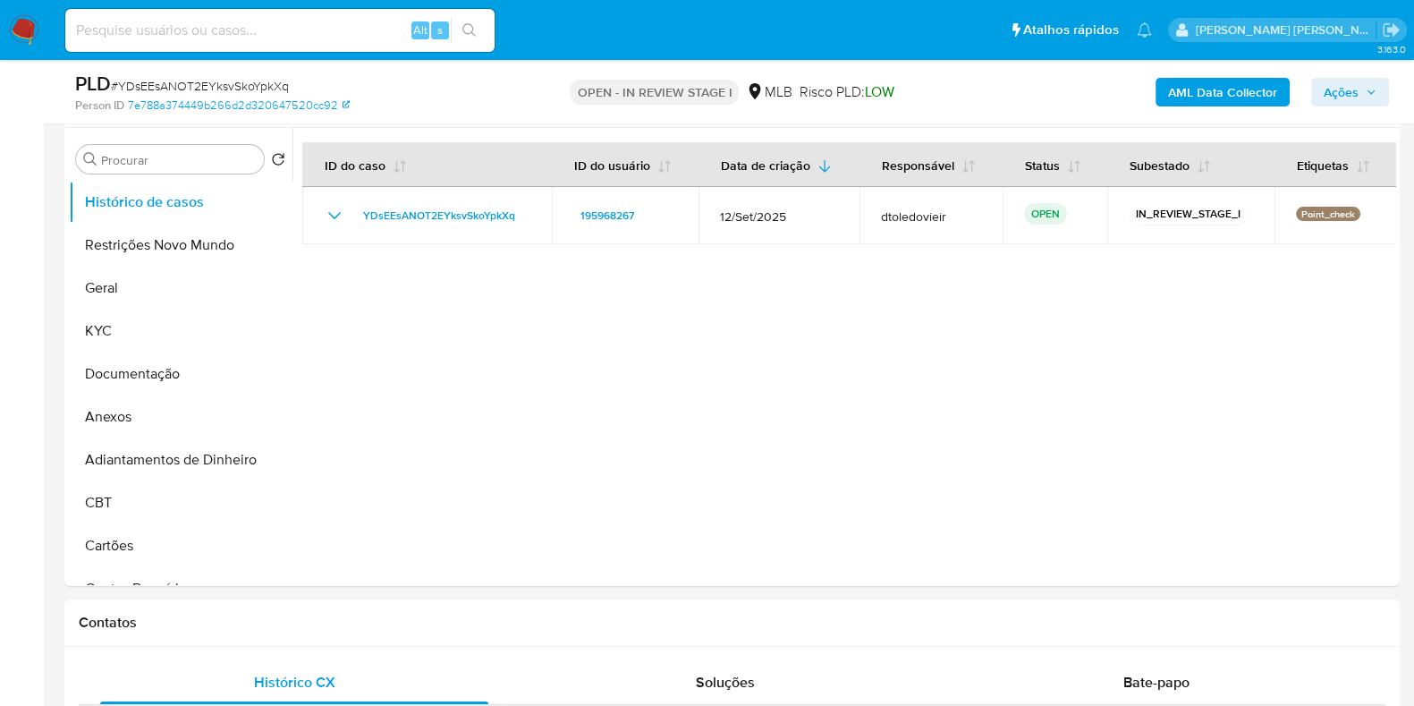
scroll to position [335, 0]
